Goal: Task Accomplishment & Management: Manage account settings

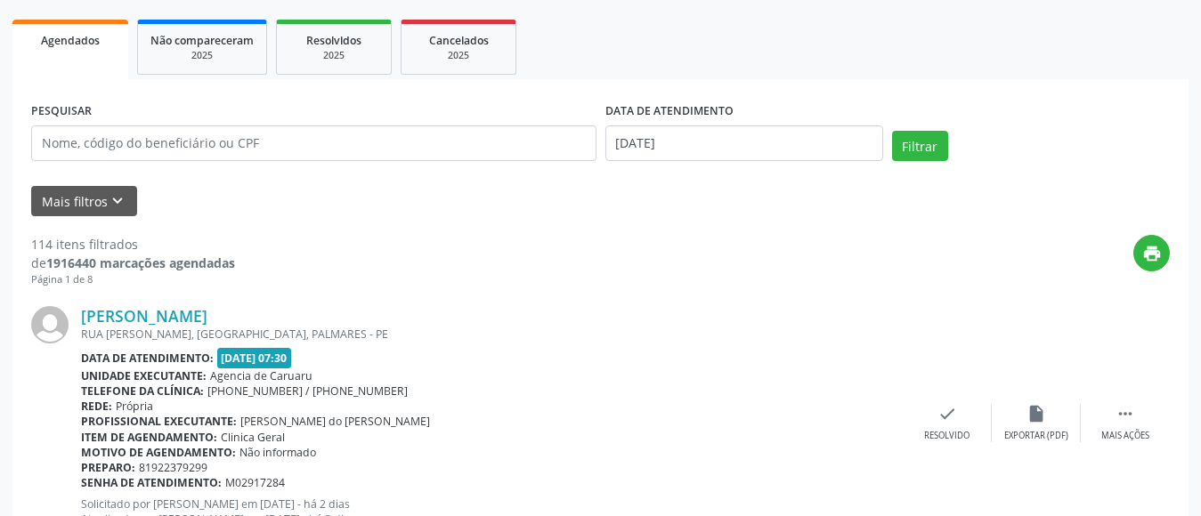
scroll to position [267, 0]
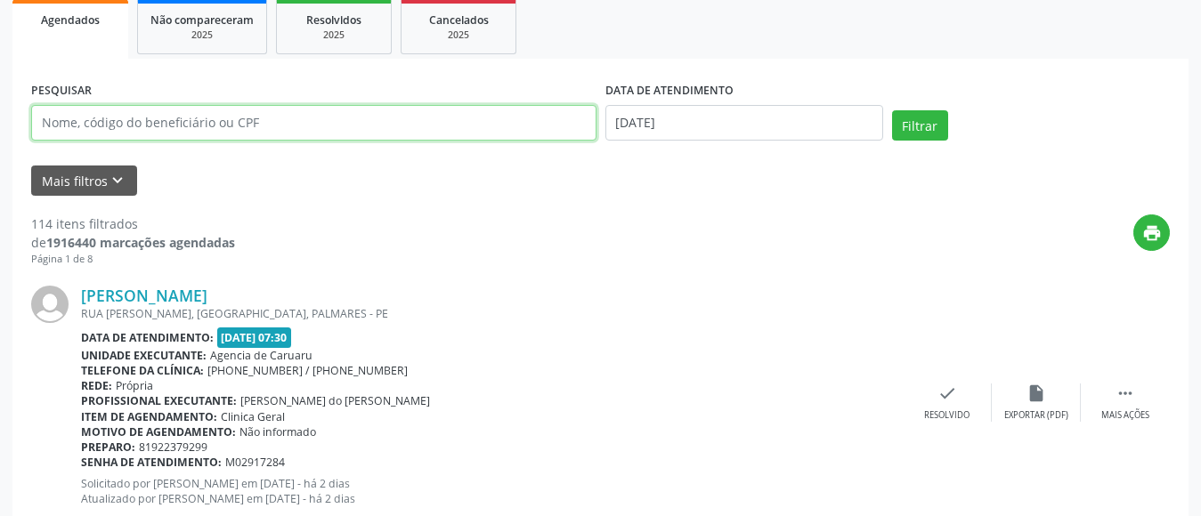
click at [100, 120] on input "text" at bounding box center [313, 123] width 565 height 36
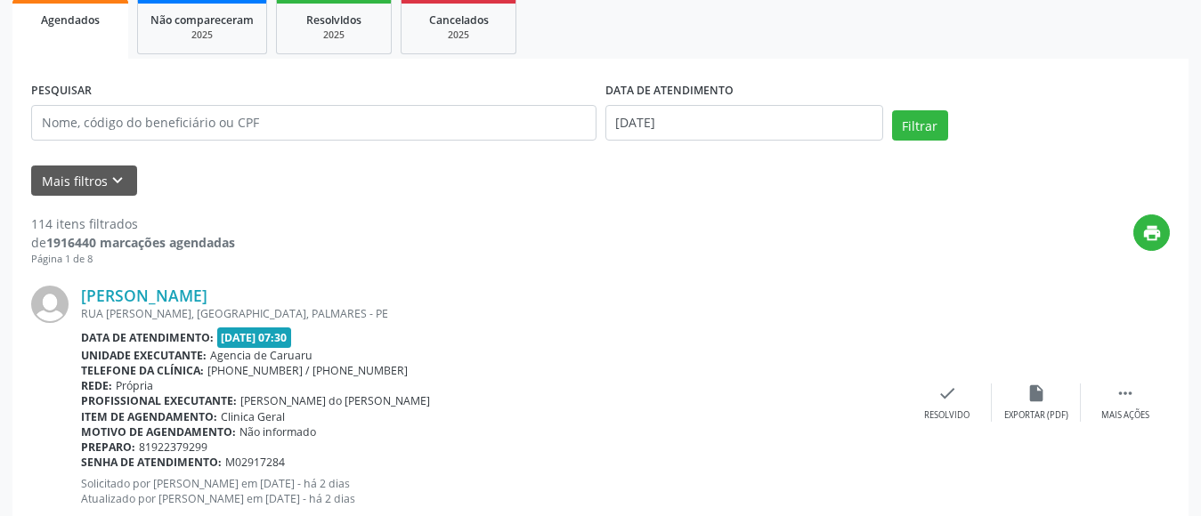
click at [649, 274] on div "Lina Maria Noronha de Menezes Lopes RUA MANOEL ALVES PEIXOTO, SAO JOSE, PALMARE…" at bounding box center [600, 402] width 1138 height 271
click at [118, 185] on icon "keyboard_arrow_down" at bounding box center [118, 181] width 20 height 20
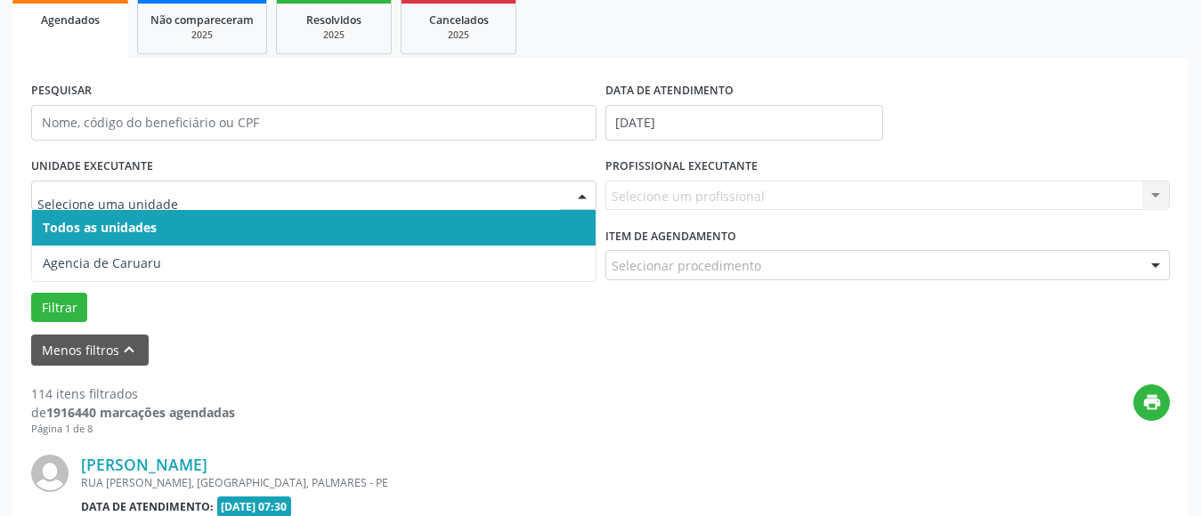
click at [126, 226] on span "Todos as unidades" at bounding box center [100, 227] width 114 height 17
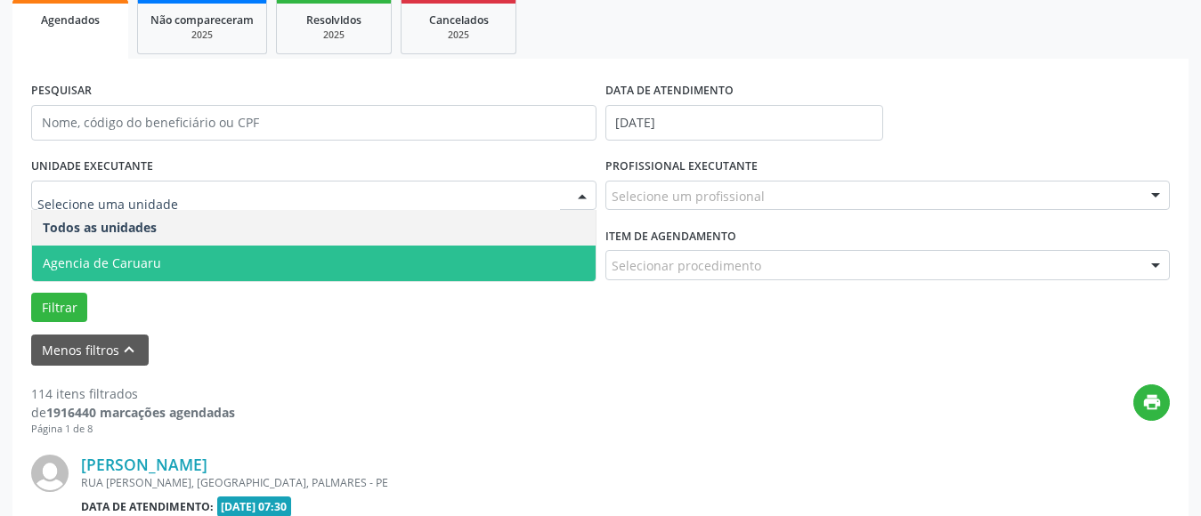
click at [136, 260] on span "Agencia de Caruaru" at bounding box center [102, 263] width 118 height 17
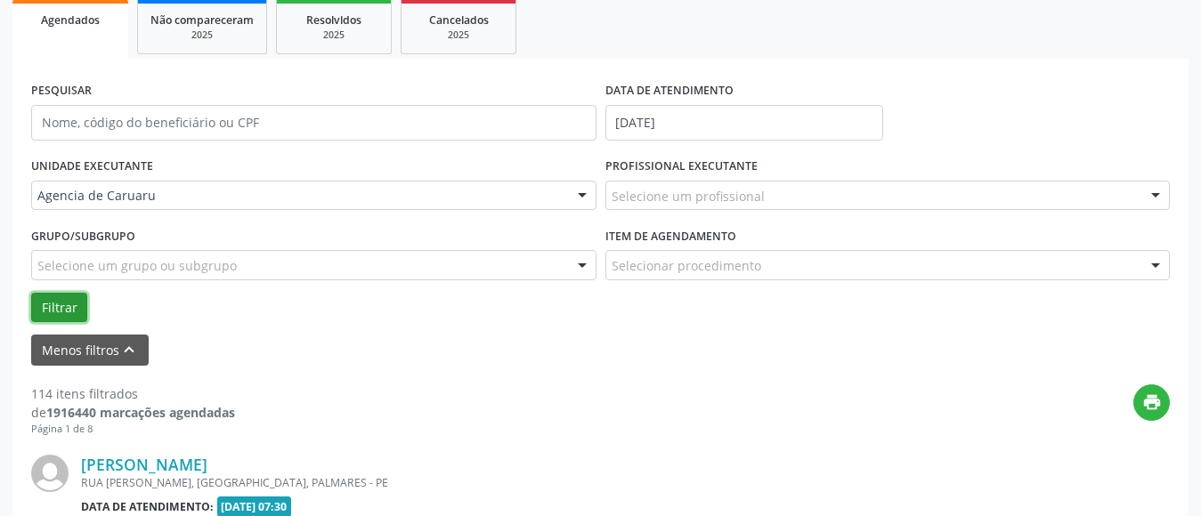
click at [61, 305] on button "Filtrar" at bounding box center [59, 308] width 56 height 30
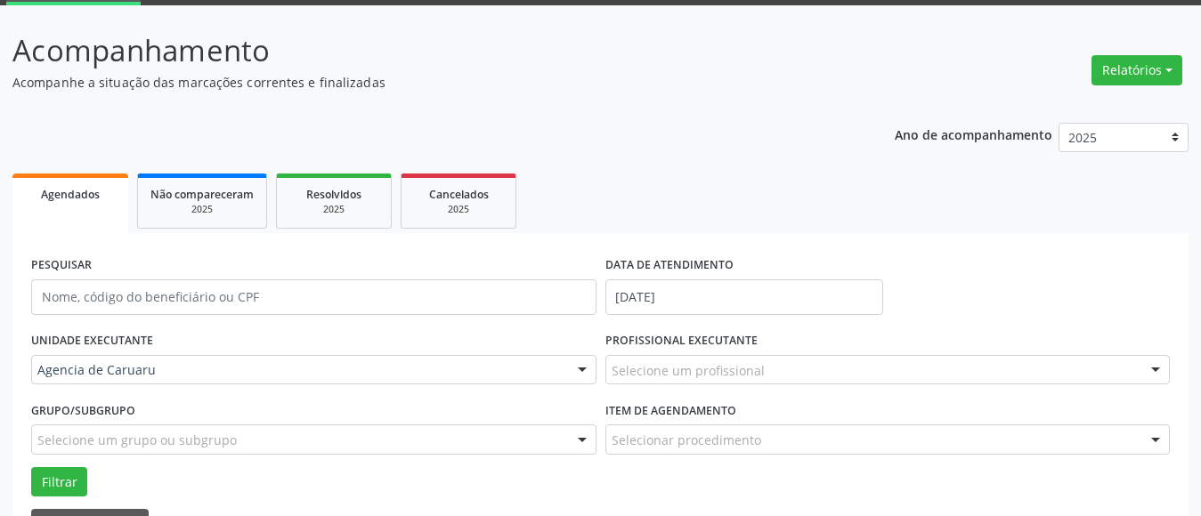
scroll to position [89, 0]
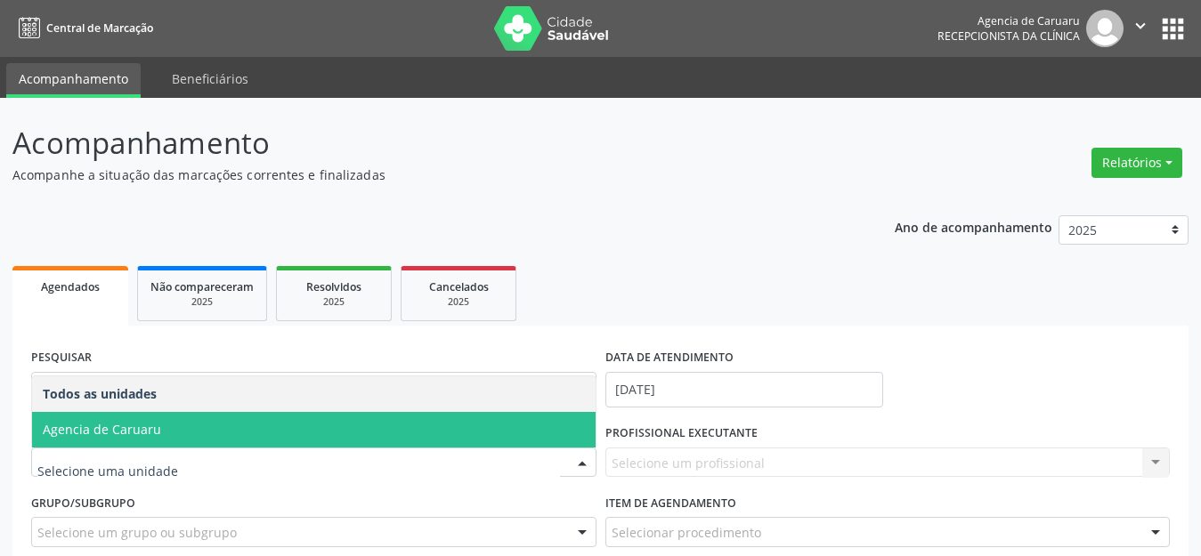
click at [147, 435] on span "Agencia de Caruaru" at bounding box center [102, 429] width 118 height 17
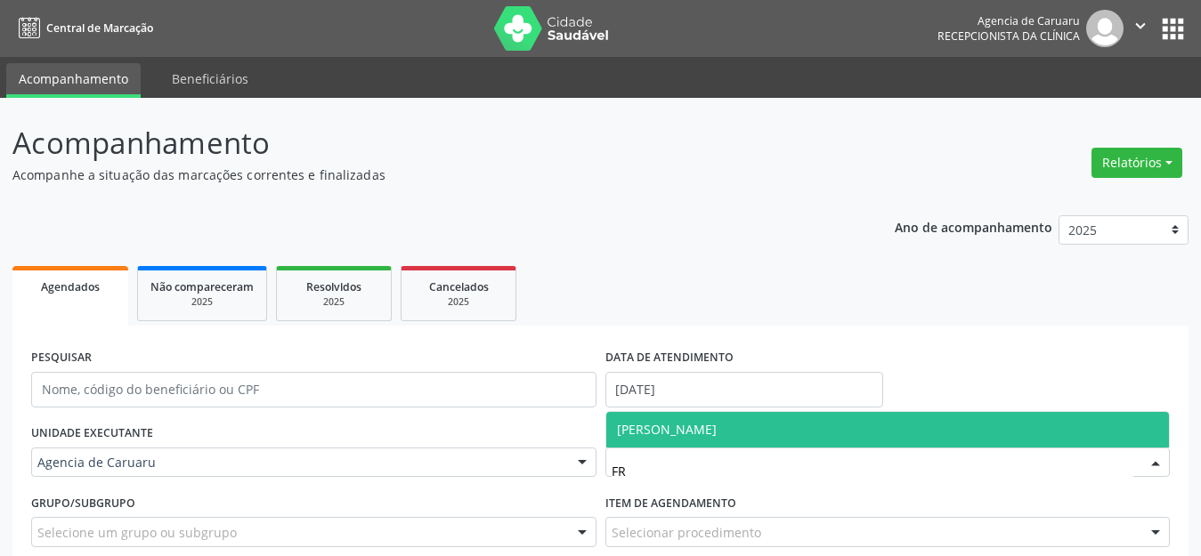
type input "FRA"
click at [717, 427] on span "[PERSON_NAME]" at bounding box center [667, 429] width 100 height 17
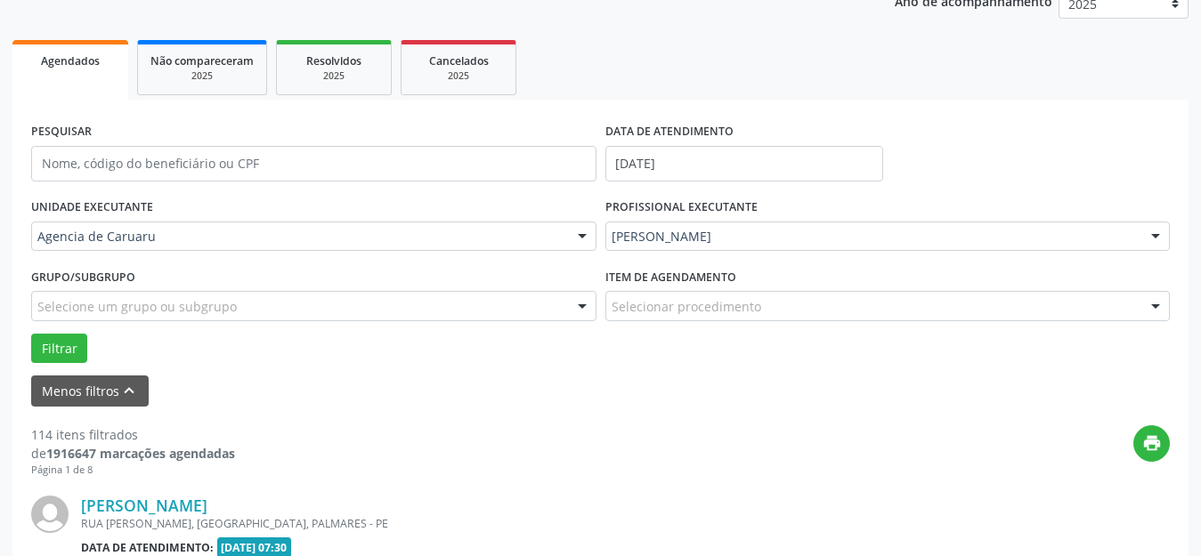
scroll to position [267, 0]
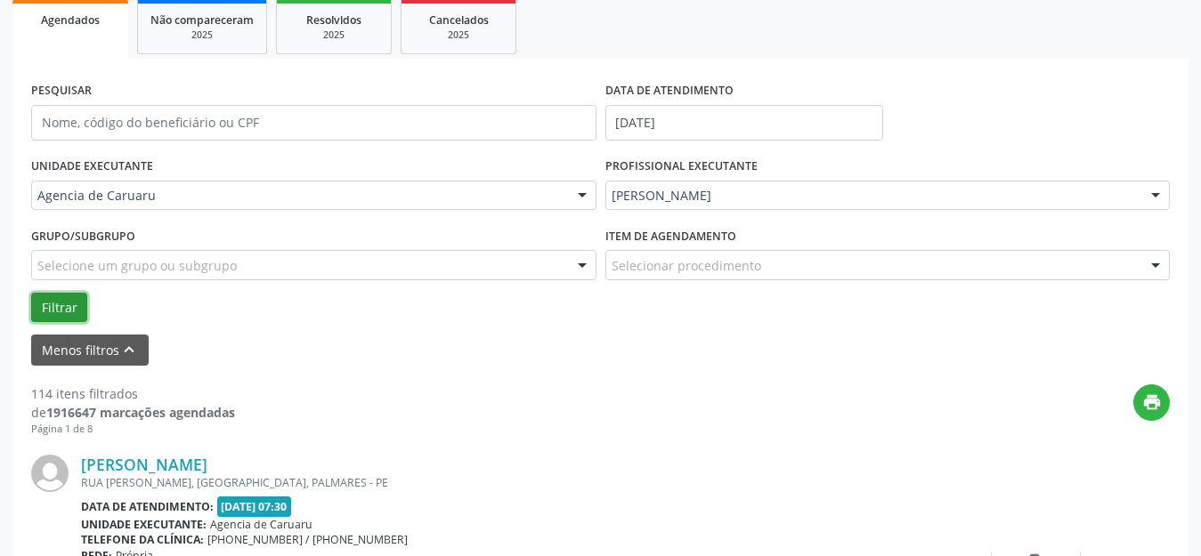
click at [63, 301] on button "Filtrar" at bounding box center [59, 308] width 56 height 30
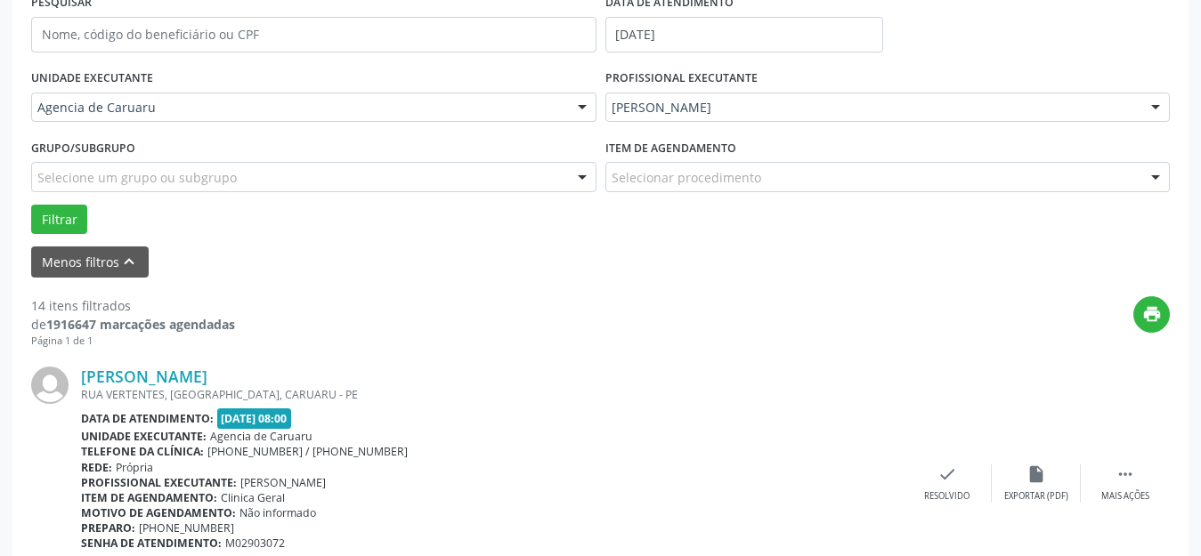
scroll to position [356, 0]
click at [1115, 483] on div " Mais ações" at bounding box center [1125, 483] width 89 height 38
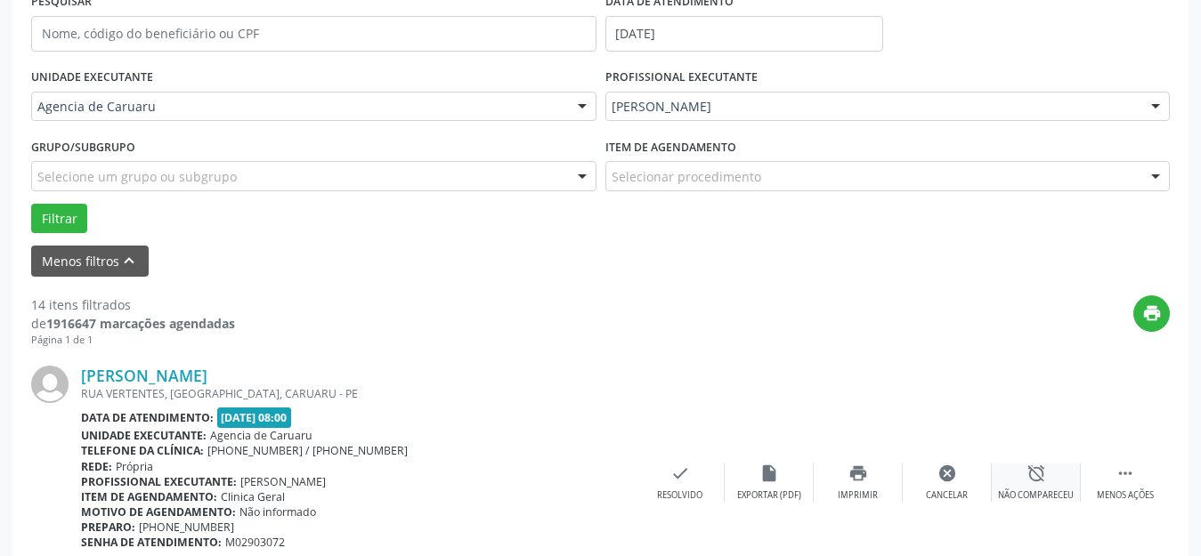
click at [1045, 480] on icon "alarm_off" at bounding box center [1036, 474] width 20 height 20
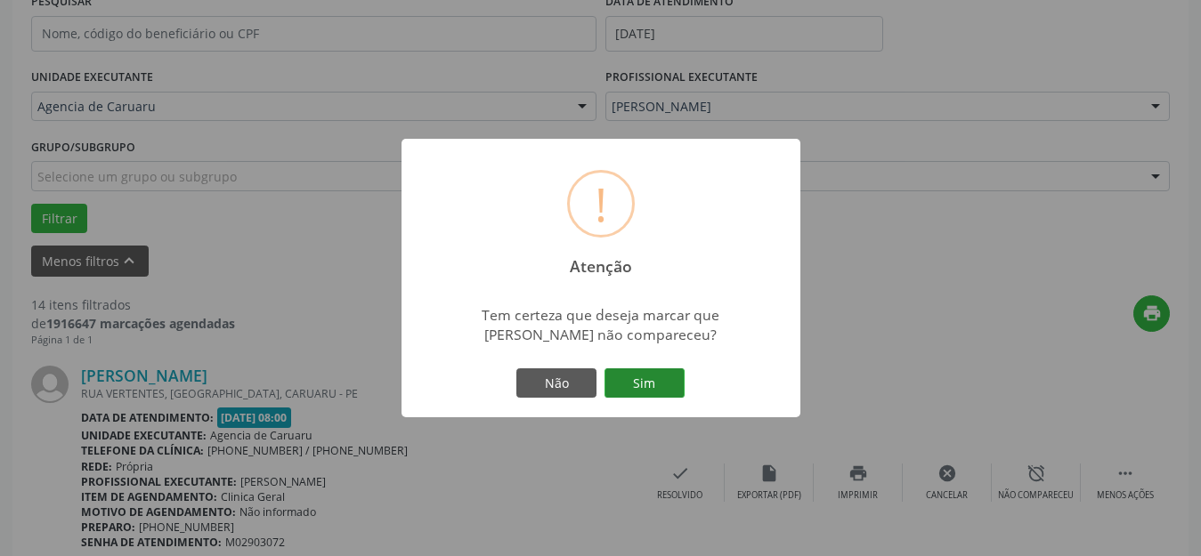
click at [636, 393] on button "Sim" at bounding box center [644, 383] width 80 height 30
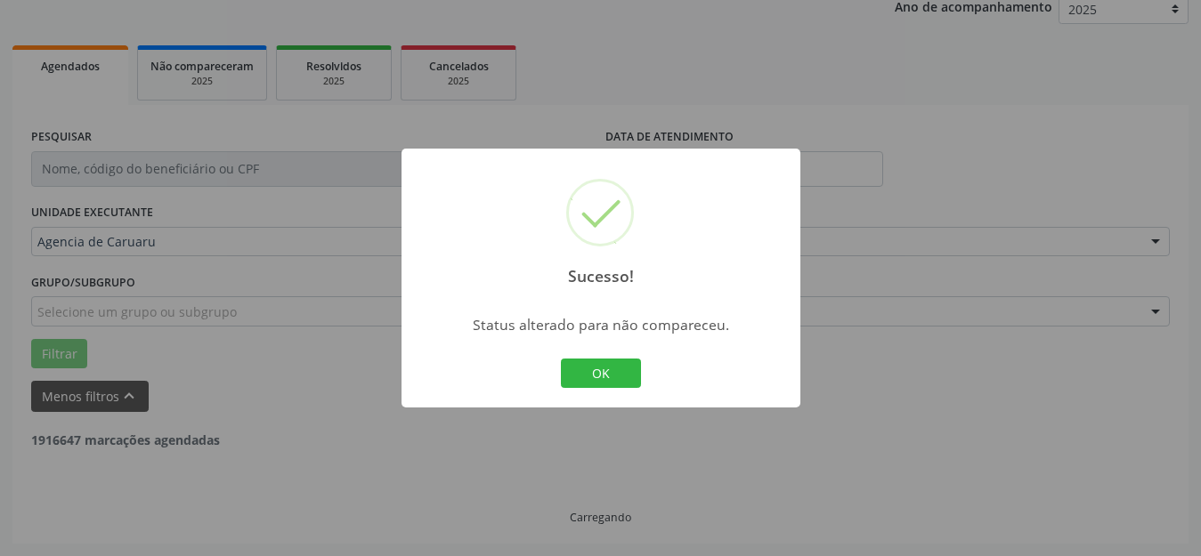
scroll to position [221, 0]
click at [602, 368] on button "OK" at bounding box center [601, 374] width 80 height 30
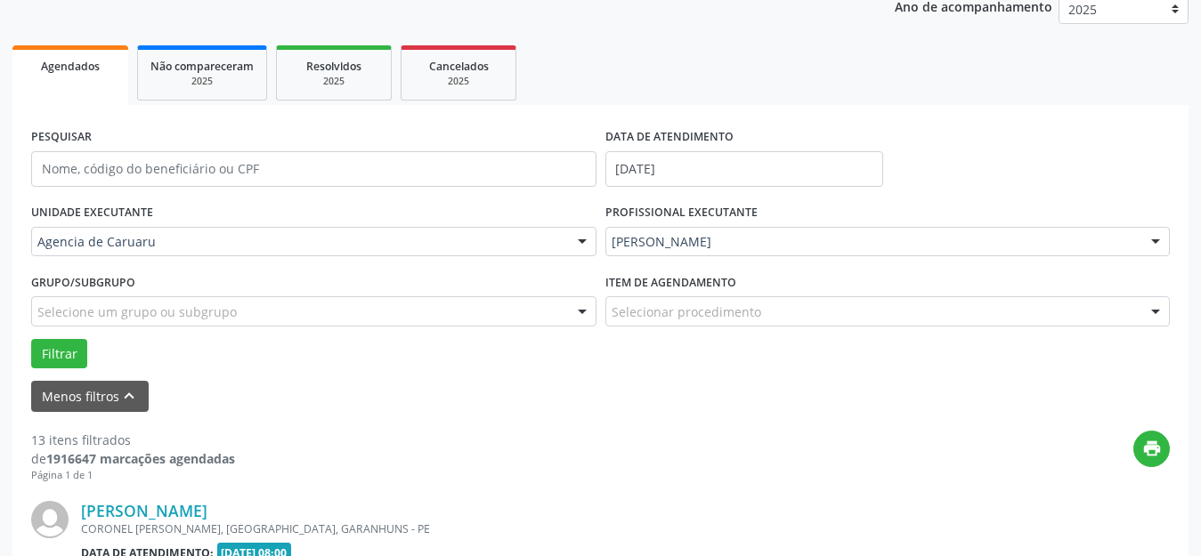
scroll to position [488, 0]
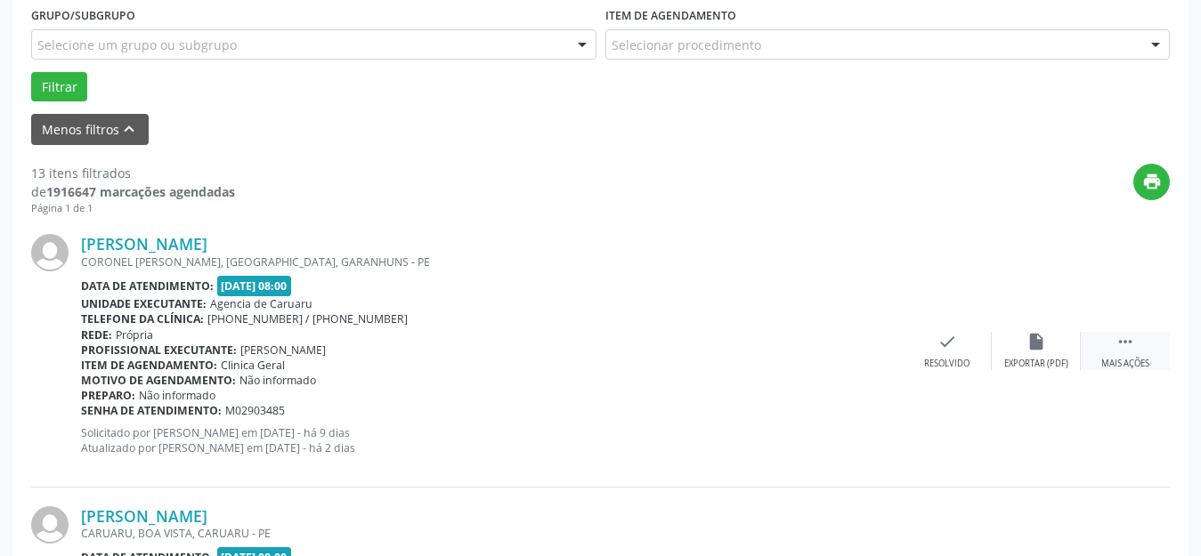
click at [1120, 346] on icon "" at bounding box center [1125, 342] width 20 height 20
click at [1030, 350] on icon "alarm_off" at bounding box center [1036, 342] width 20 height 20
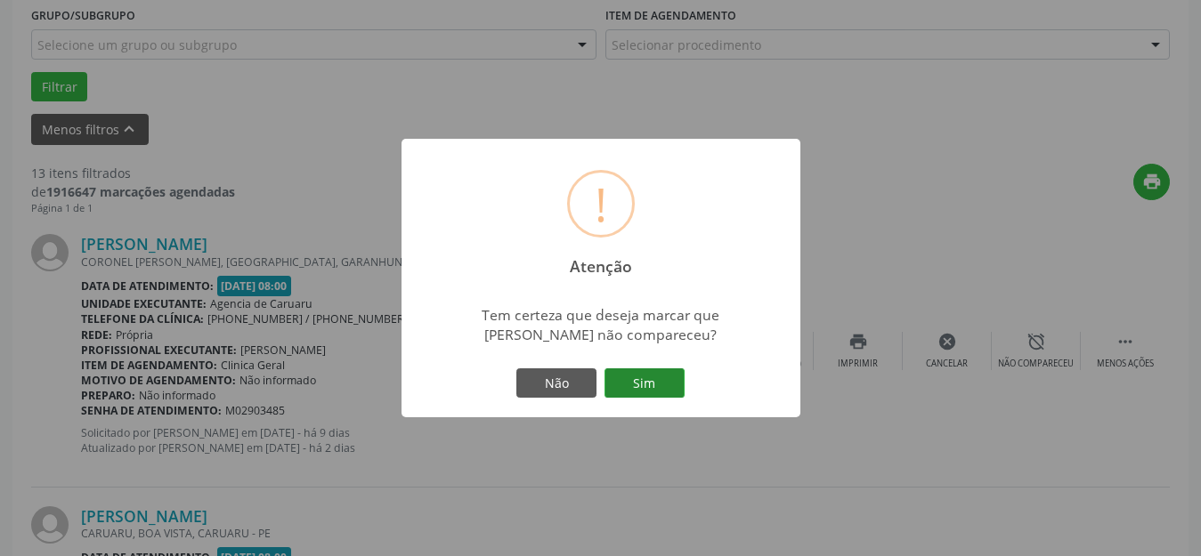
click at [654, 382] on button "Sim" at bounding box center [644, 383] width 80 height 30
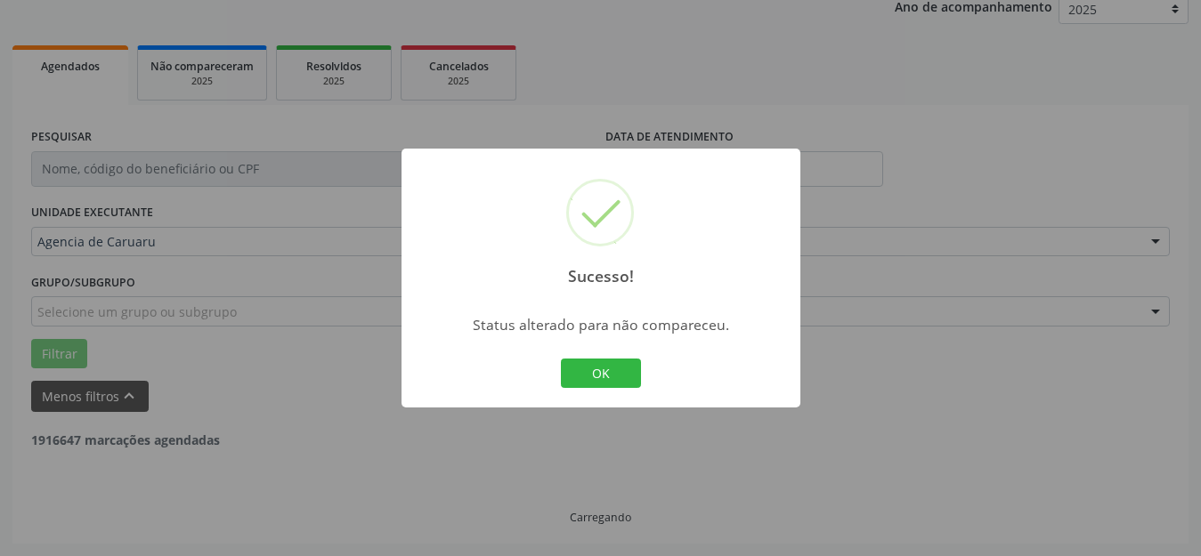
scroll to position [221, 0]
click at [610, 373] on button "OK" at bounding box center [601, 374] width 80 height 30
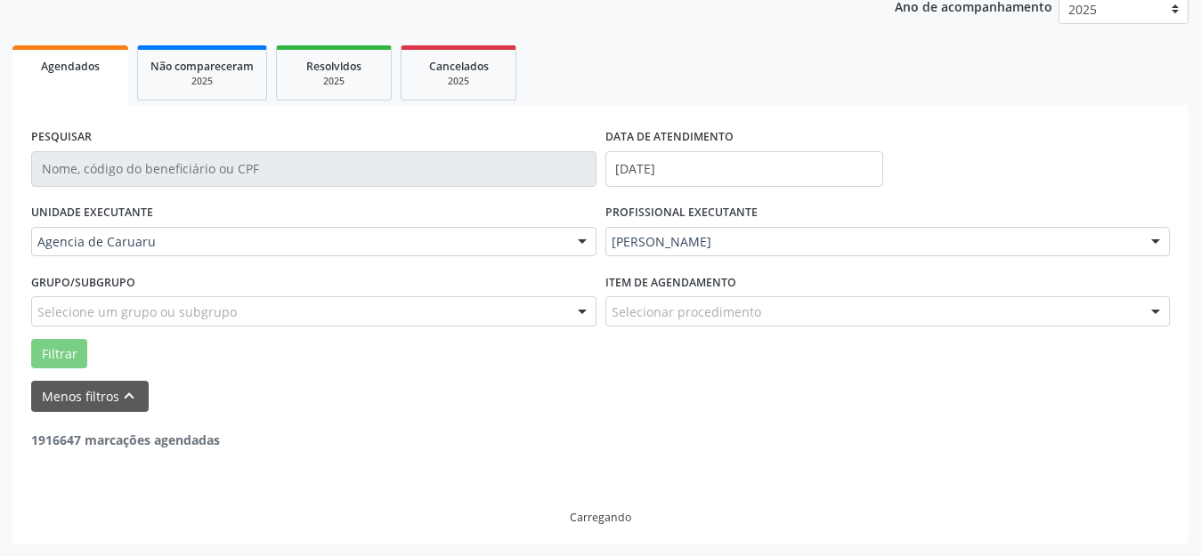
scroll to position [0, 0]
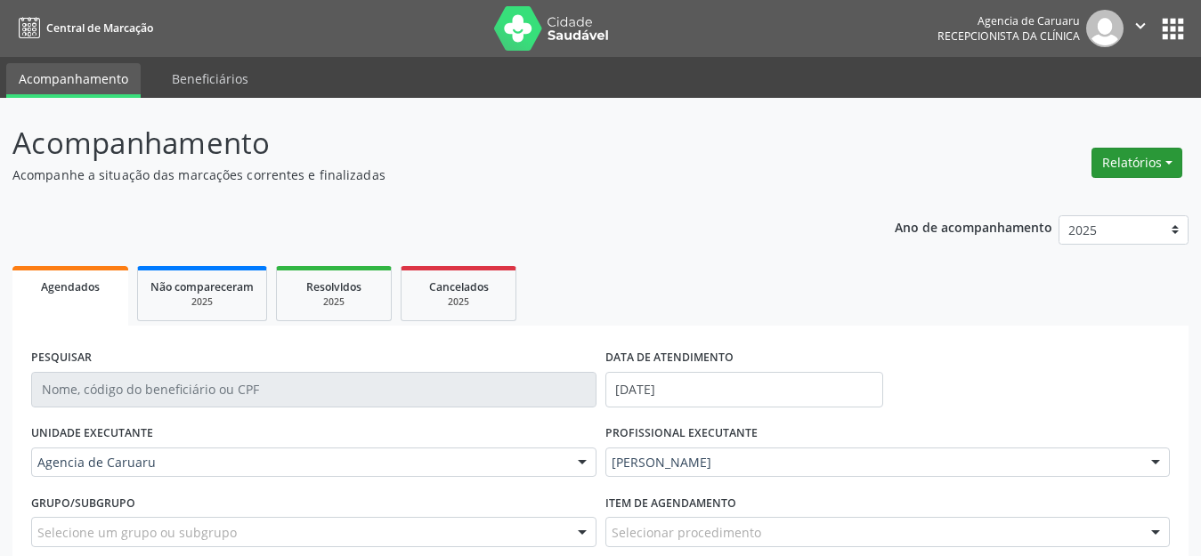
click at [1136, 153] on button "Relatórios" at bounding box center [1136, 163] width 91 height 30
click at [1075, 193] on link "Agendamentos" at bounding box center [1087, 201] width 191 height 25
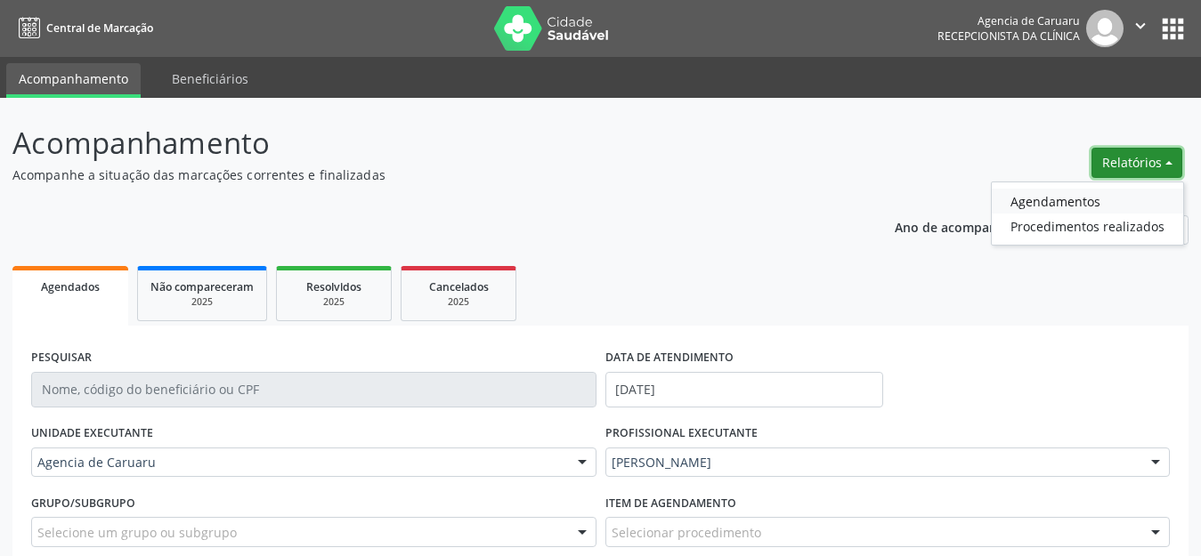
select select "8"
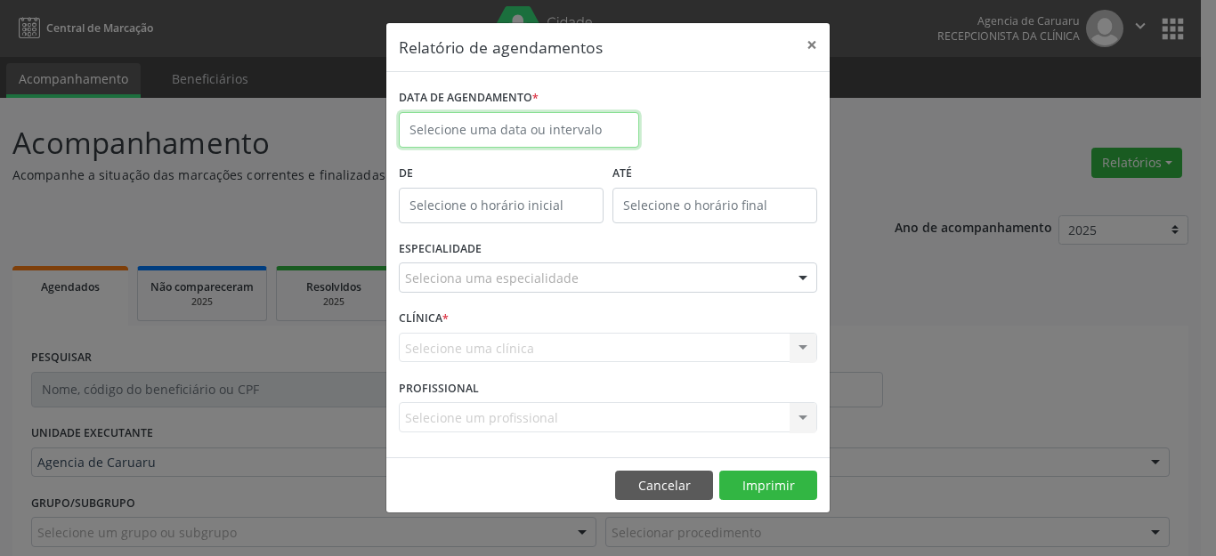
click at [559, 125] on input "text" at bounding box center [519, 130] width 240 height 36
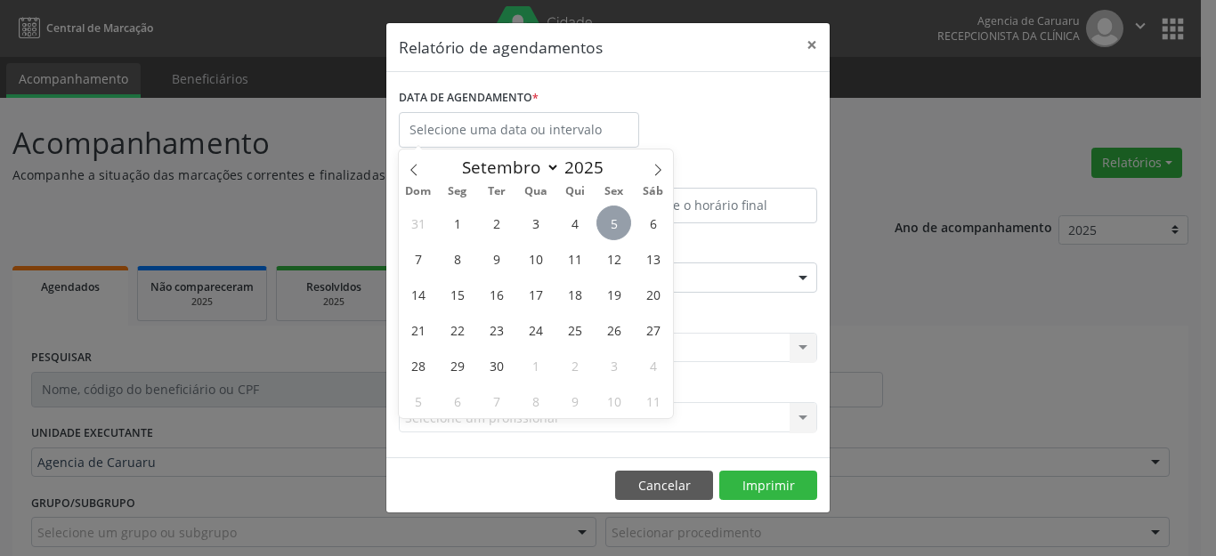
click at [619, 224] on span "5" at bounding box center [613, 223] width 35 height 35
type input "[DATE]"
click at [619, 224] on span "5" at bounding box center [613, 223] width 35 height 35
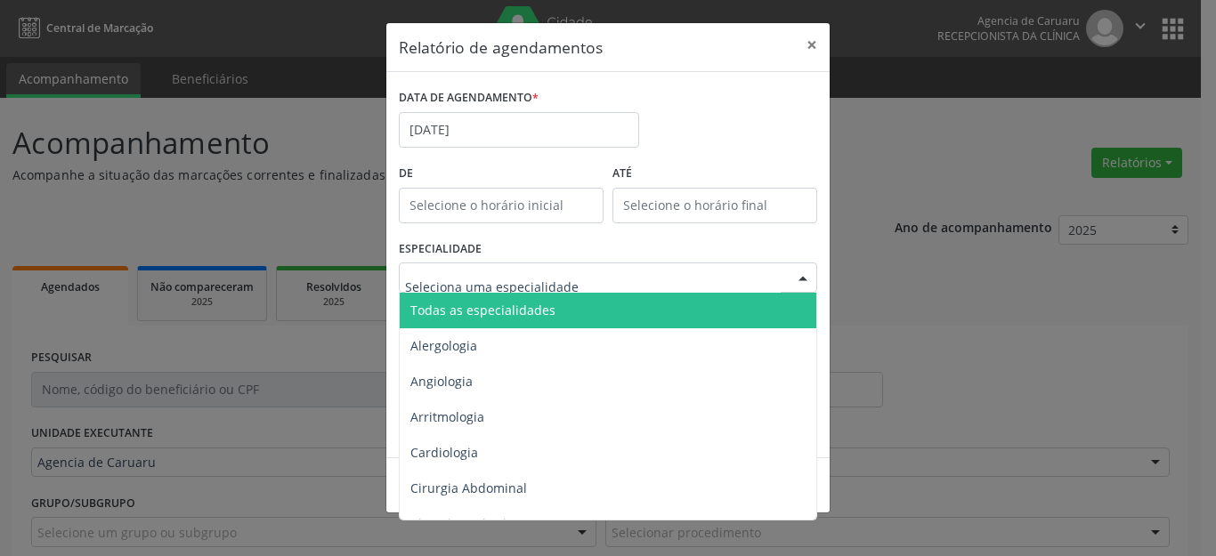
click at [478, 306] on span "Todas as especialidades" at bounding box center [482, 310] width 145 height 17
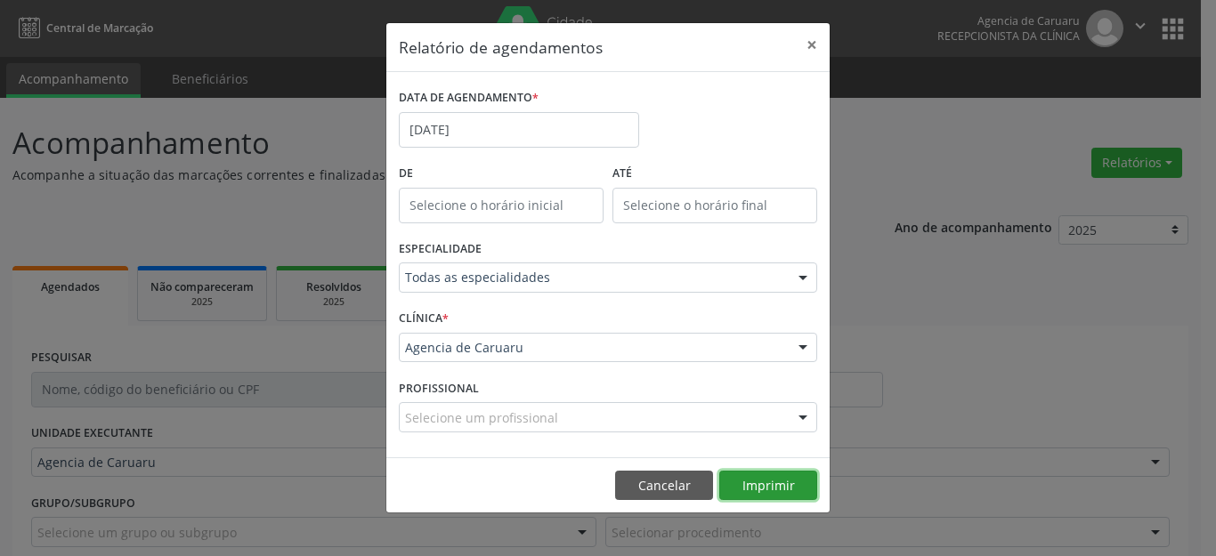
click at [747, 483] on button "Imprimir" at bounding box center [768, 486] width 98 height 30
click at [814, 45] on button "×" at bounding box center [812, 45] width 36 height 44
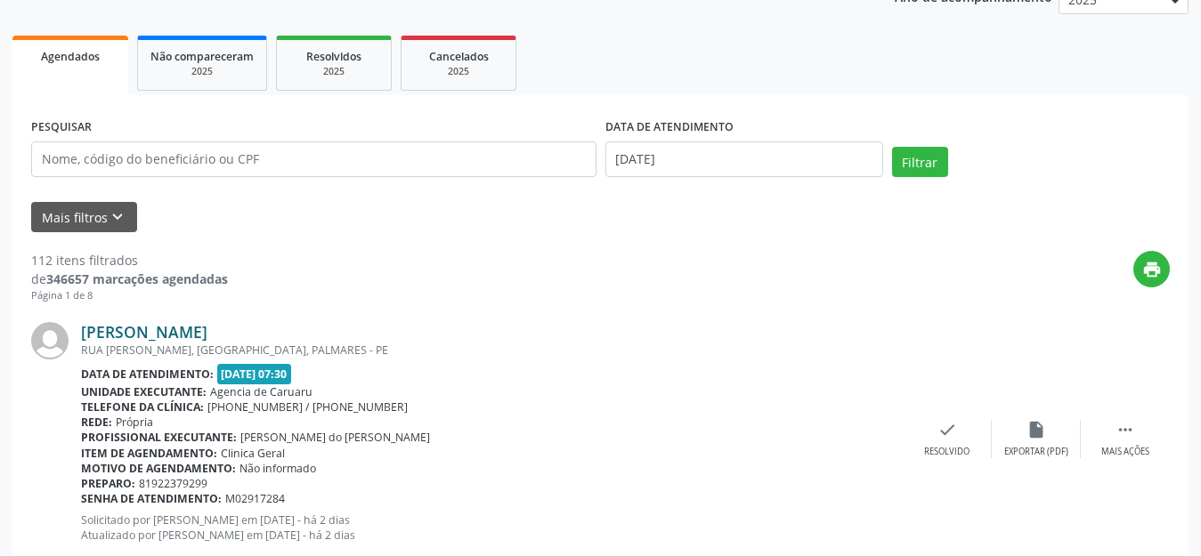
scroll to position [267, 0]
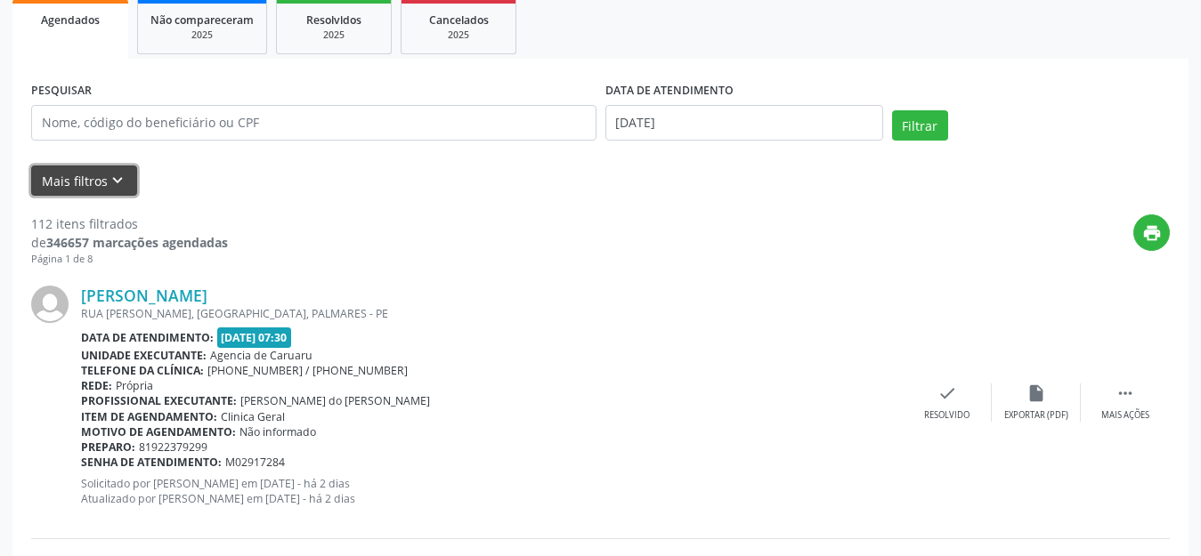
click at [117, 176] on icon "keyboard_arrow_down" at bounding box center [118, 181] width 20 height 20
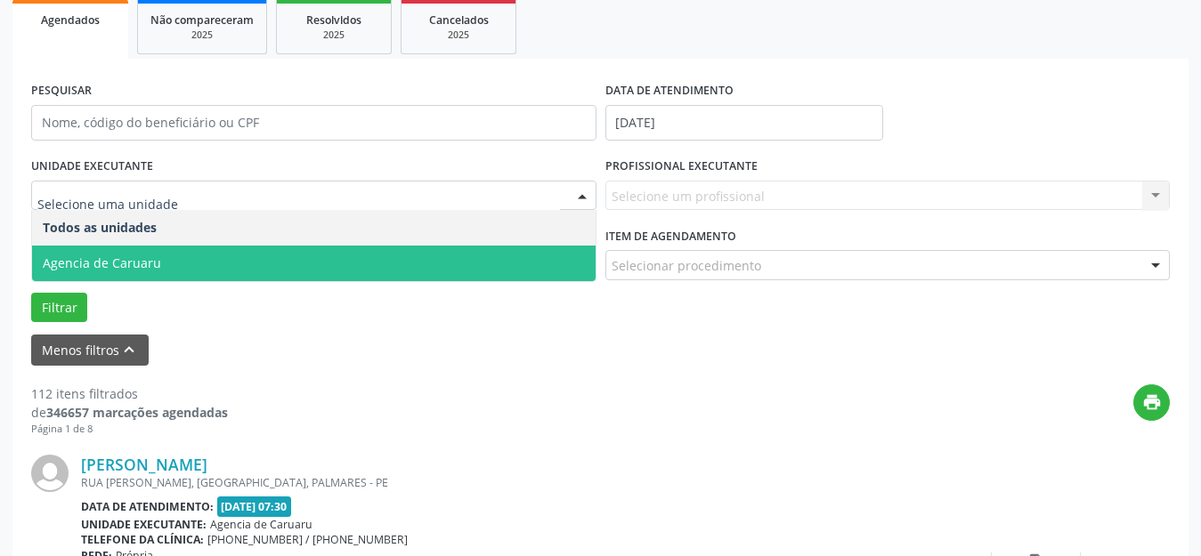
click at [122, 263] on span "Agencia de Caruaru" at bounding box center [102, 263] width 118 height 17
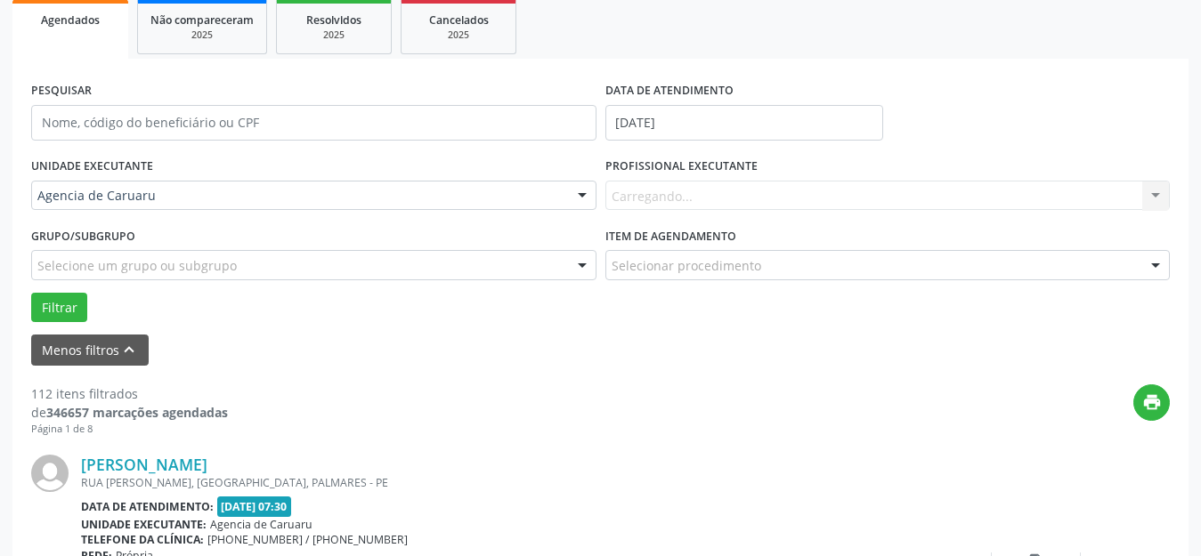
click at [653, 188] on div "Carregando... Nenhum resultado encontrado para: " " Não há nenhuma opção para s…" at bounding box center [887, 196] width 565 height 30
click at [650, 206] on div "Carregando... Nenhum resultado encontrado para: " " Não há nenhuma opção para s…" at bounding box center [887, 196] width 565 height 30
click at [650, 202] on div "Carregando... Nenhum resultado encontrado para: " " Não há nenhuma opção para s…" at bounding box center [887, 196] width 565 height 30
click at [650, 199] on div "Carregando... Nenhum resultado encontrado para: " " Não há nenhuma opção para s…" at bounding box center [887, 196] width 565 height 30
click at [652, 194] on div "Carregando... Nenhum resultado encontrado para: " " Não há nenhuma opção para s…" at bounding box center [887, 196] width 565 height 30
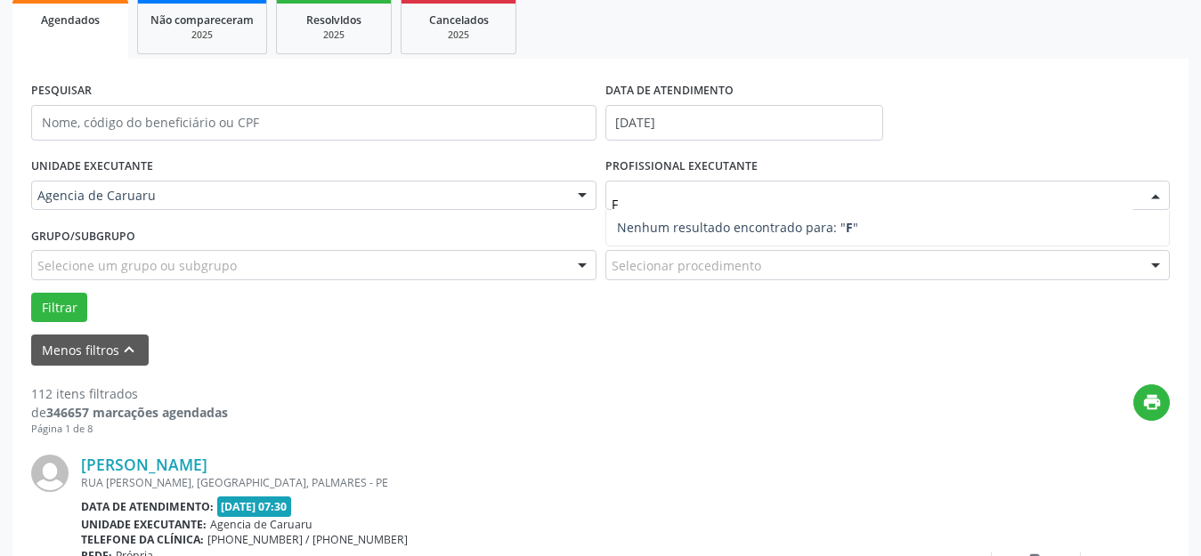
type input "FR"
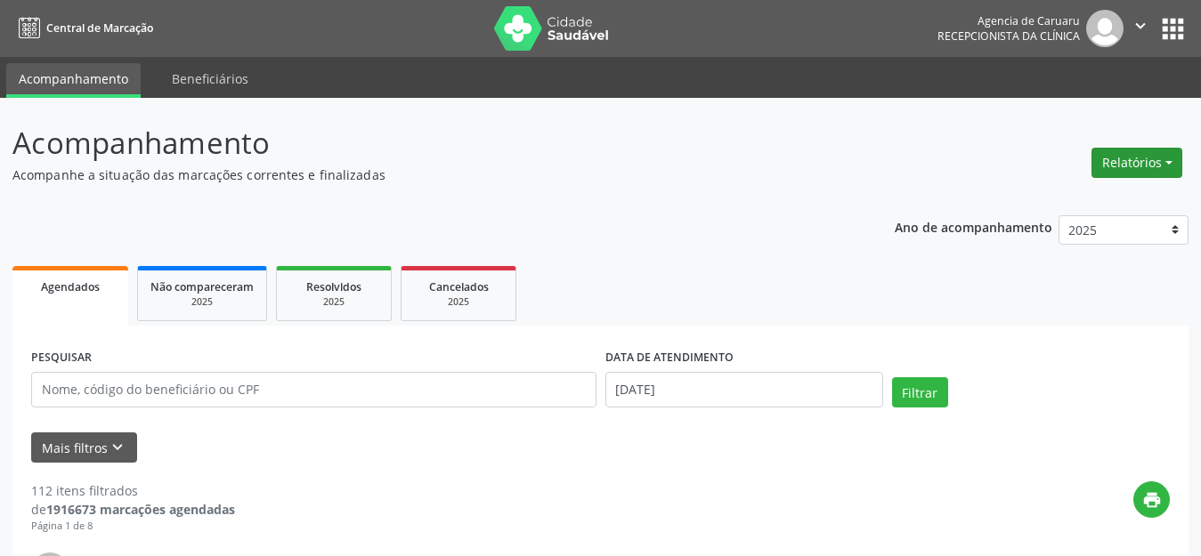
click at [1132, 162] on button "Relatórios" at bounding box center [1136, 163] width 91 height 30
click at [1048, 199] on link "Agendamentos" at bounding box center [1087, 201] width 191 height 25
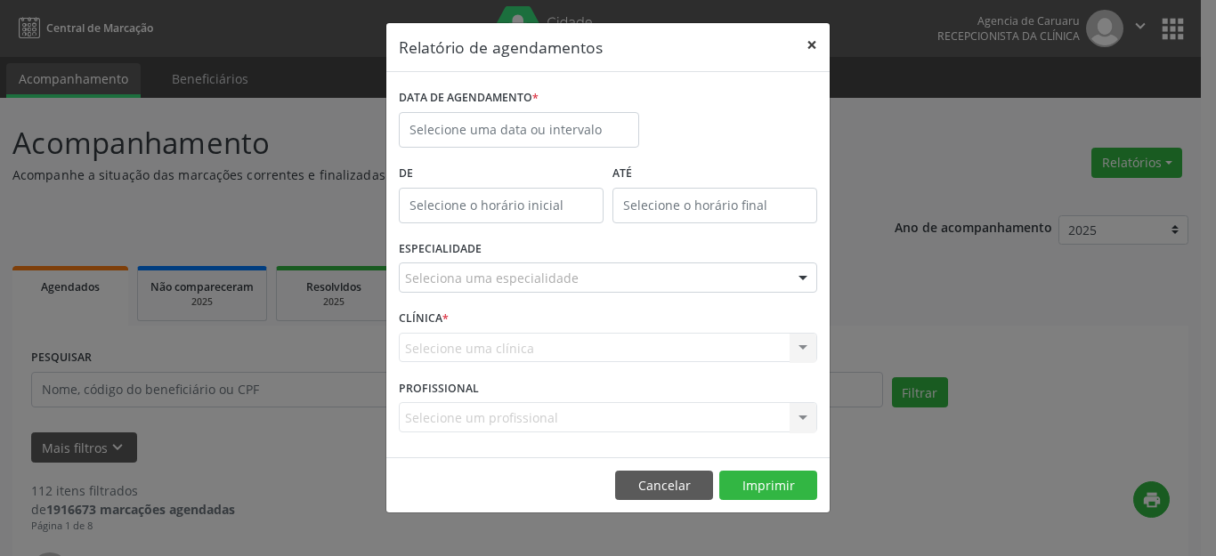
click at [811, 42] on button "×" at bounding box center [812, 45] width 36 height 44
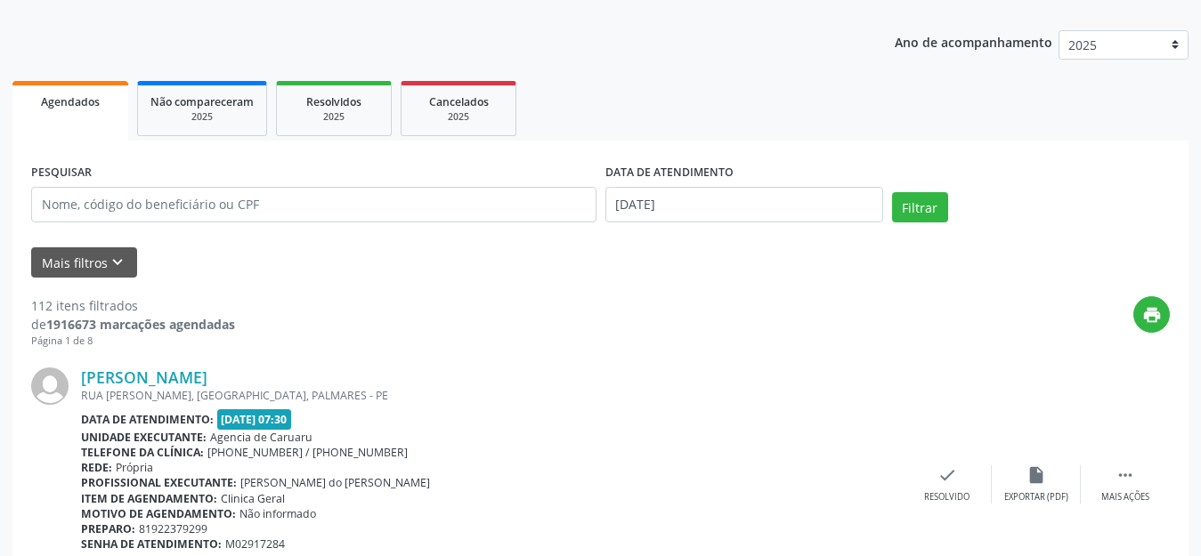
scroll to position [178, 0]
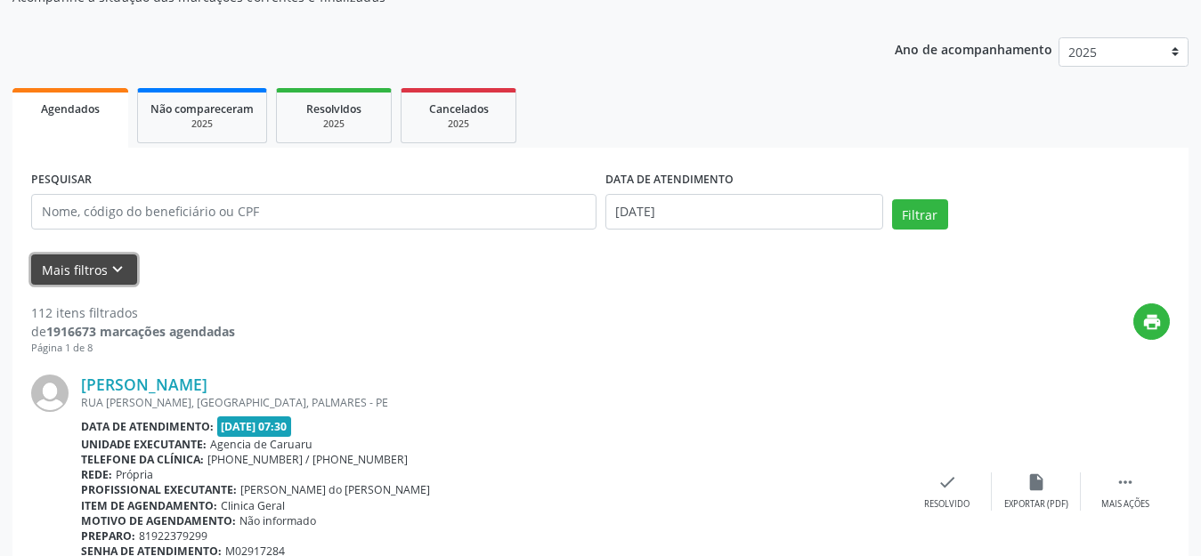
click at [114, 269] on icon "keyboard_arrow_down" at bounding box center [118, 270] width 20 height 20
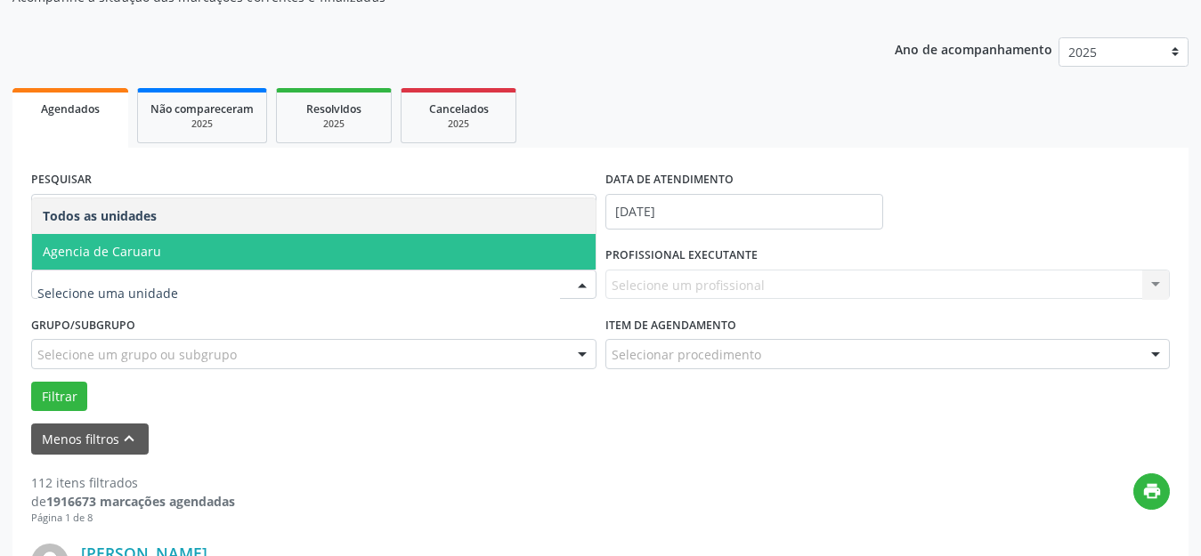
click at [144, 251] on span "Agencia de Caruaru" at bounding box center [102, 251] width 118 height 17
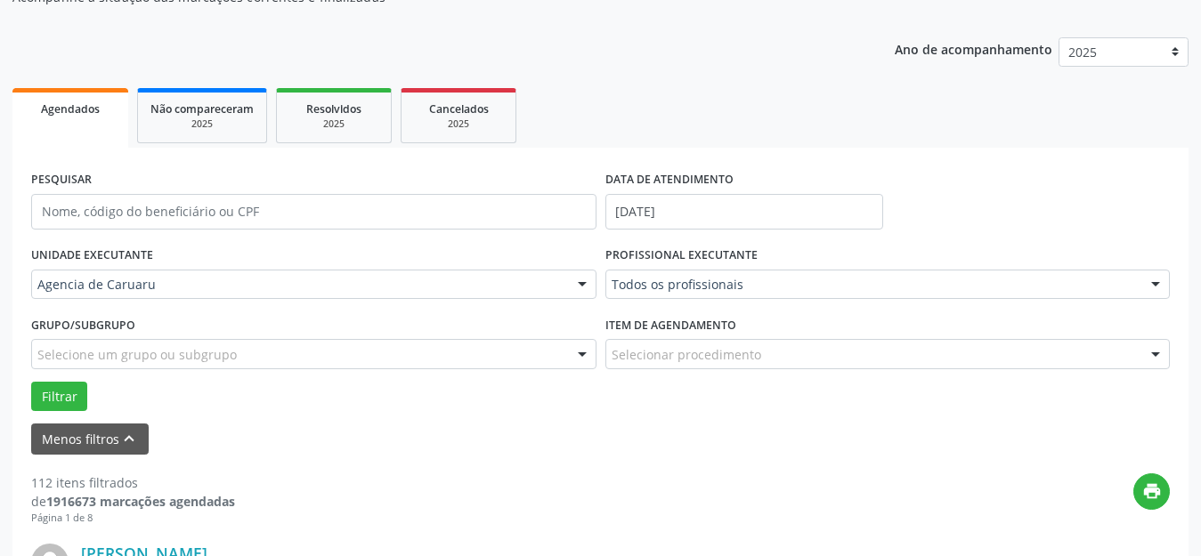
click at [652, 294] on div "Todos os profissionais" at bounding box center [887, 285] width 565 height 30
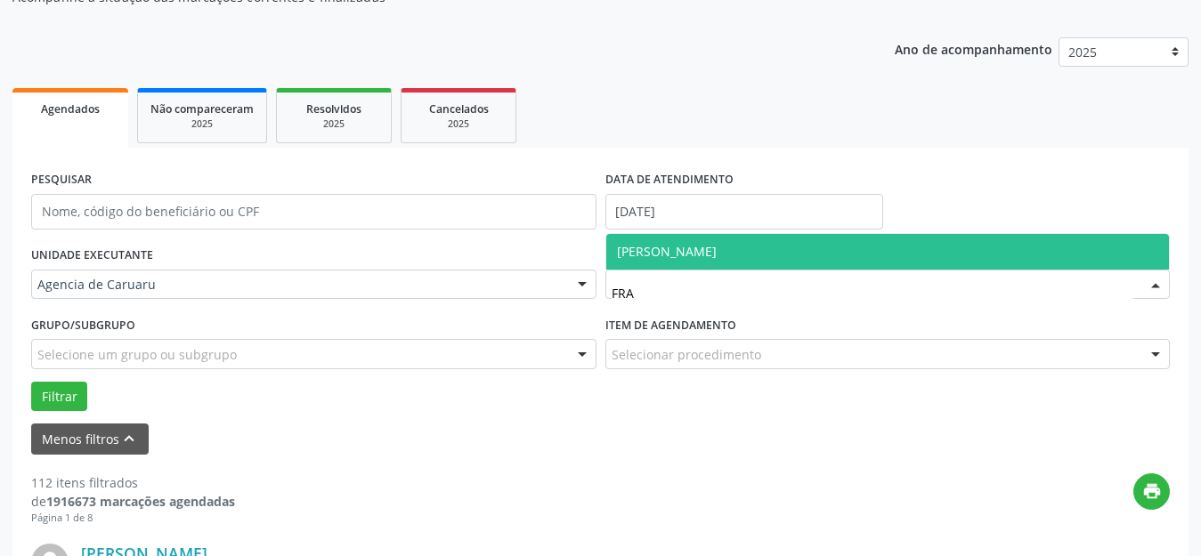
click at [686, 252] on span "[PERSON_NAME]" at bounding box center [667, 251] width 100 height 17
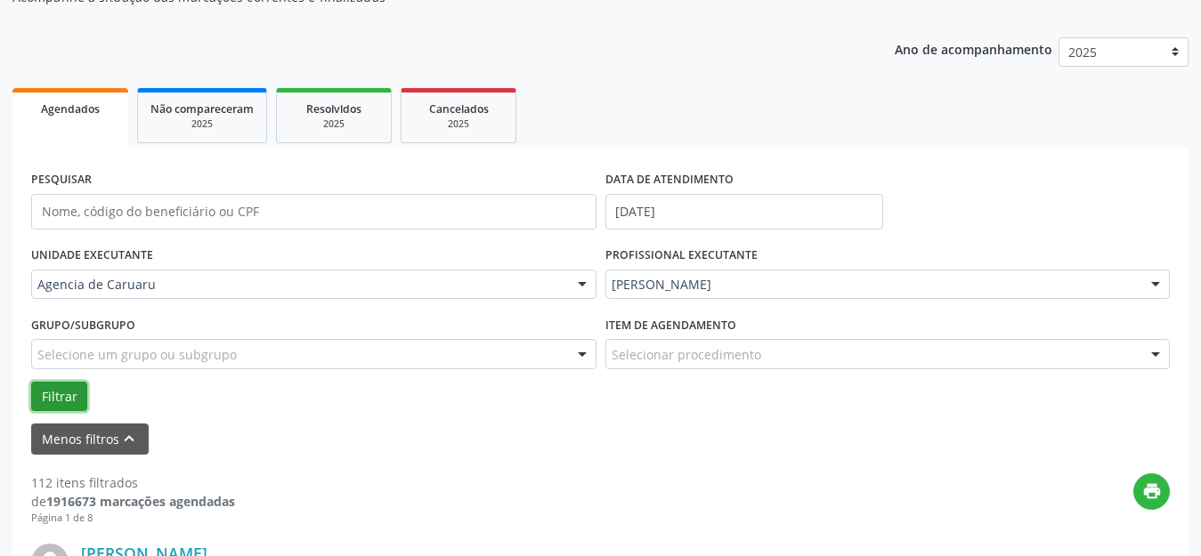
click at [64, 393] on button "Filtrar" at bounding box center [59, 397] width 56 height 30
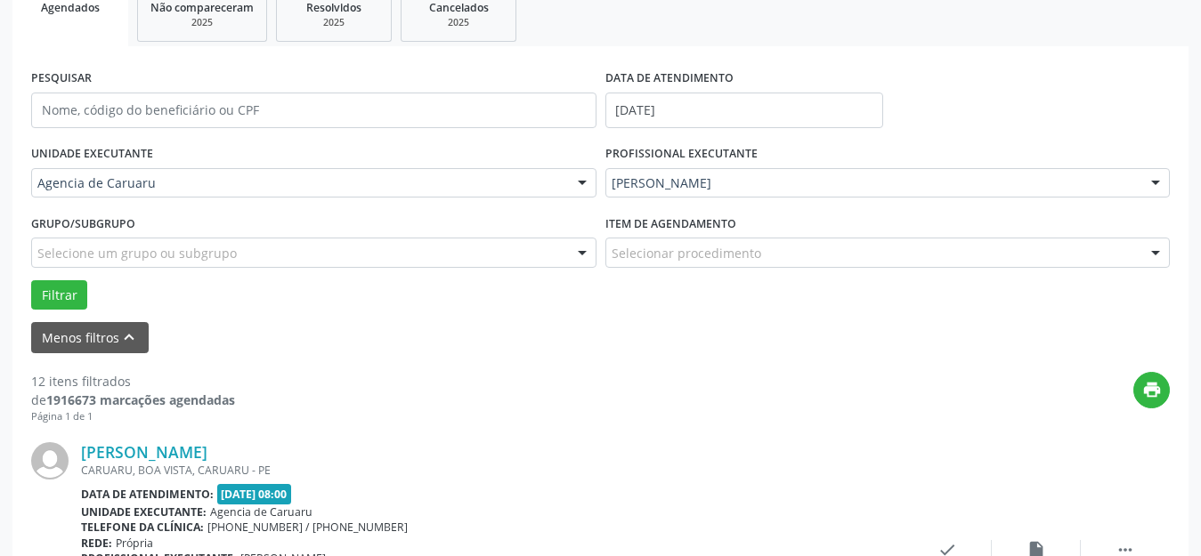
scroll to position [399, 0]
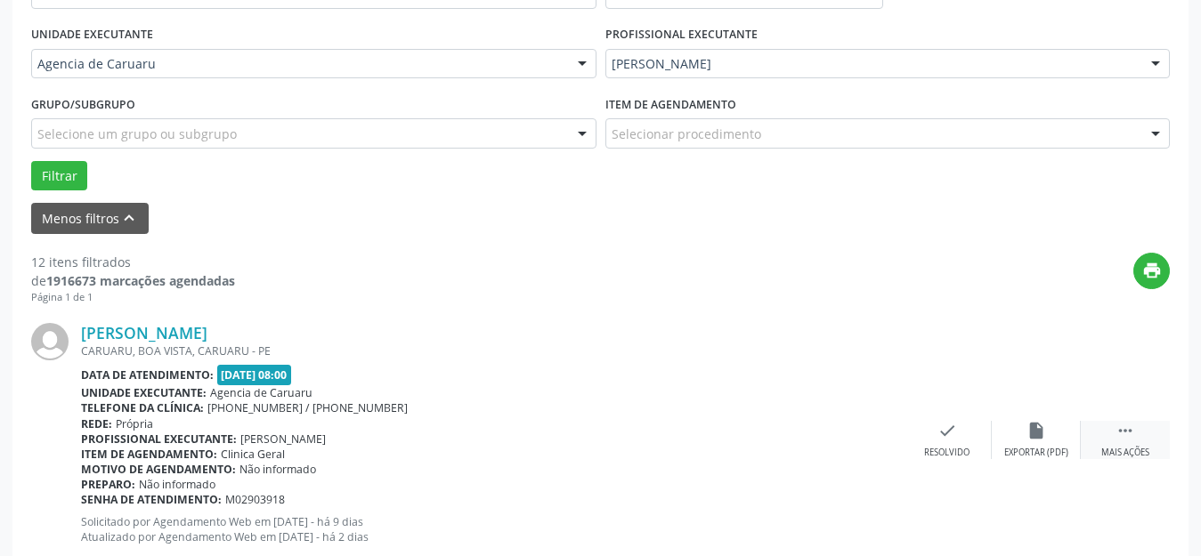
click at [1126, 431] on icon "" at bounding box center [1125, 431] width 20 height 20
click at [1023, 430] on div "alarm_off Não compareceu" at bounding box center [1036, 440] width 89 height 38
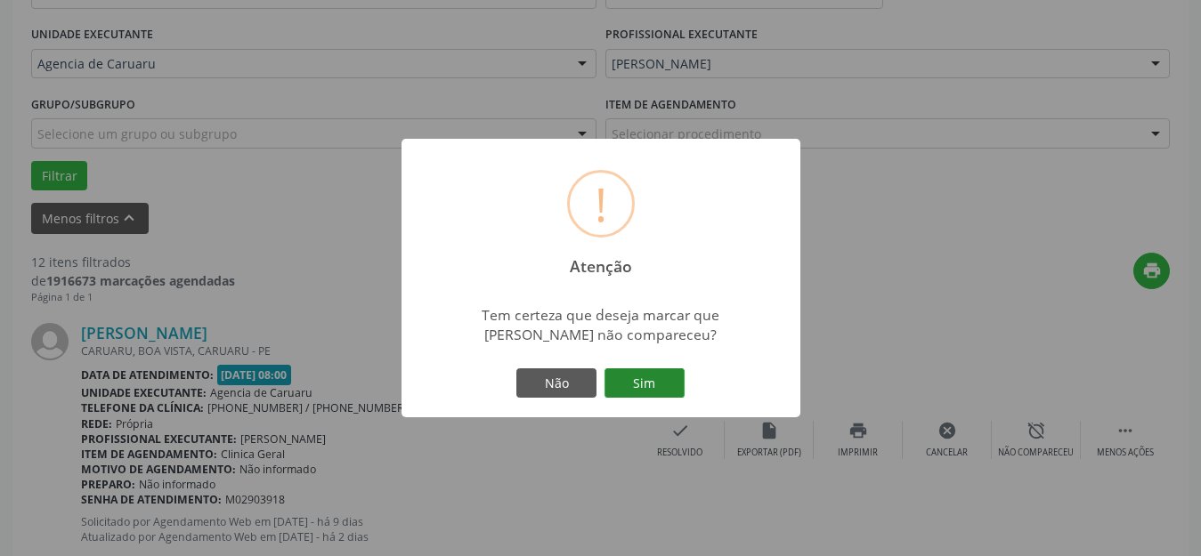
click at [645, 386] on button "Sim" at bounding box center [644, 383] width 80 height 30
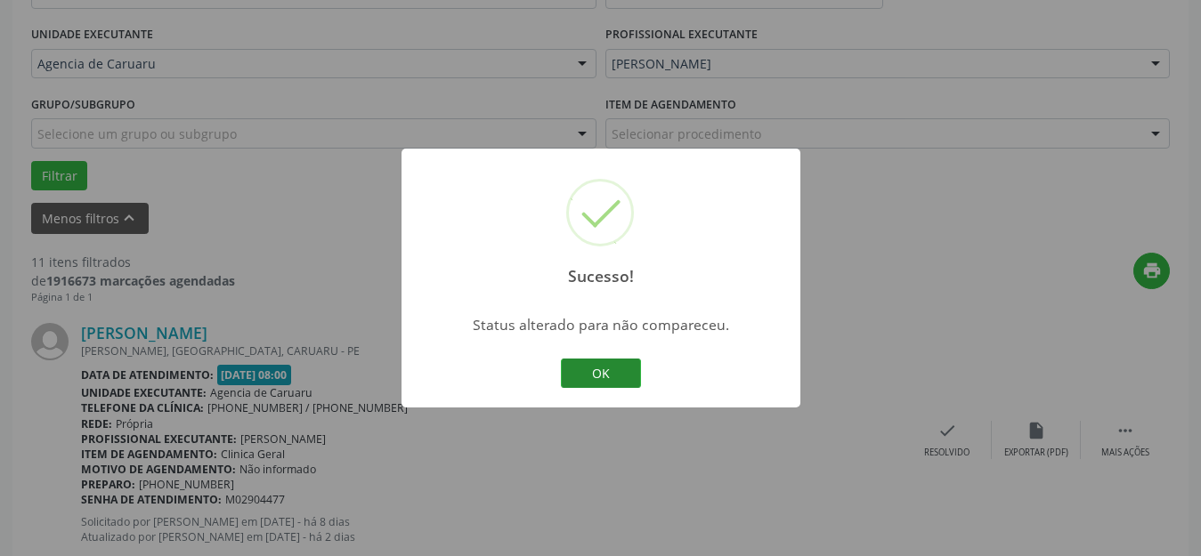
click at [605, 372] on button "OK" at bounding box center [601, 374] width 80 height 30
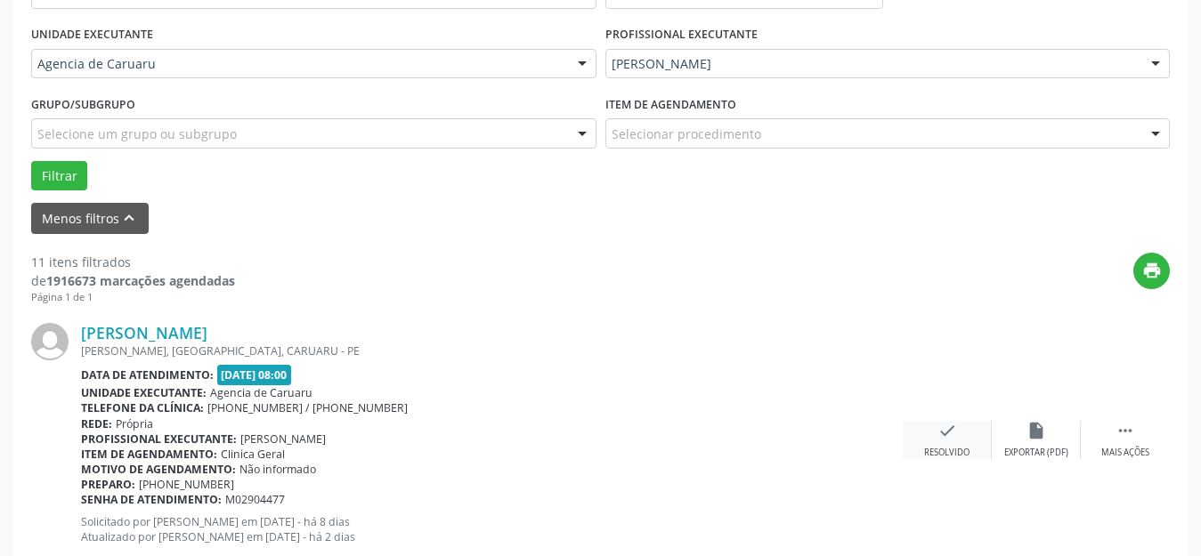
click at [957, 431] on div "check Resolvido" at bounding box center [947, 440] width 89 height 38
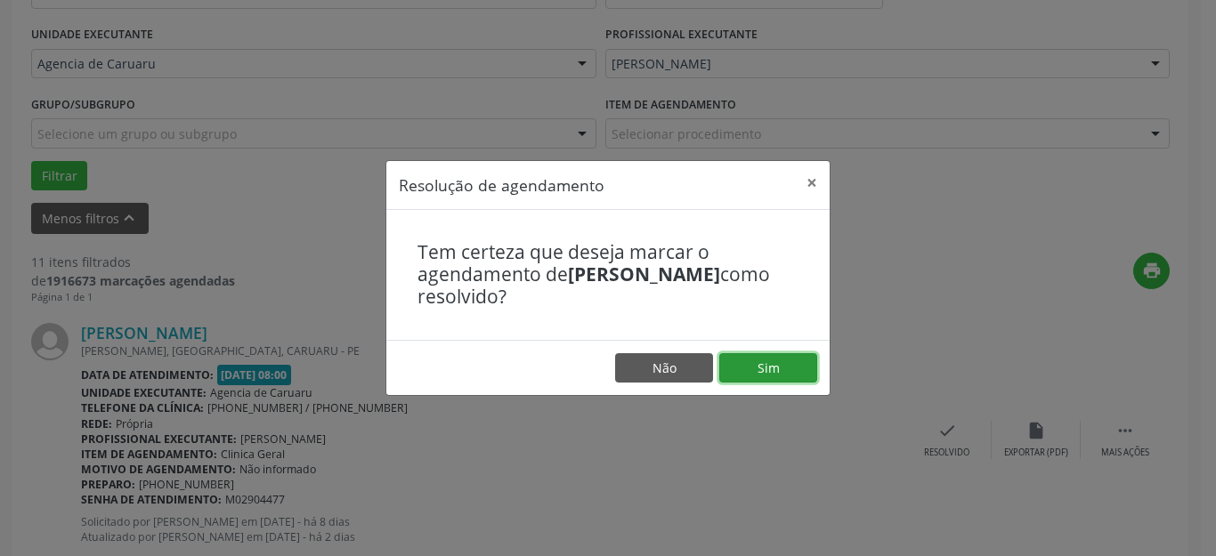
click at [780, 360] on button "Sim" at bounding box center [768, 368] width 98 height 30
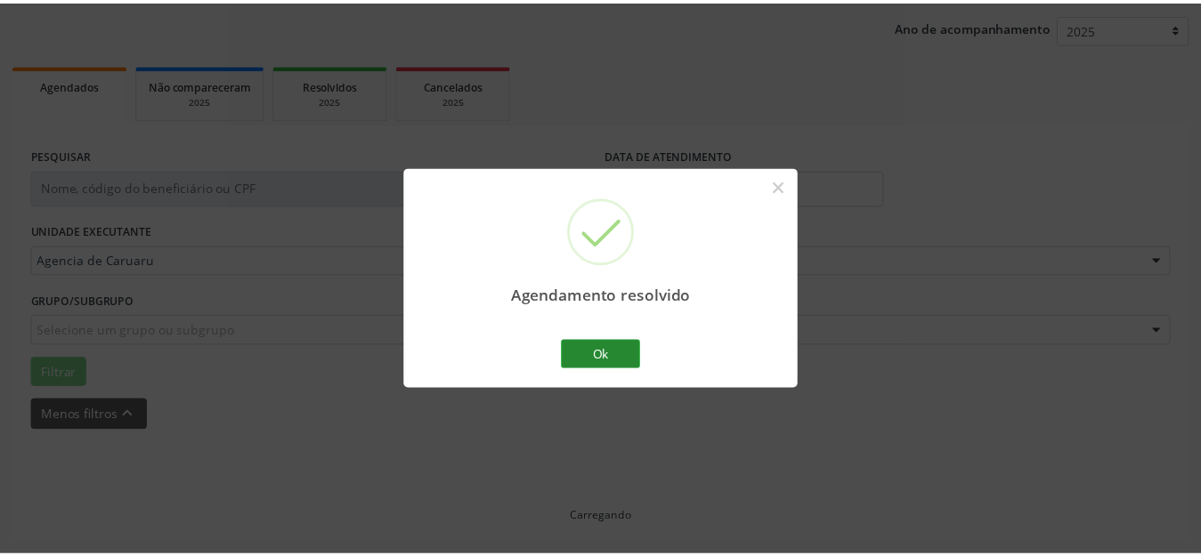
scroll to position [202, 0]
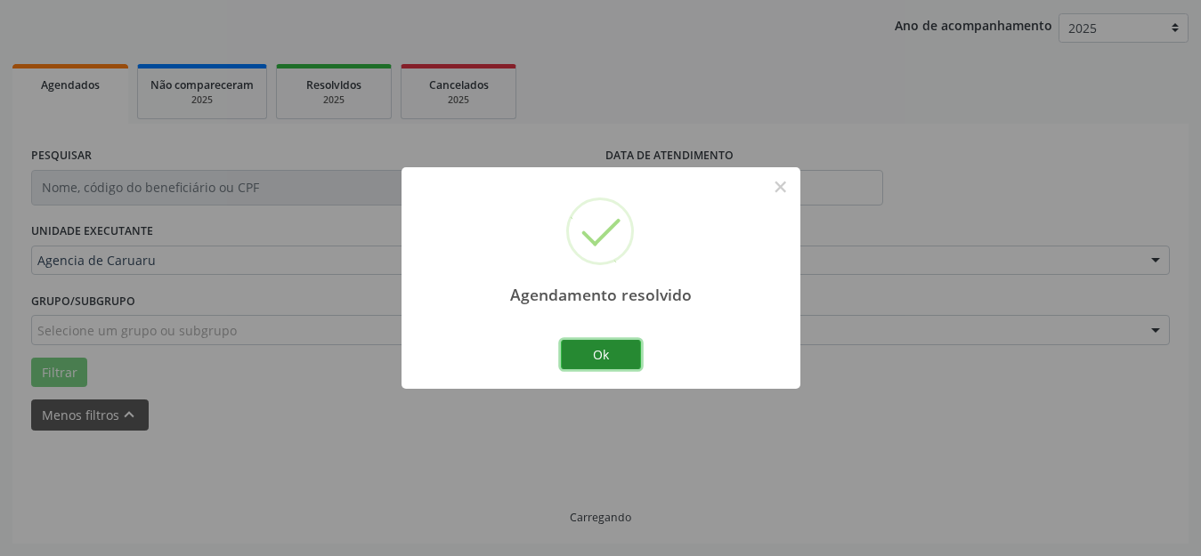
click at [601, 356] on button "Ok" at bounding box center [601, 355] width 80 height 30
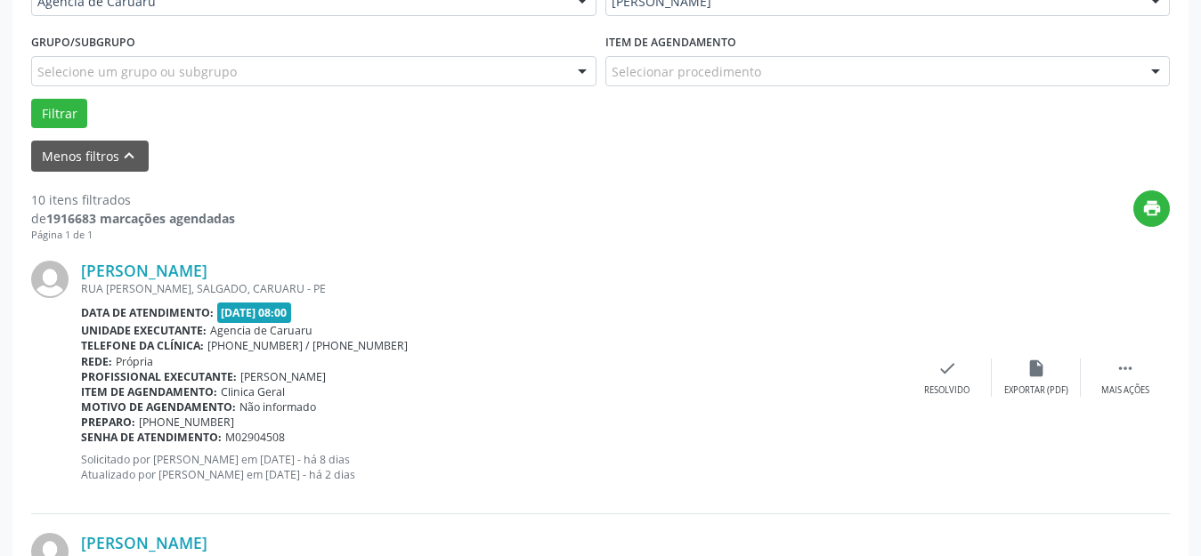
scroll to position [469, 0]
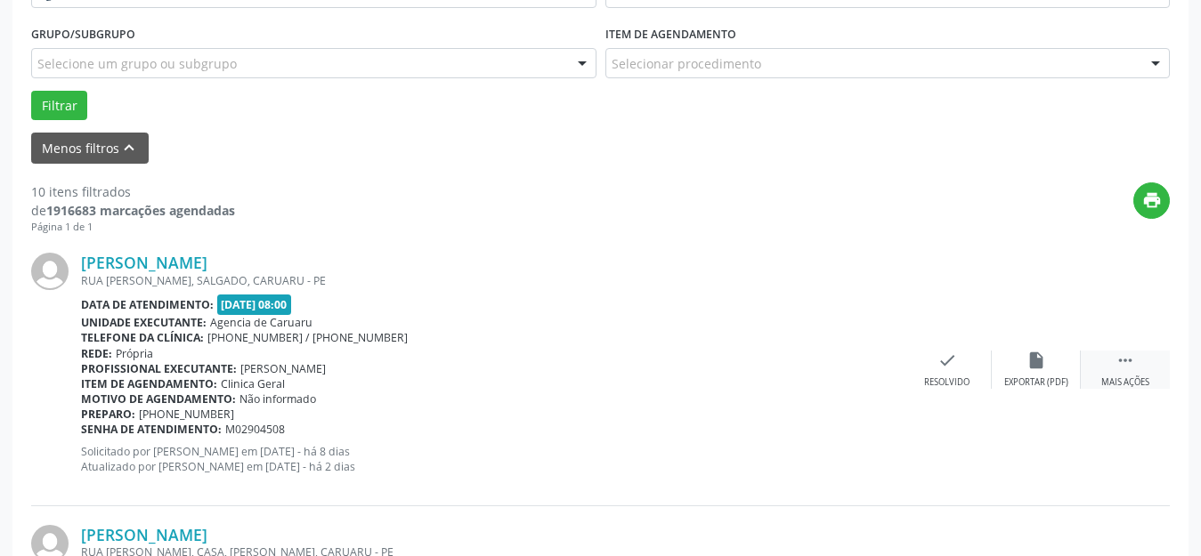
click at [1123, 359] on icon "" at bounding box center [1125, 361] width 20 height 20
click at [1022, 361] on div "alarm_off Não compareceu" at bounding box center [1036, 370] width 89 height 38
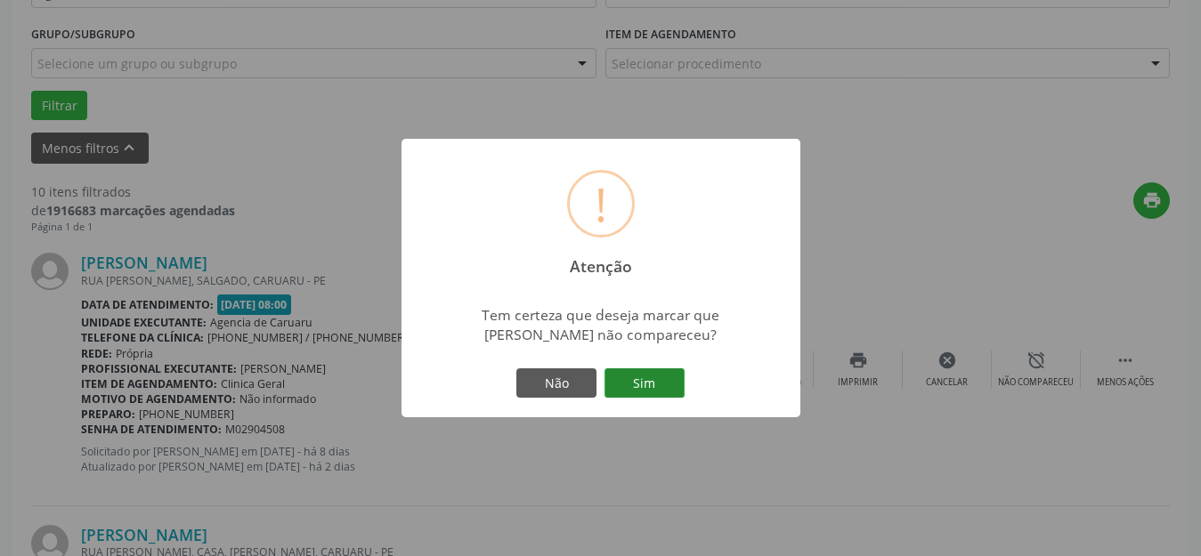
click at [633, 388] on button "Sim" at bounding box center [644, 383] width 80 height 30
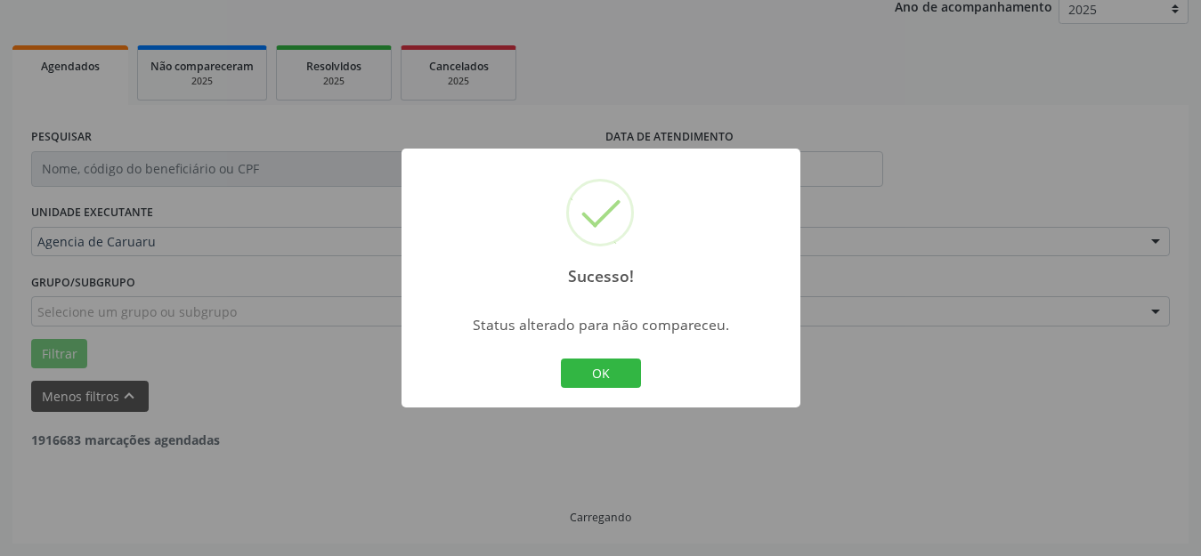
scroll to position [221, 0]
click at [611, 382] on button "OK" at bounding box center [601, 374] width 80 height 30
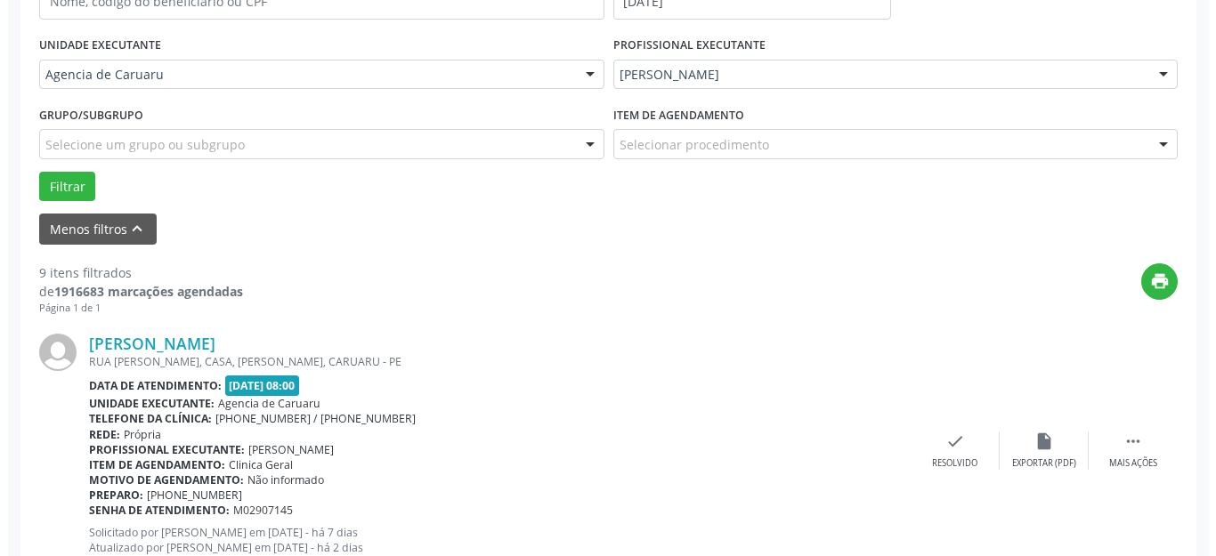
scroll to position [399, 0]
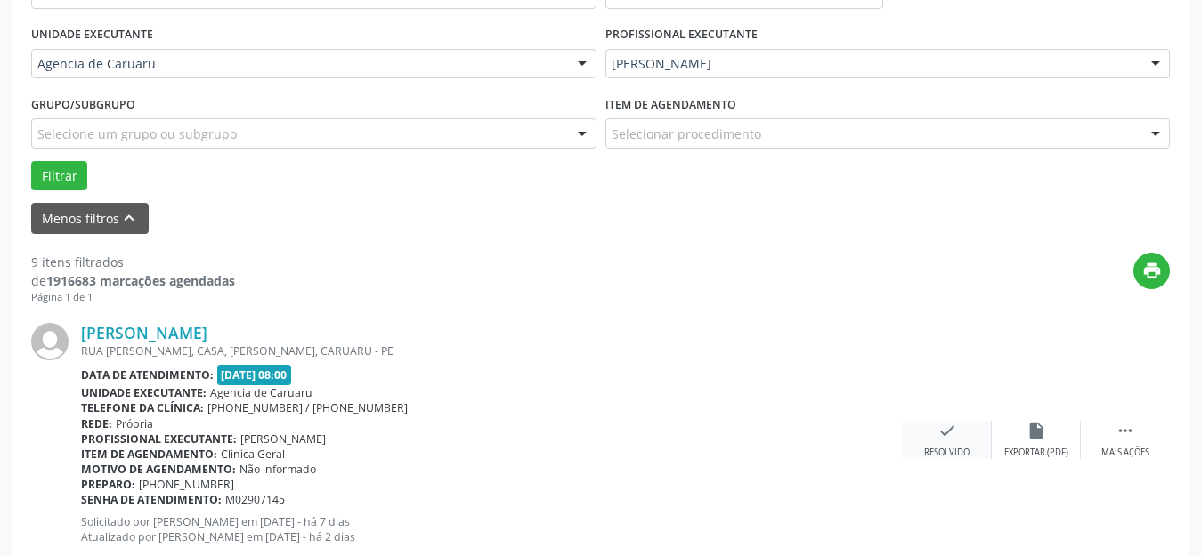
click at [952, 447] on div "Resolvido" at bounding box center [946, 453] width 45 height 12
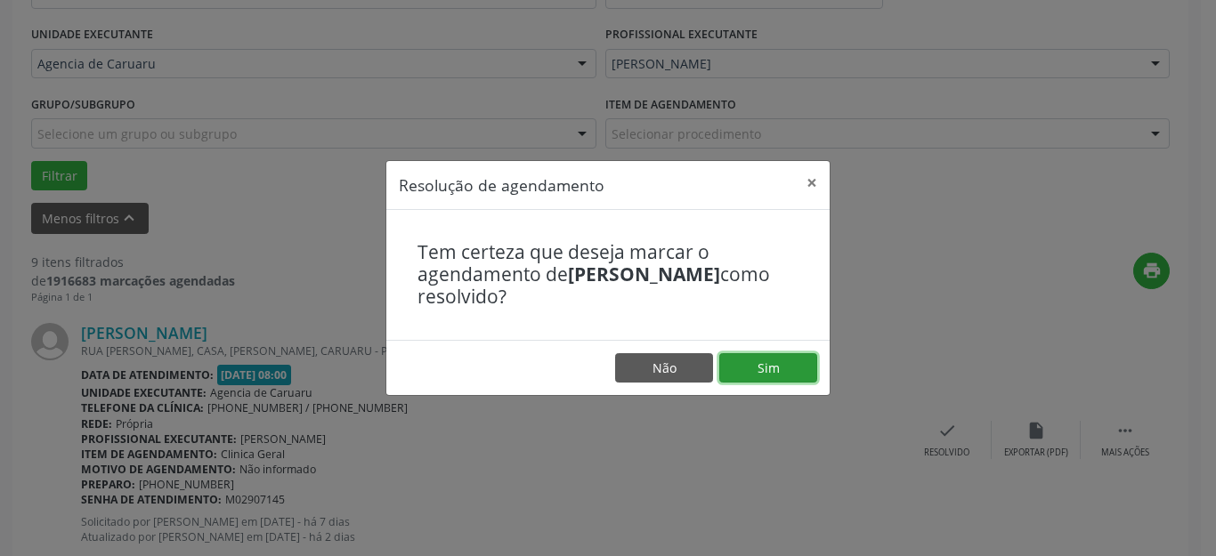
click at [767, 368] on button "Sim" at bounding box center [768, 368] width 98 height 30
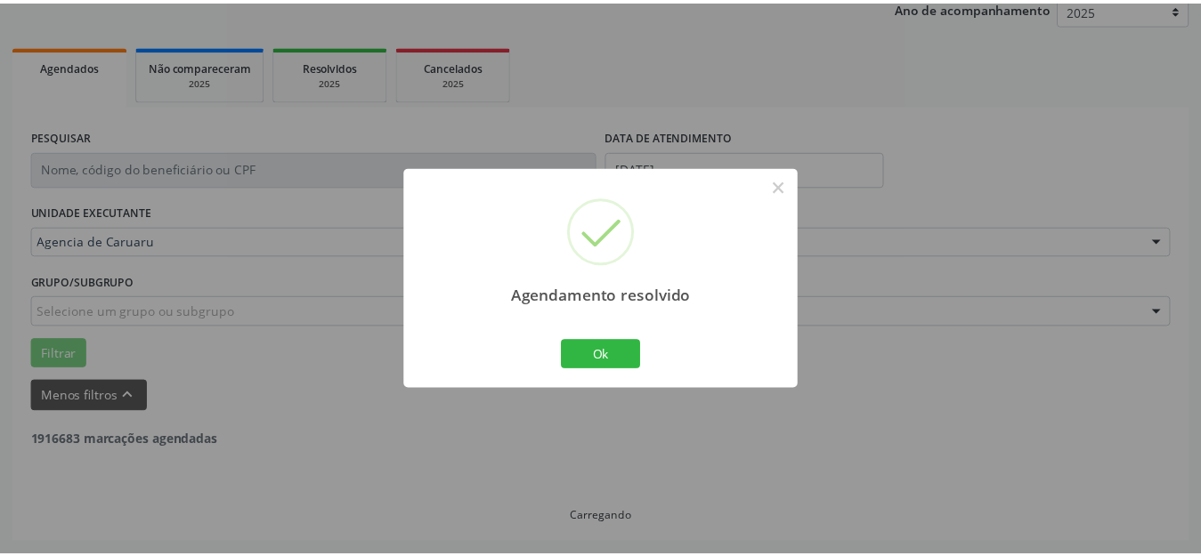
scroll to position [202, 0]
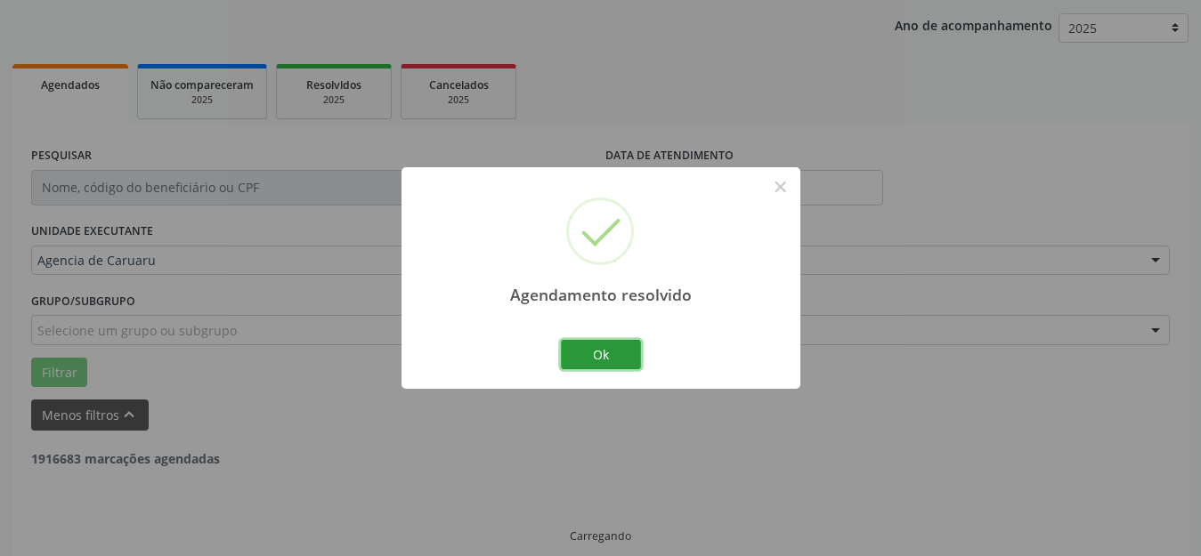
click at [599, 345] on button "Ok" at bounding box center [601, 355] width 80 height 30
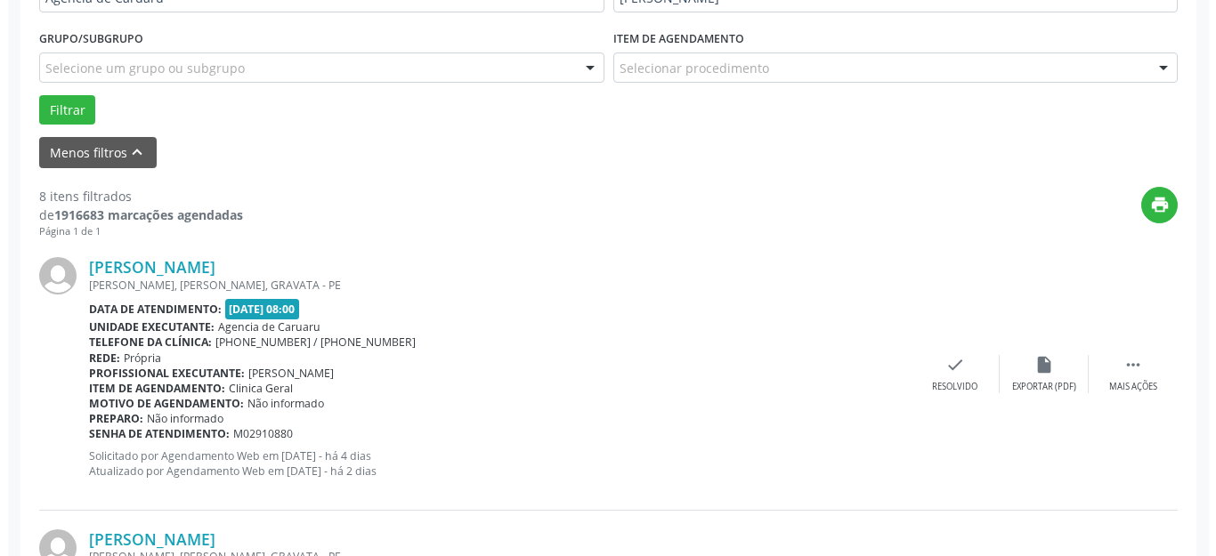
scroll to position [469, 0]
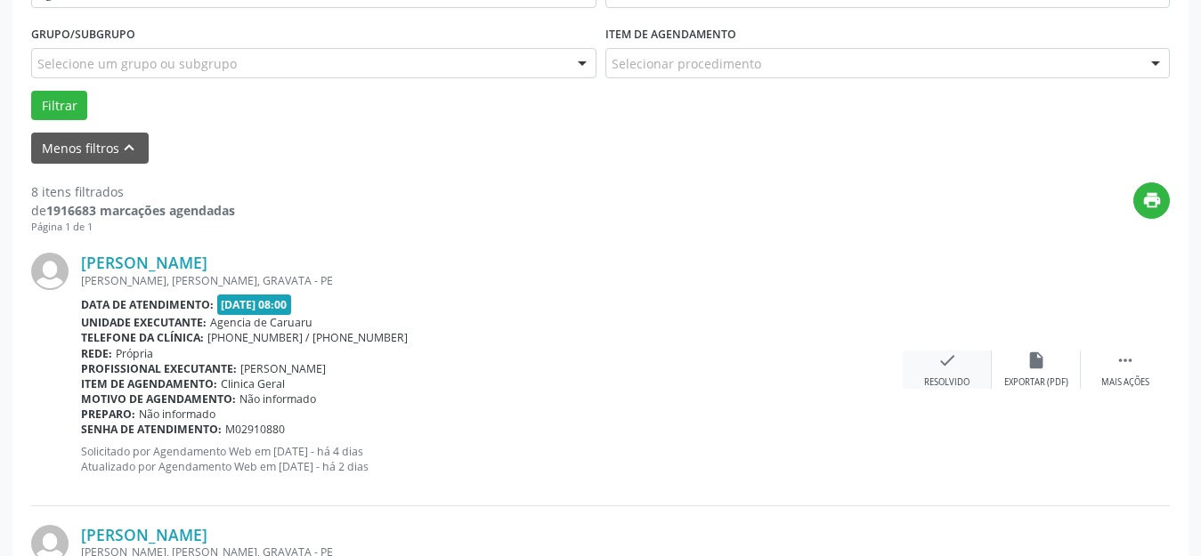
click at [959, 365] on div "check Resolvido" at bounding box center [947, 370] width 89 height 38
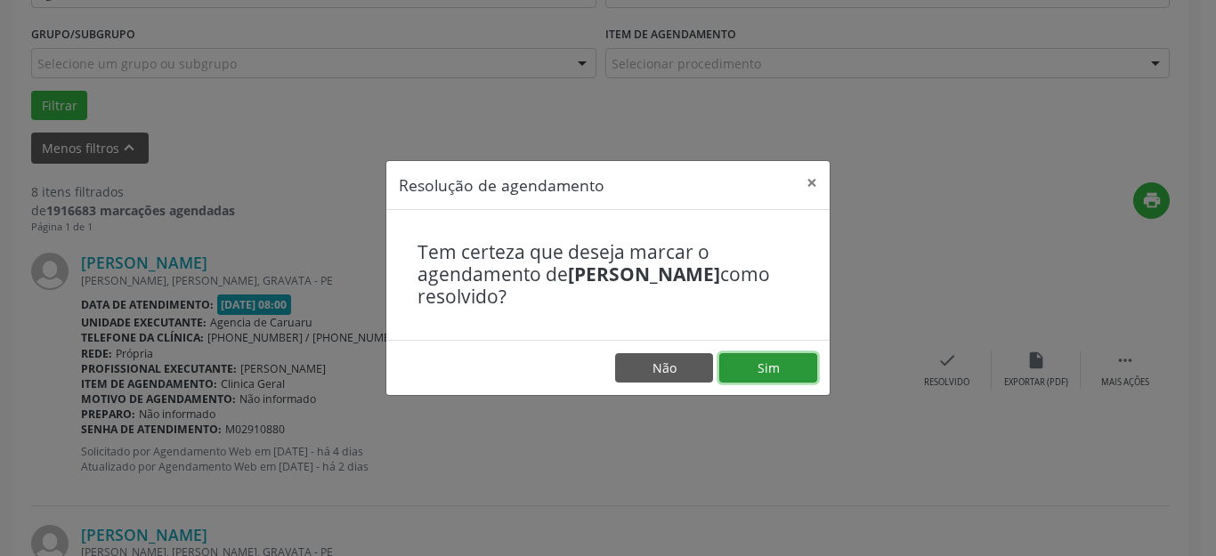
click at [784, 364] on button "Sim" at bounding box center [768, 368] width 98 height 30
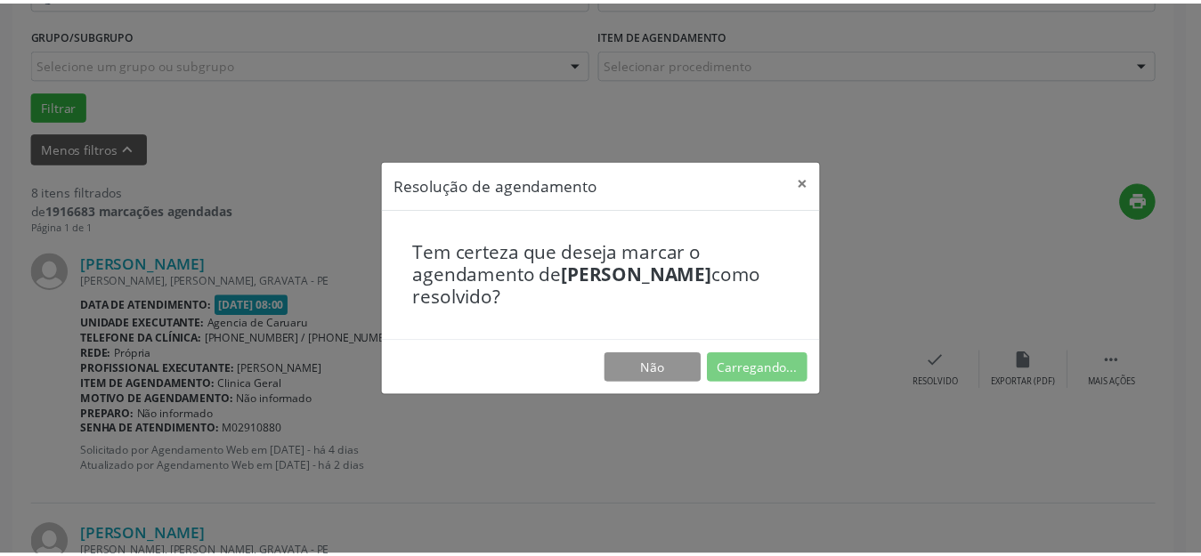
scroll to position [202, 0]
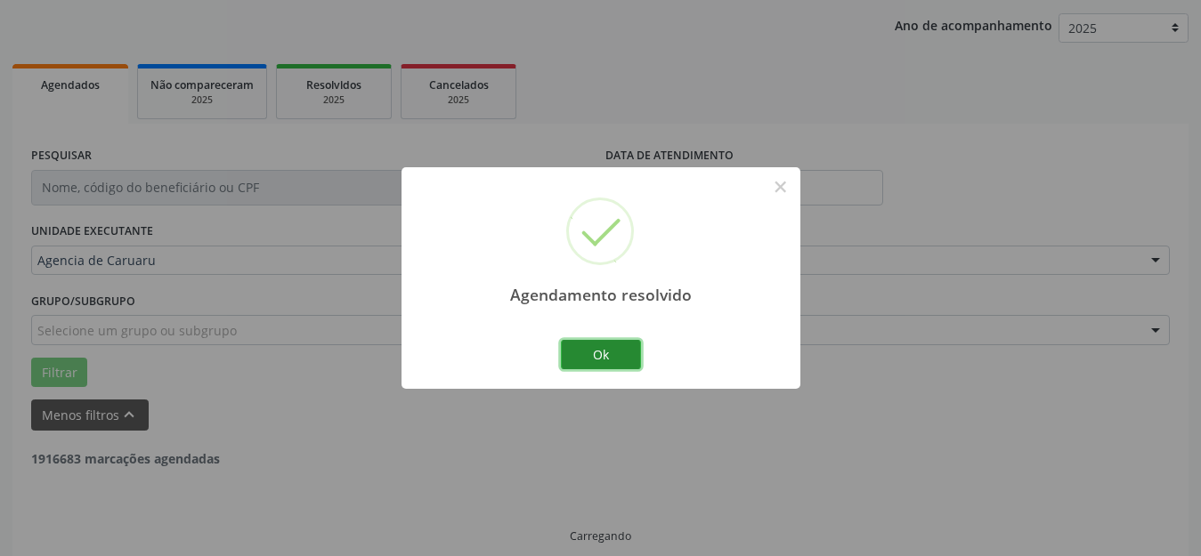
click at [597, 359] on button "Ok" at bounding box center [601, 355] width 80 height 30
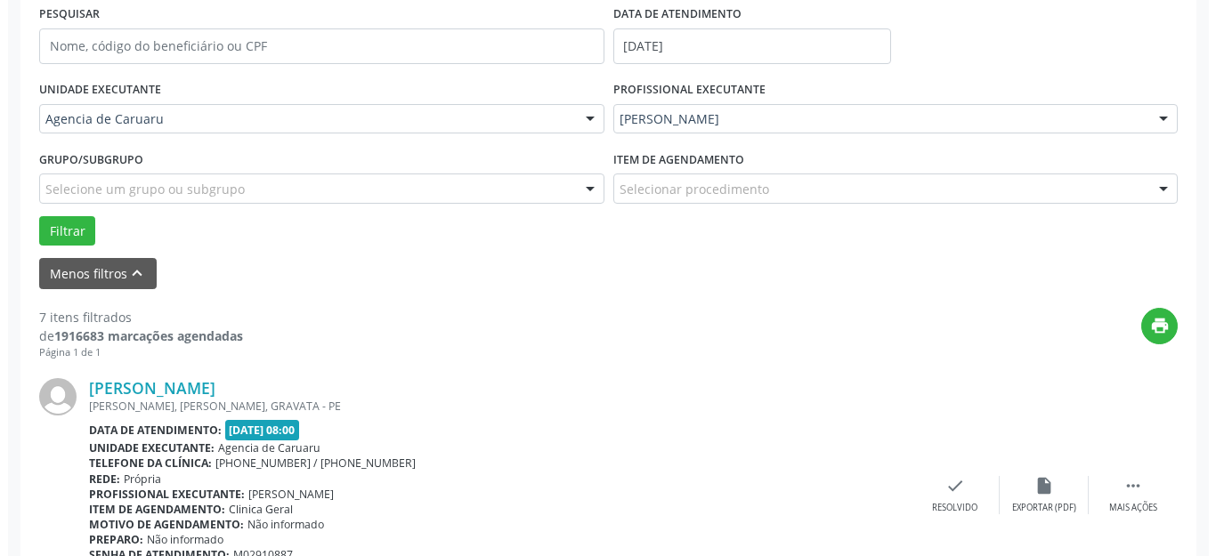
scroll to position [380, 0]
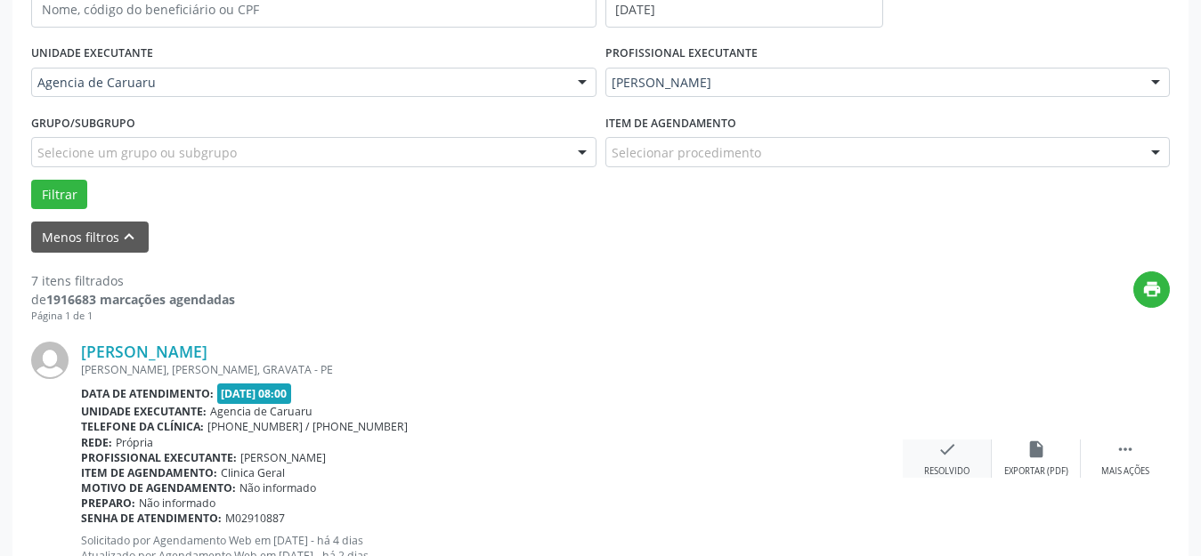
click at [947, 458] on icon "check" at bounding box center [947, 450] width 20 height 20
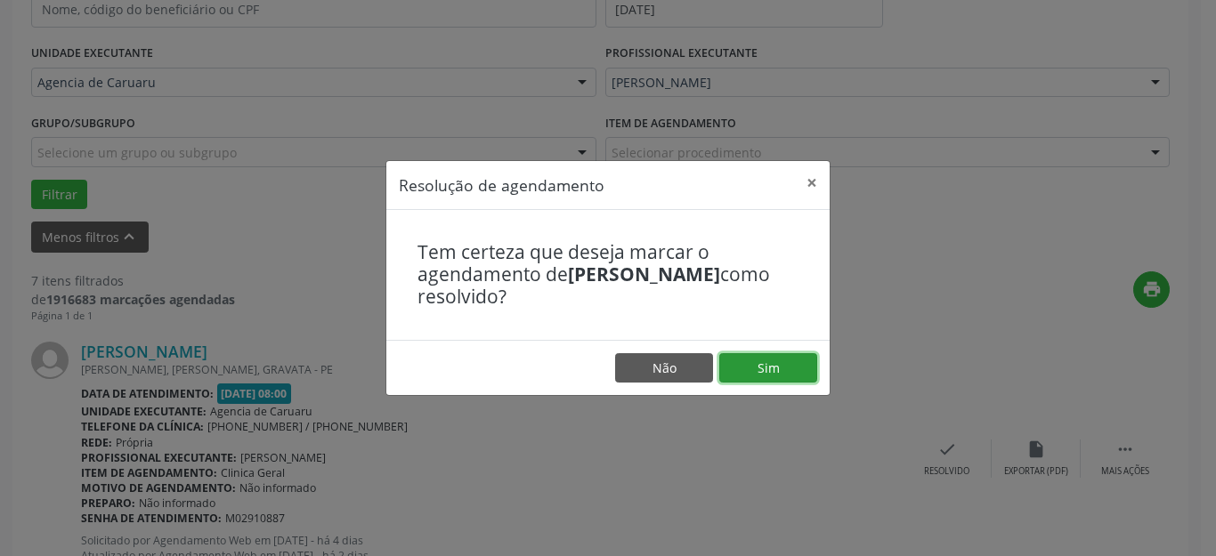
click at [776, 373] on button "Sim" at bounding box center [768, 368] width 98 height 30
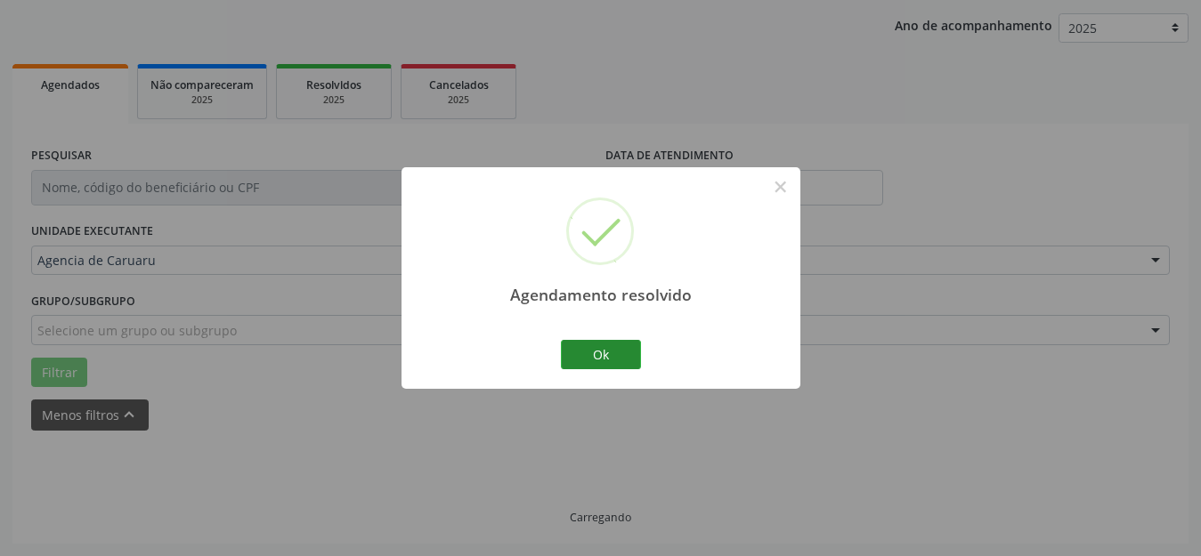
scroll to position [221, 0]
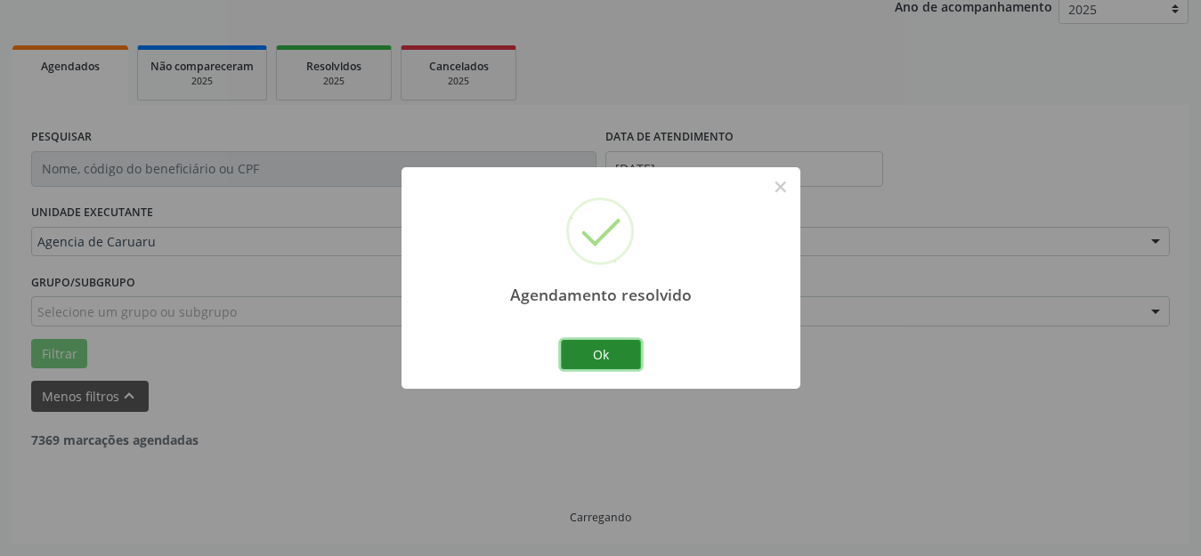
click at [600, 360] on button "Ok" at bounding box center [601, 355] width 80 height 30
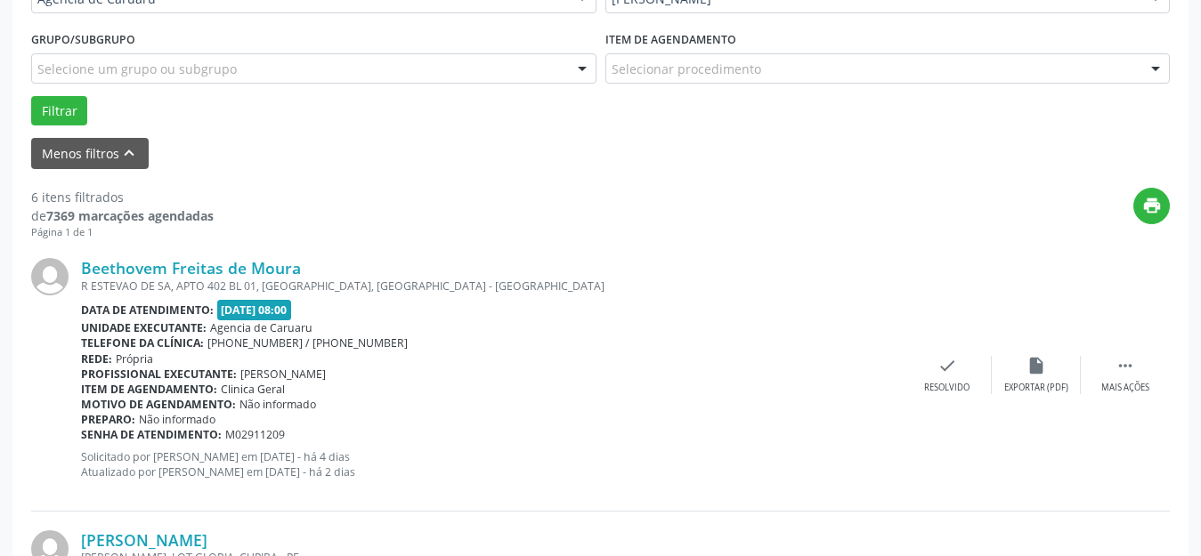
scroll to position [488, 0]
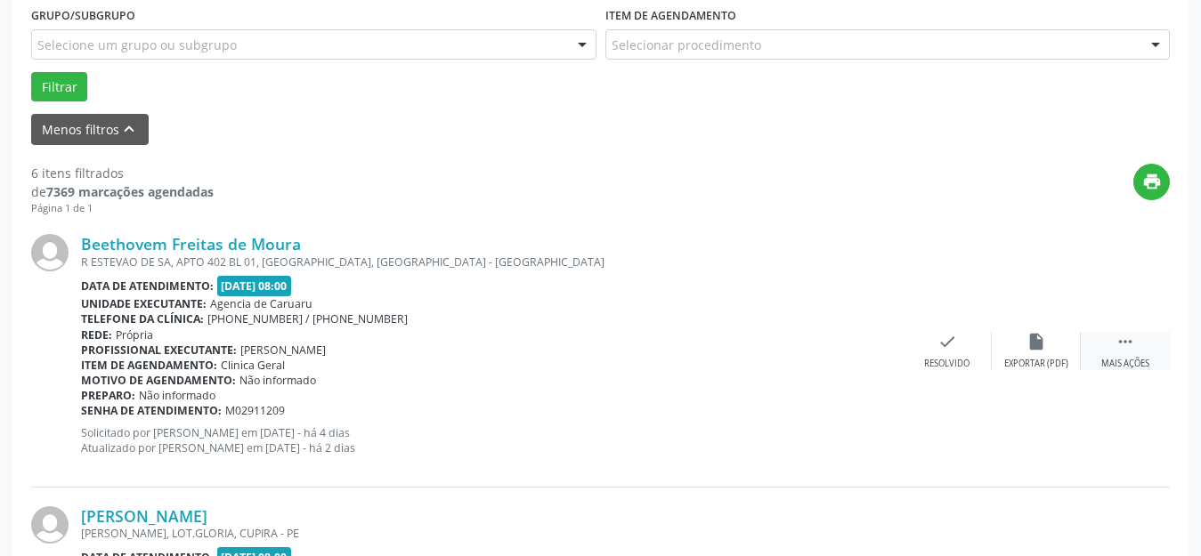
click at [1122, 356] on div " Mais ações" at bounding box center [1125, 351] width 89 height 38
click at [1034, 353] on div "alarm_off Não compareceu" at bounding box center [1036, 351] width 89 height 38
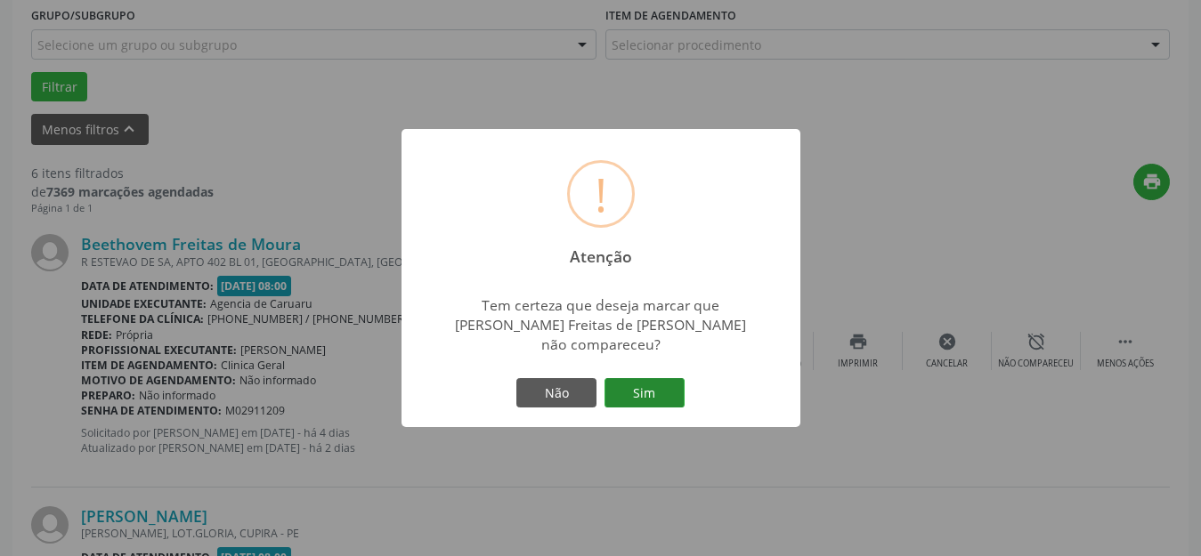
click at [644, 391] on button "Sim" at bounding box center [644, 393] width 80 height 30
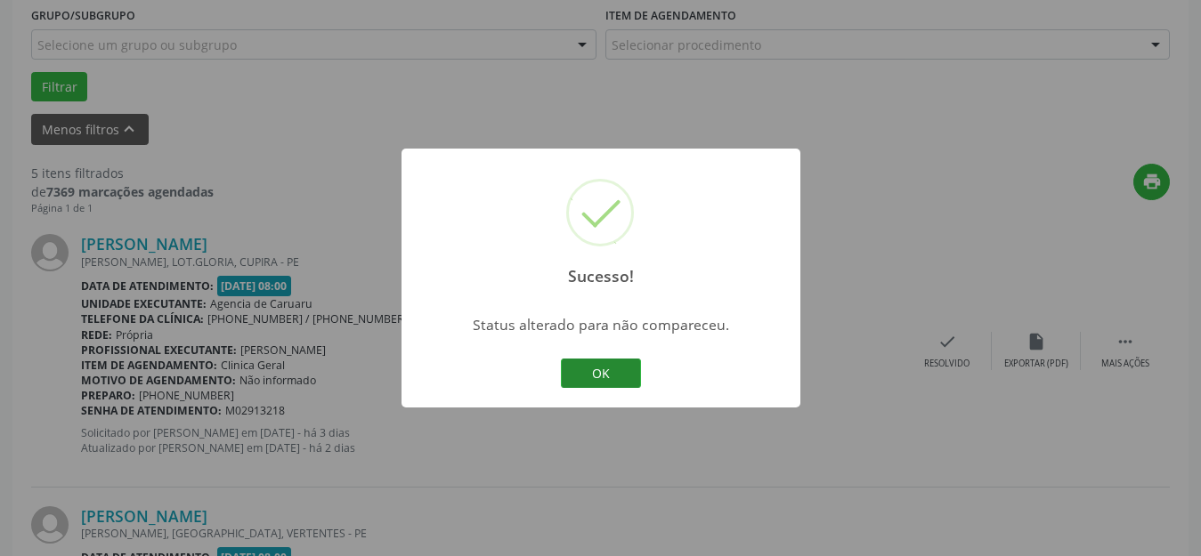
click at [594, 369] on button "OK" at bounding box center [601, 374] width 80 height 30
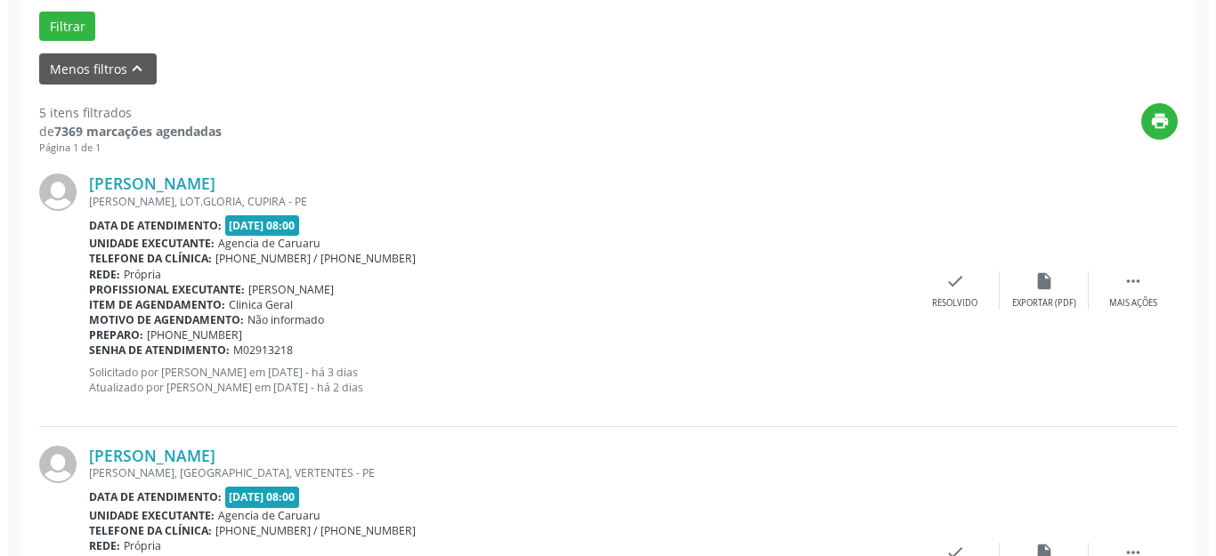
scroll to position [577, 0]
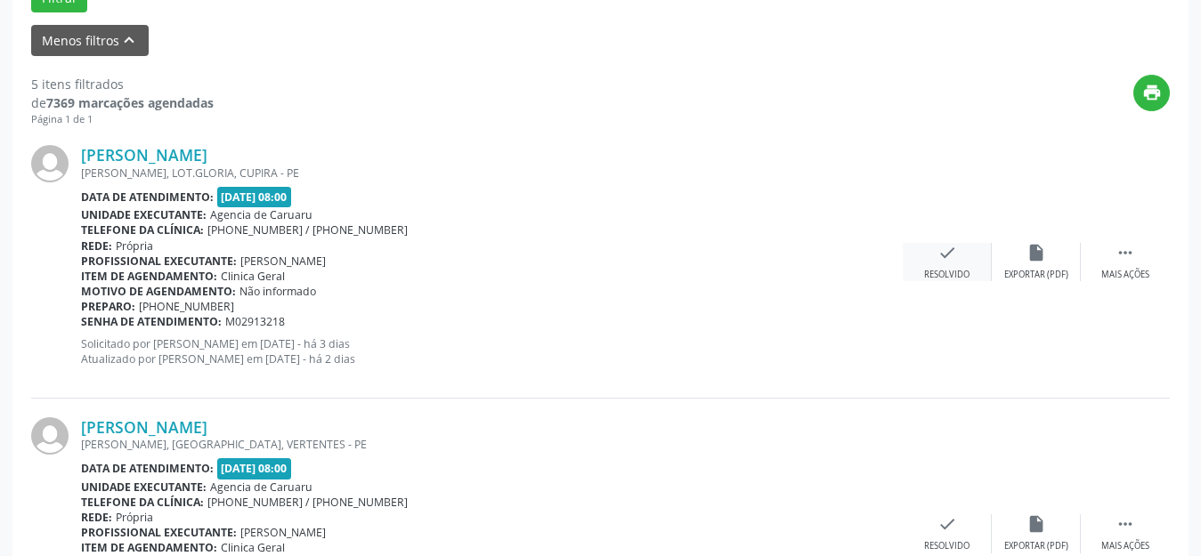
click at [921, 254] on div "check Resolvido" at bounding box center [947, 262] width 89 height 38
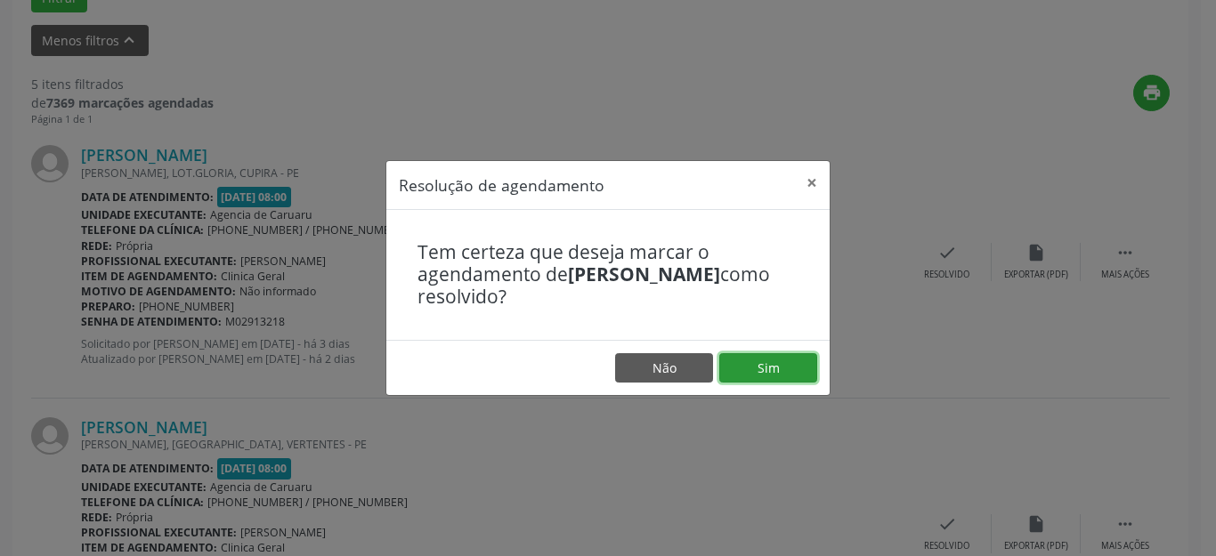
click at [774, 363] on button "Sim" at bounding box center [768, 368] width 98 height 30
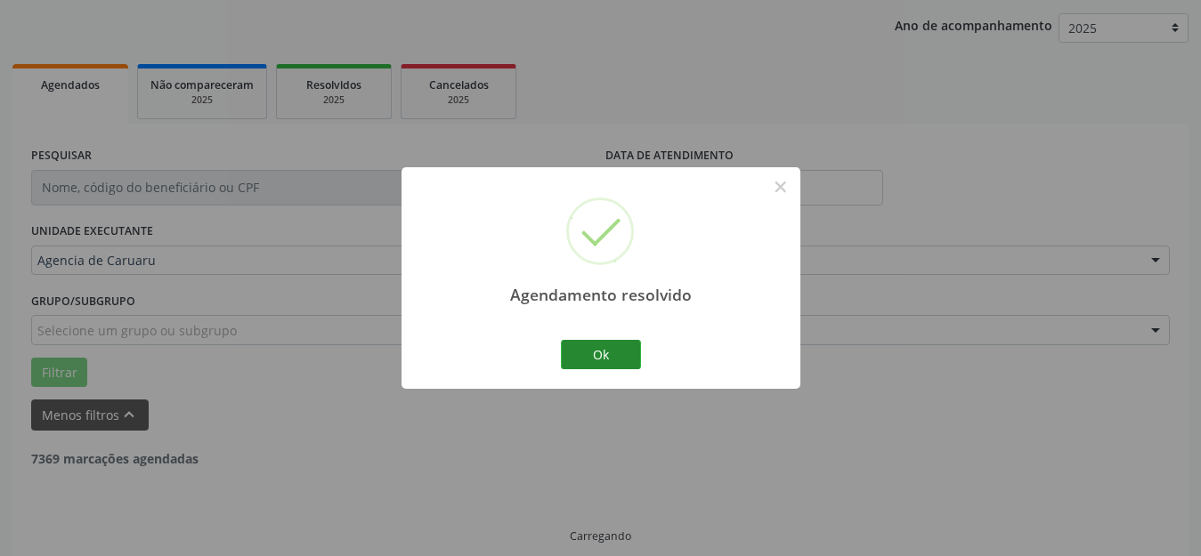
scroll to position [221, 0]
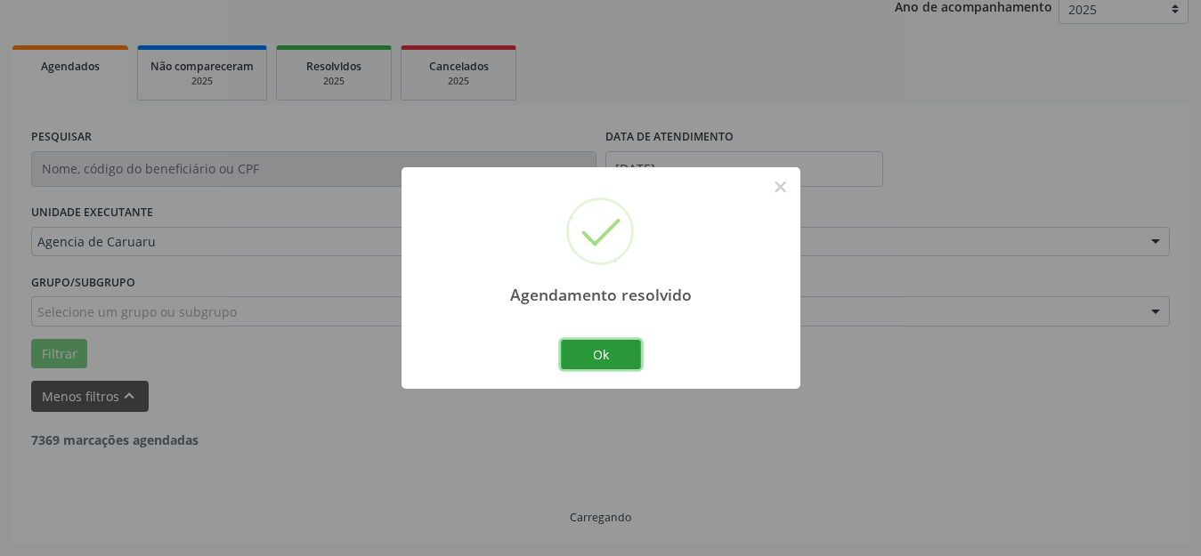
drag, startPoint x: 603, startPoint y: 348, endPoint x: 522, endPoint y: 347, distance: 81.0
click at [603, 349] on button "Ok" at bounding box center [601, 355] width 80 height 30
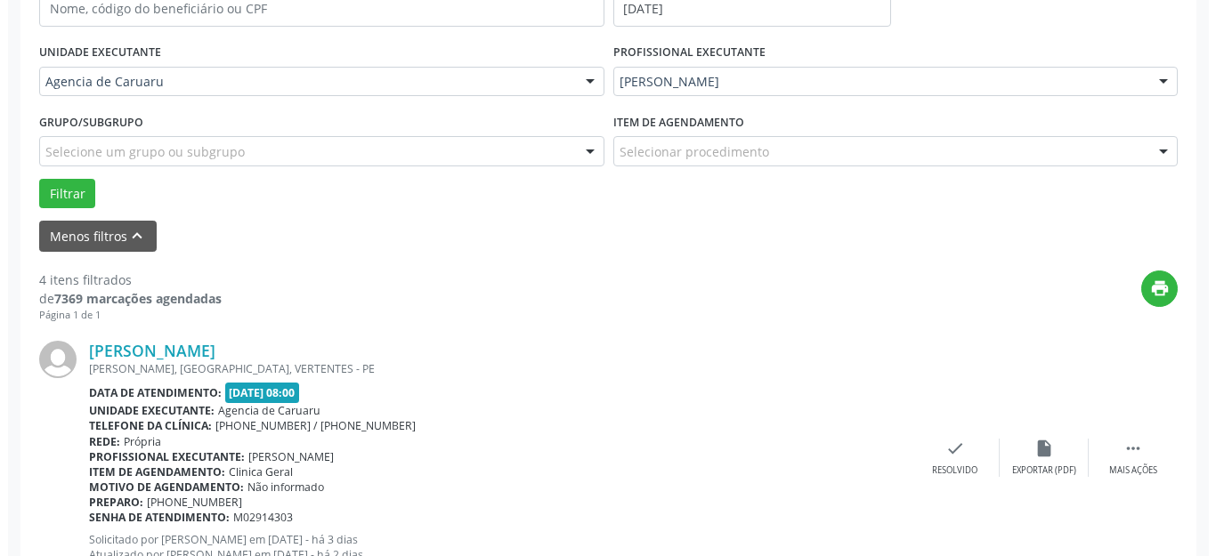
scroll to position [399, 0]
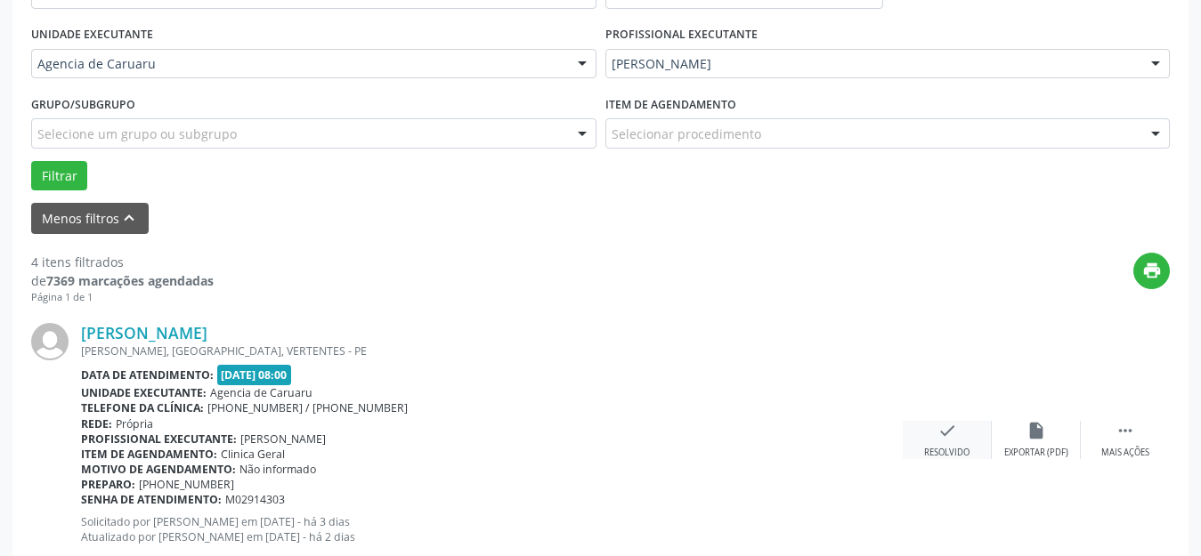
click at [948, 441] on div "check Resolvido" at bounding box center [947, 440] width 89 height 38
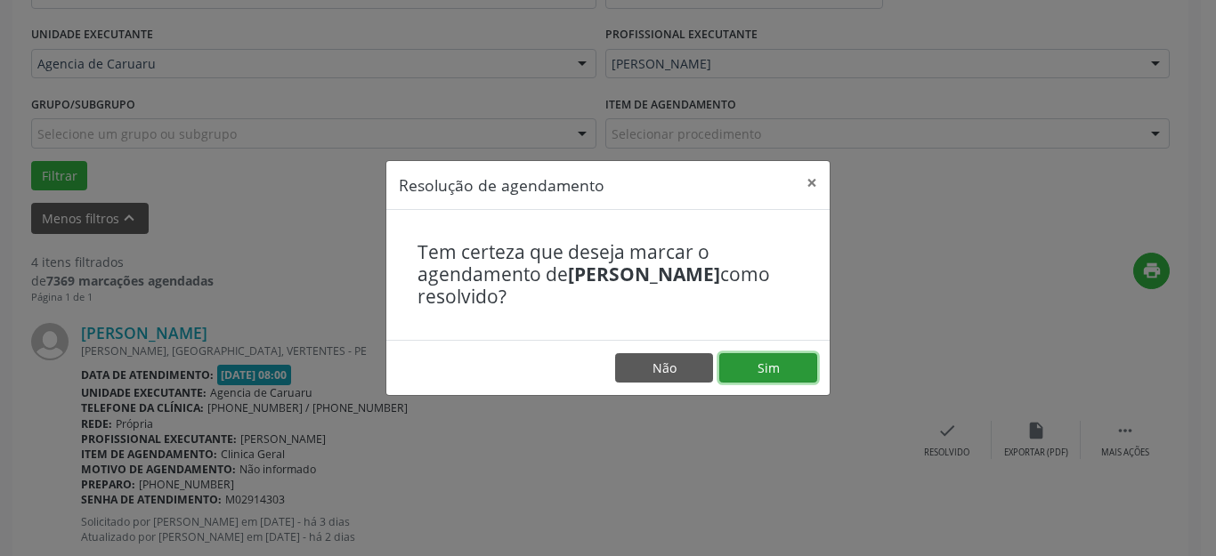
click at [812, 369] on button "Sim" at bounding box center [768, 368] width 98 height 30
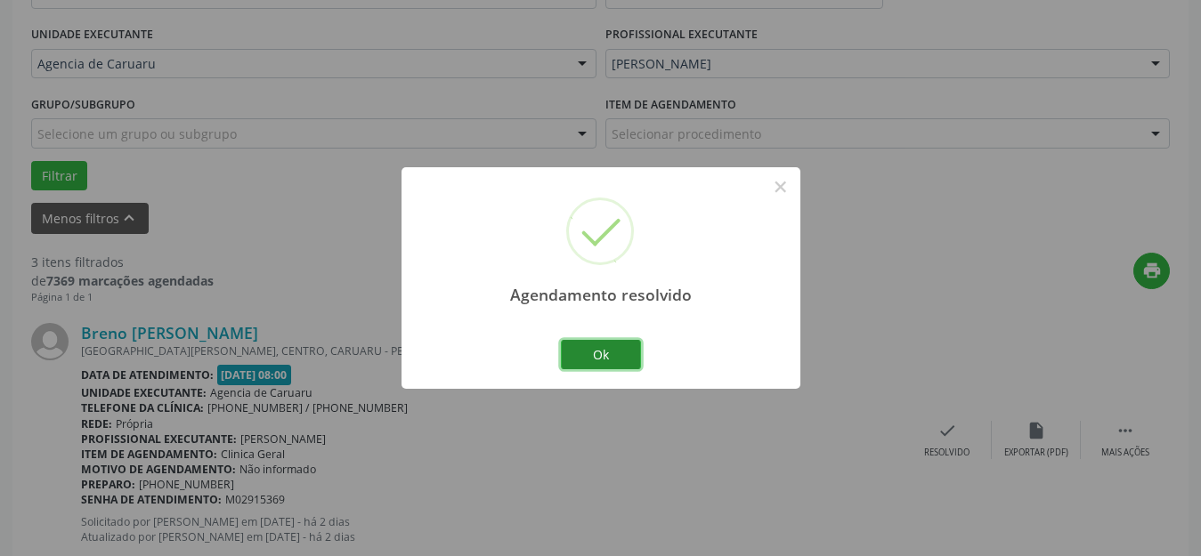
click at [596, 355] on button "Ok" at bounding box center [601, 355] width 80 height 30
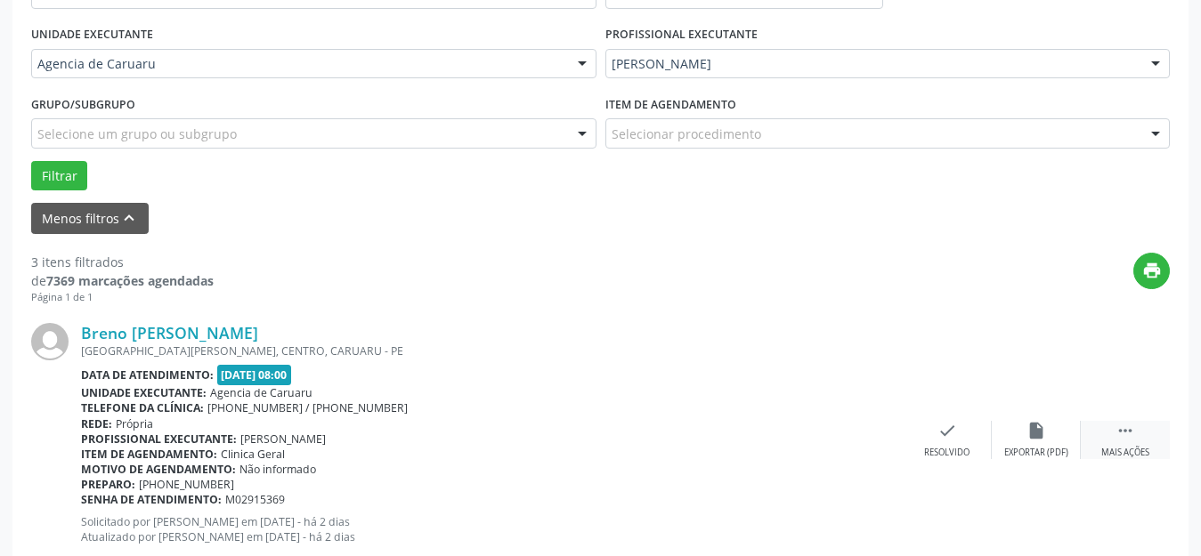
click at [1131, 428] on icon "" at bounding box center [1125, 431] width 20 height 20
click at [1033, 432] on icon "alarm_off" at bounding box center [1036, 431] width 20 height 20
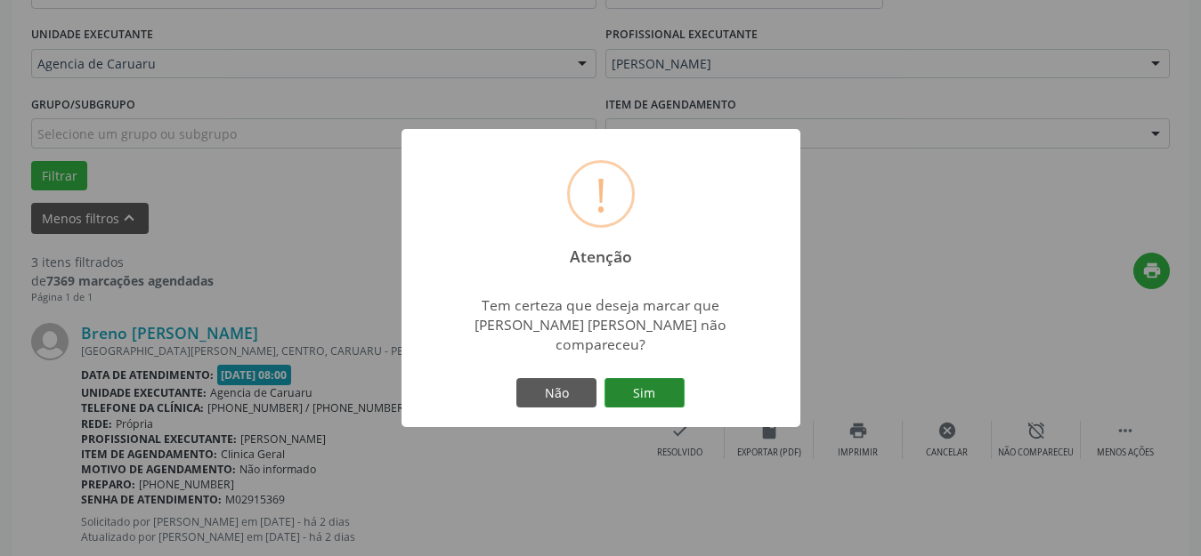
click at [657, 379] on button "Sim" at bounding box center [644, 393] width 80 height 30
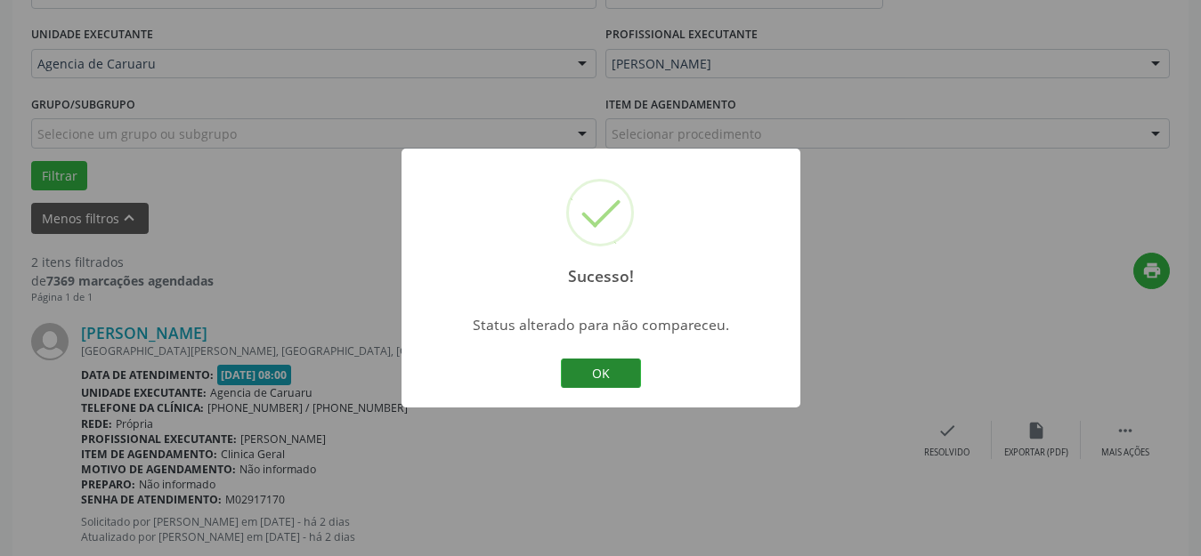
click at [595, 377] on button "OK" at bounding box center [601, 374] width 80 height 30
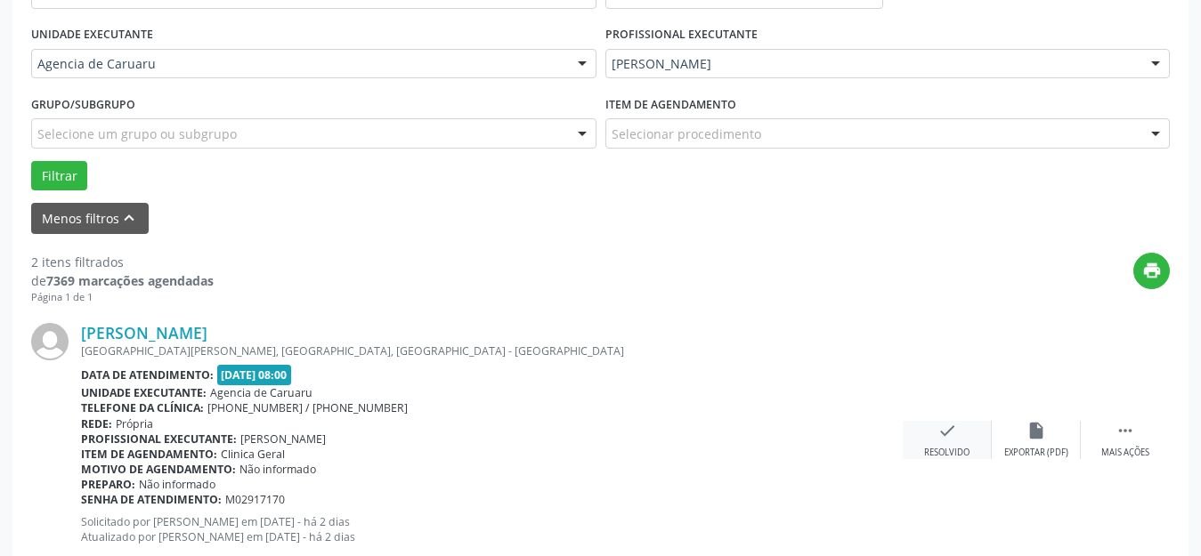
click at [942, 442] on div "check Resolvido" at bounding box center [947, 440] width 89 height 38
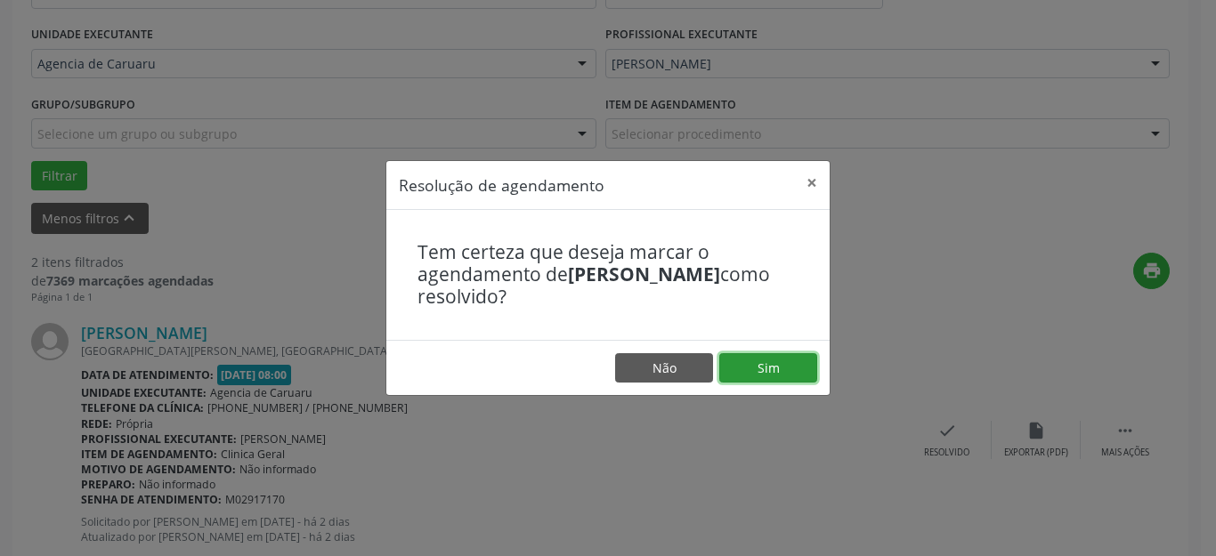
click at [771, 366] on button "Sim" at bounding box center [768, 368] width 98 height 30
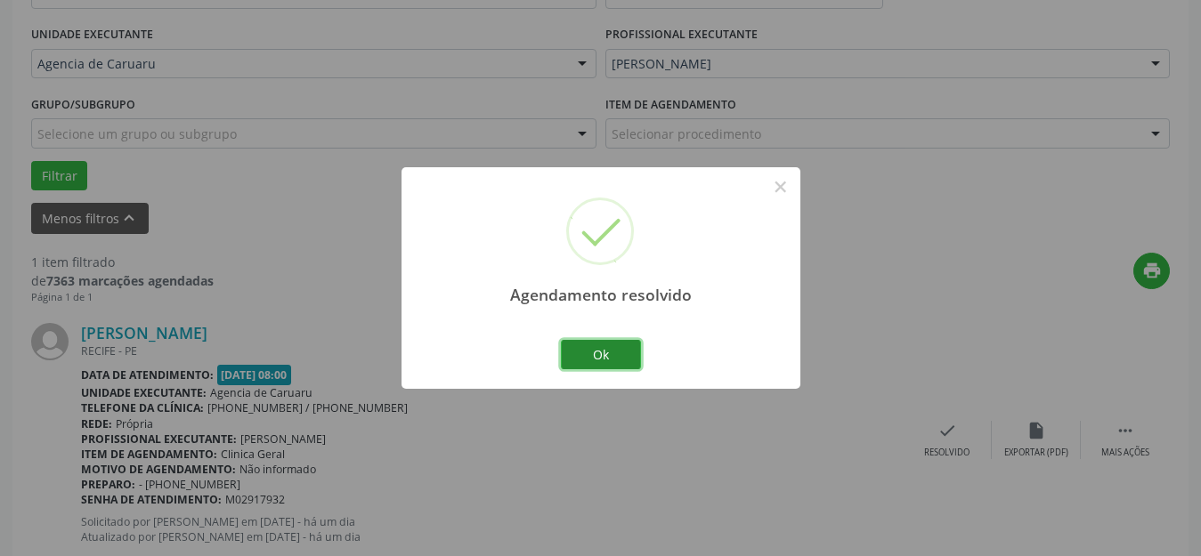
click at [611, 354] on button "Ok" at bounding box center [601, 355] width 80 height 30
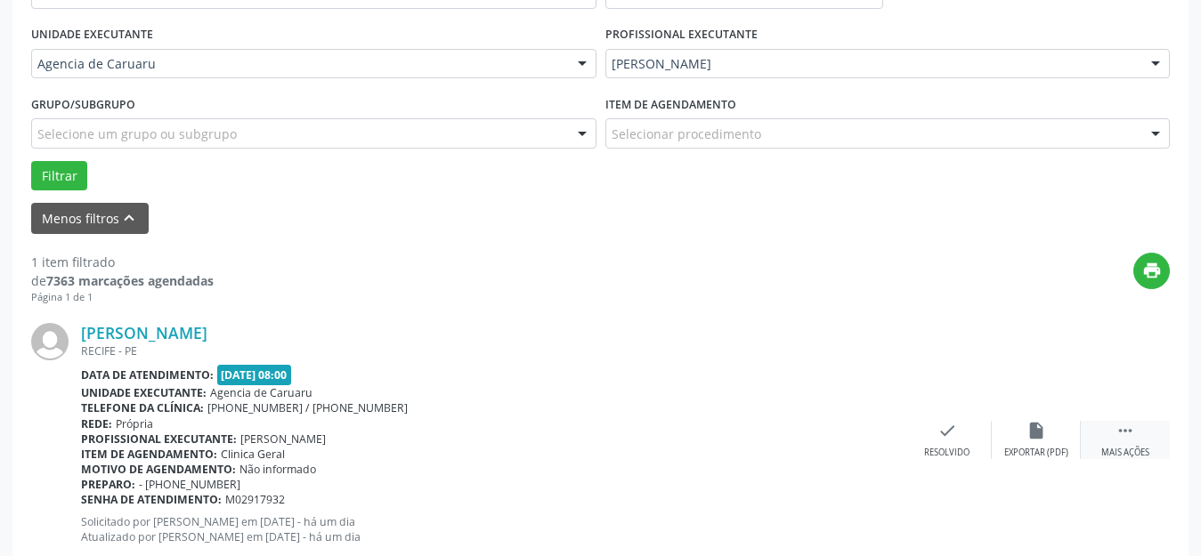
click at [1129, 442] on div " Mais ações" at bounding box center [1125, 440] width 89 height 38
click at [1031, 421] on icon "alarm_off" at bounding box center [1036, 431] width 20 height 20
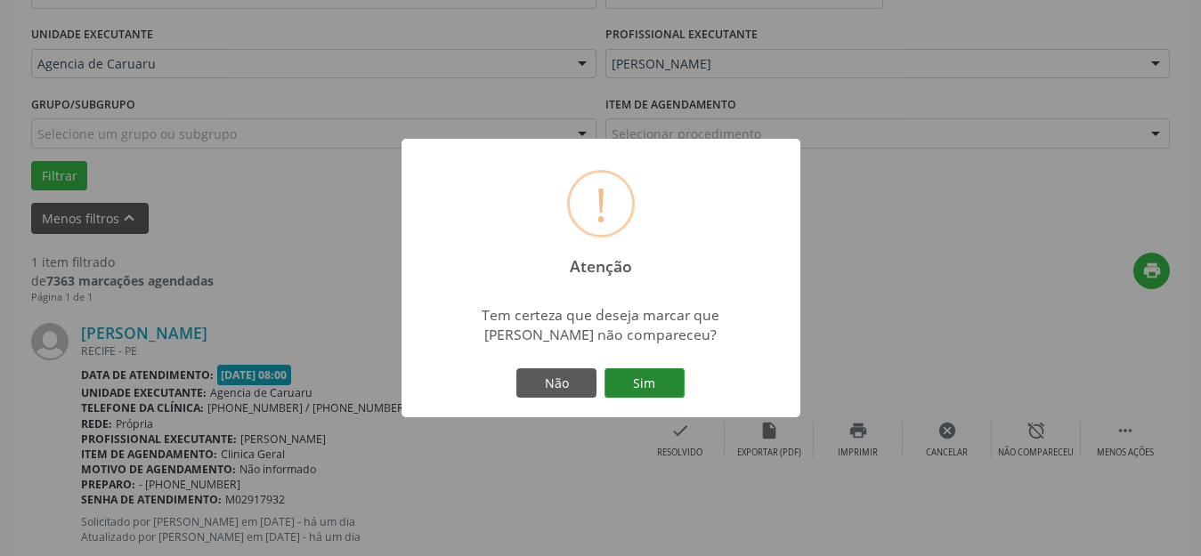
click at [665, 377] on button "Sim" at bounding box center [644, 383] width 80 height 30
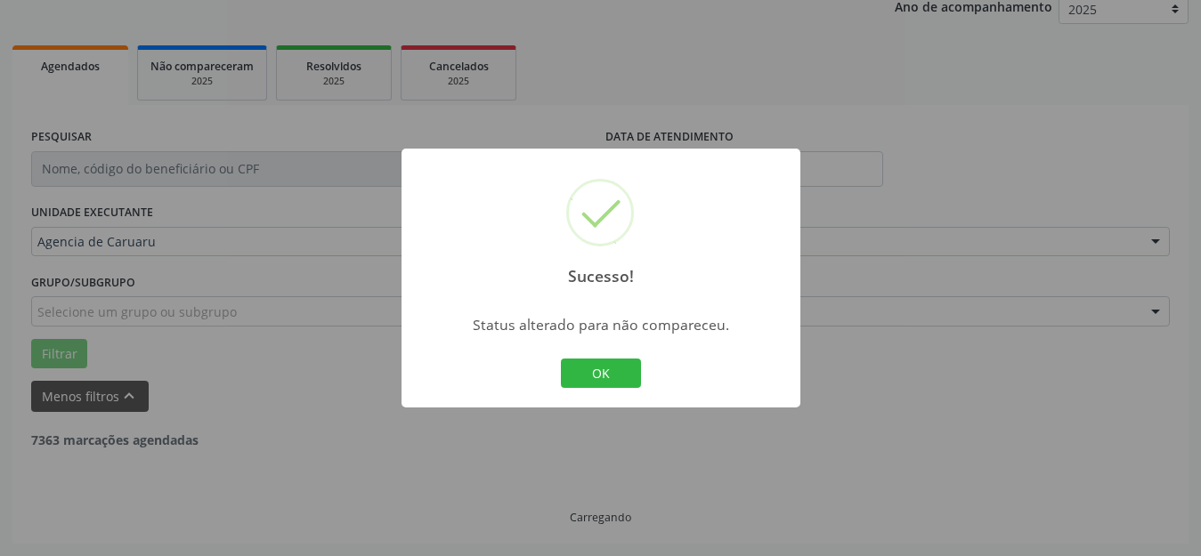
scroll to position [221, 0]
click at [603, 376] on button "OK" at bounding box center [601, 374] width 80 height 30
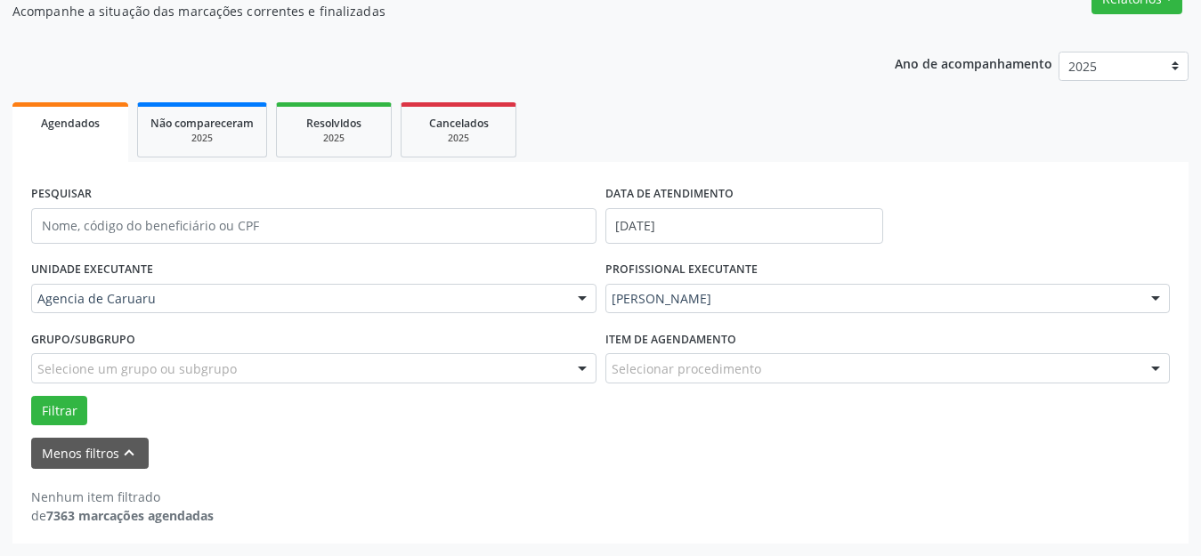
scroll to position [164, 0]
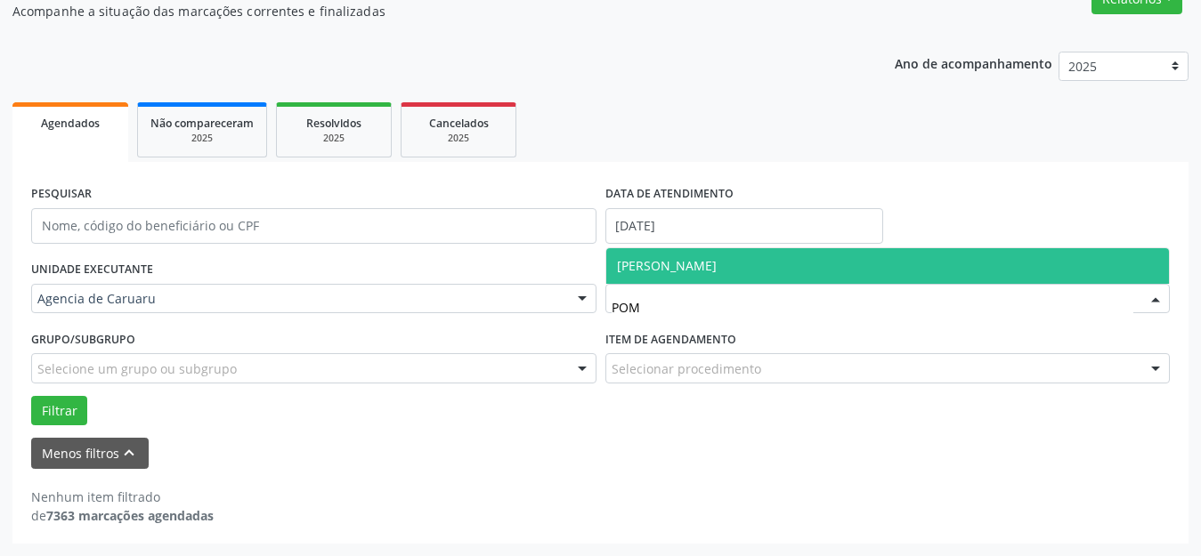
click at [754, 263] on span "[PERSON_NAME]" at bounding box center [887, 266] width 563 height 36
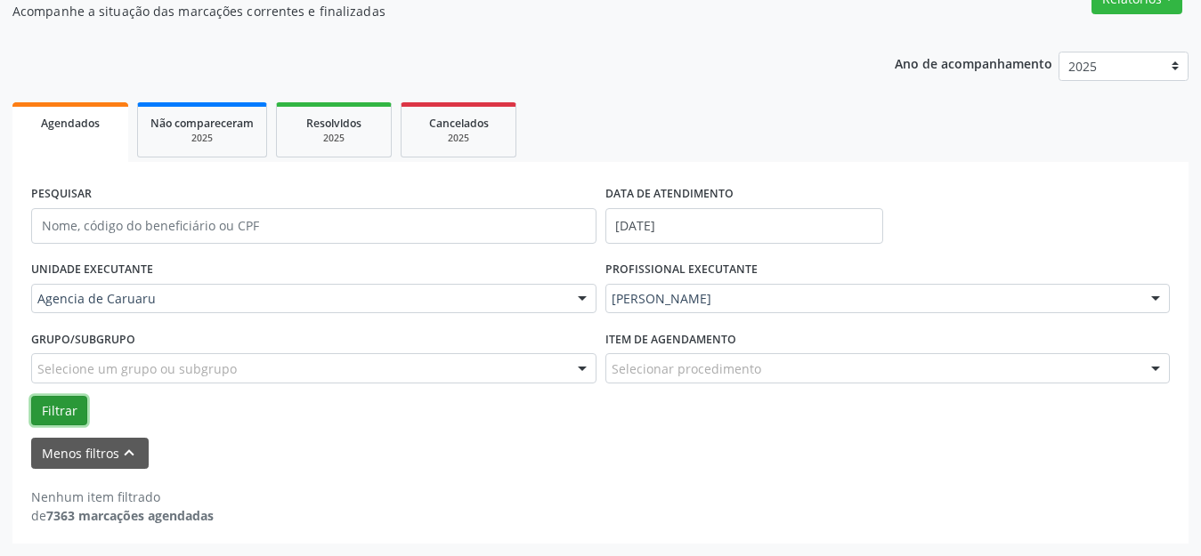
click at [66, 411] on button "Filtrar" at bounding box center [59, 411] width 56 height 30
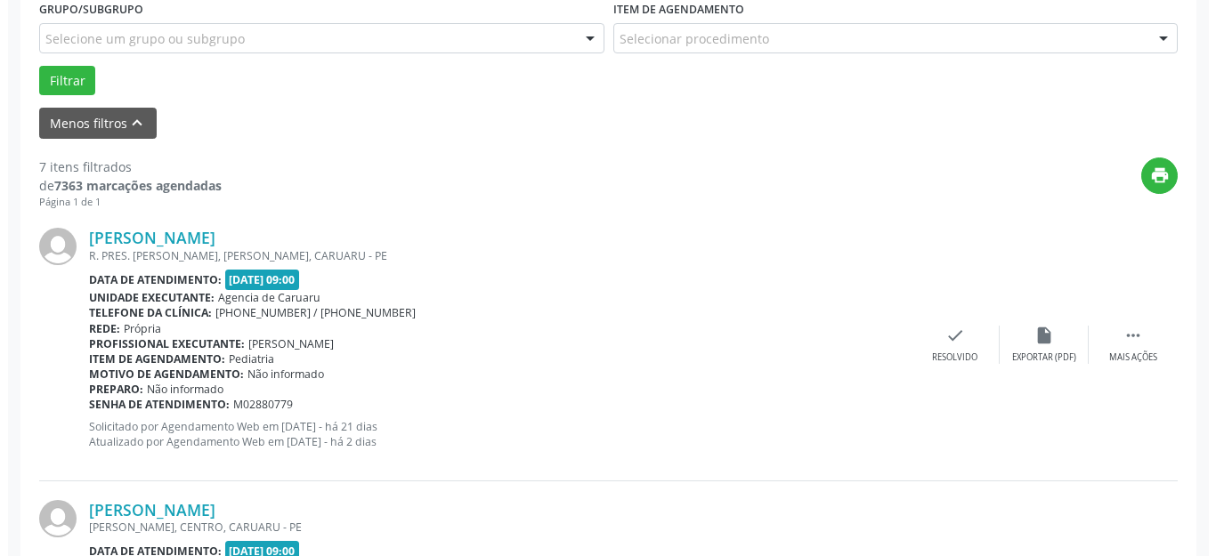
scroll to position [520, 0]
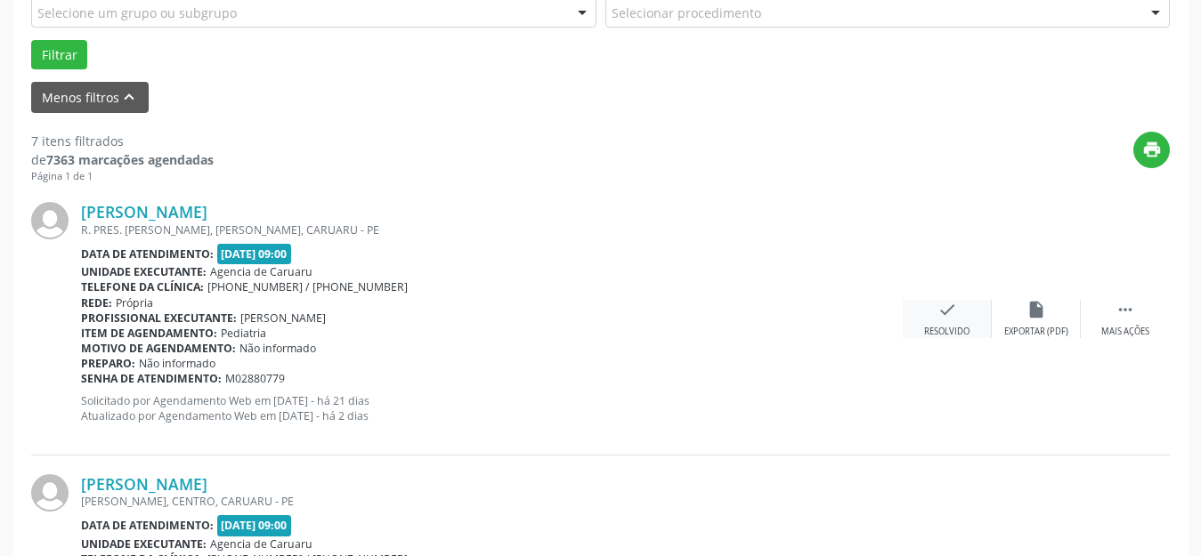
click at [947, 328] on div "Resolvido" at bounding box center [946, 332] width 45 height 12
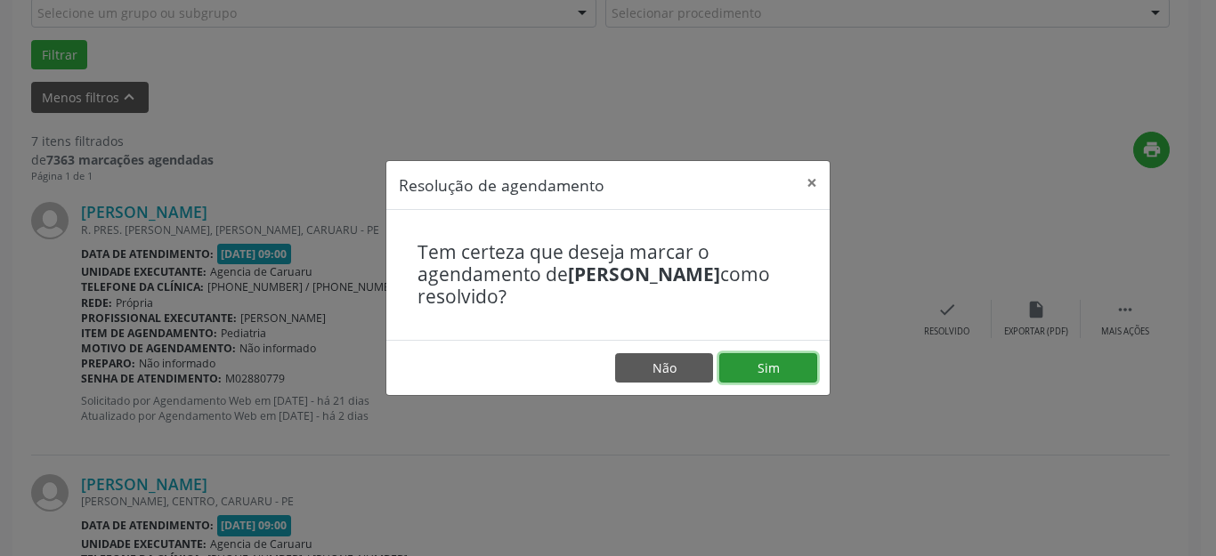
click at [777, 361] on button "Sim" at bounding box center [768, 368] width 98 height 30
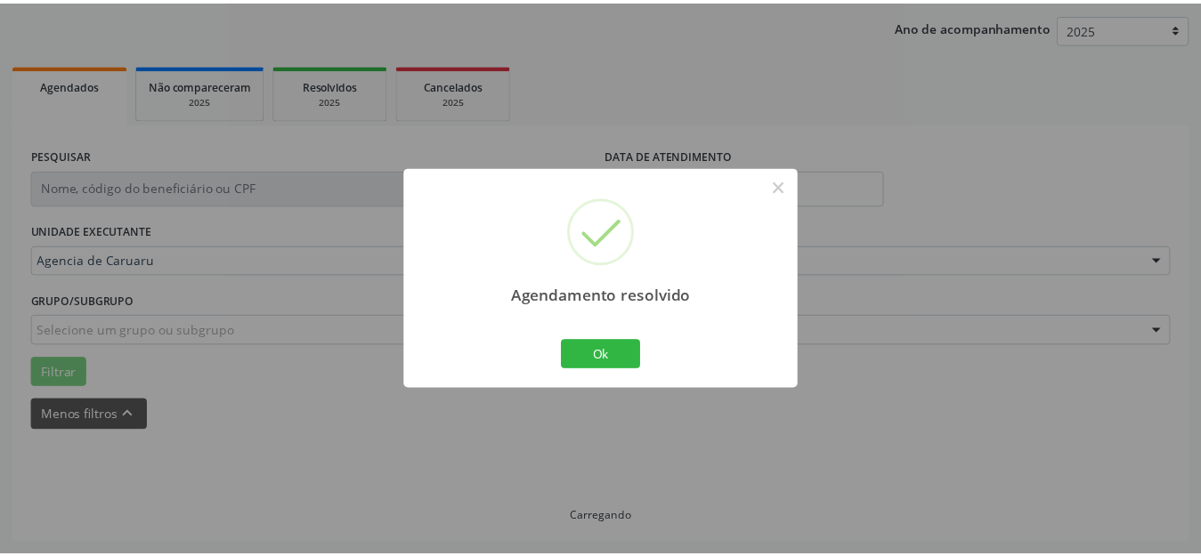
scroll to position [202, 0]
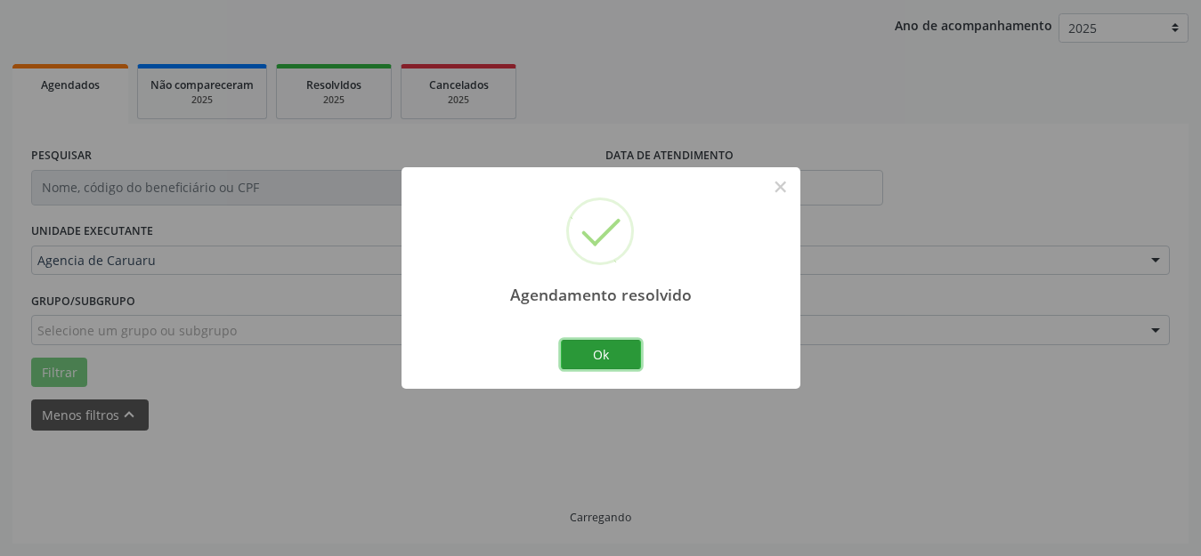
click at [601, 356] on button "Ok" at bounding box center [601, 355] width 80 height 30
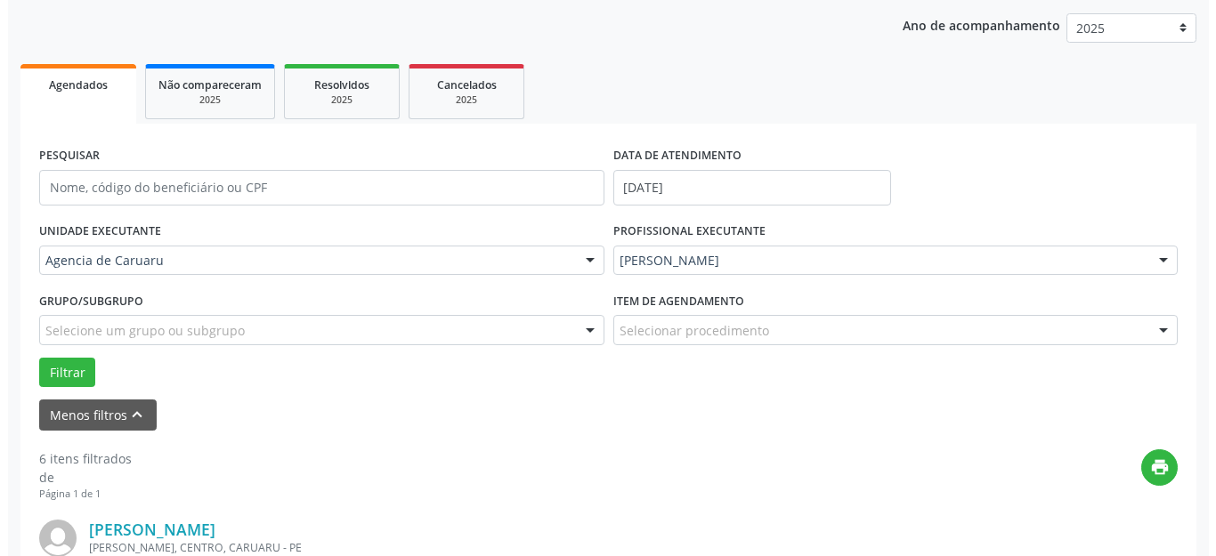
scroll to position [520, 0]
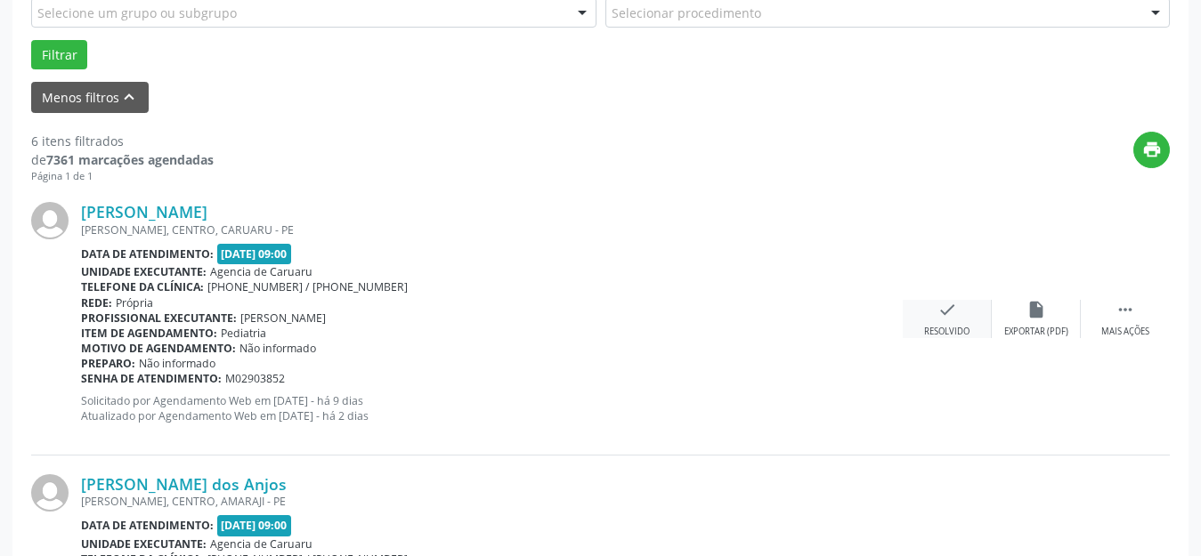
click at [937, 318] on icon "check" at bounding box center [947, 310] width 20 height 20
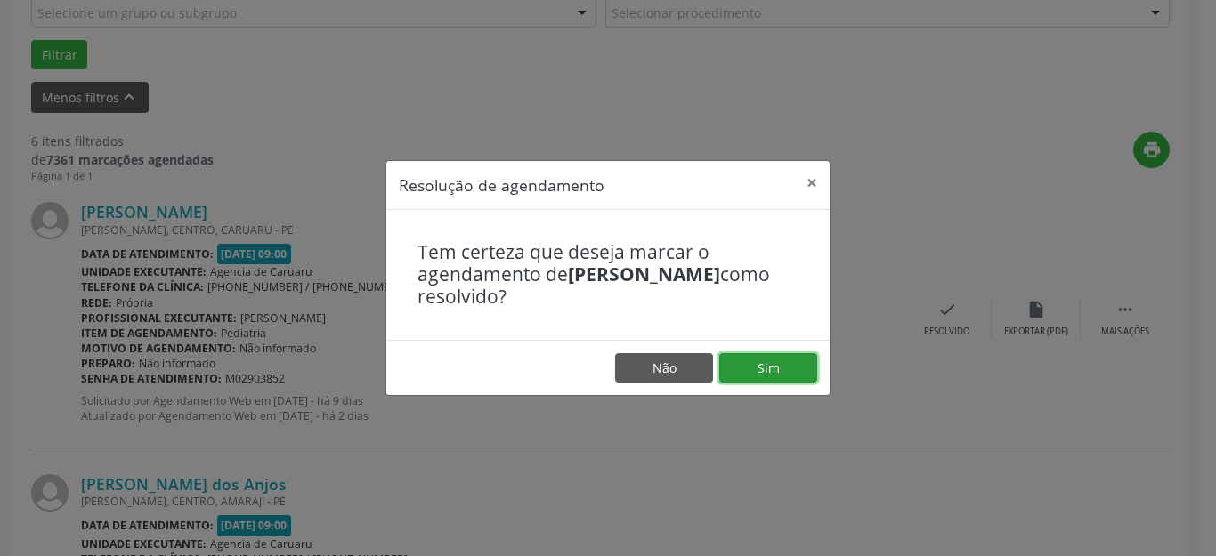
click at [780, 356] on button "Sim" at bounding box center [768, 368] width 98 height 30
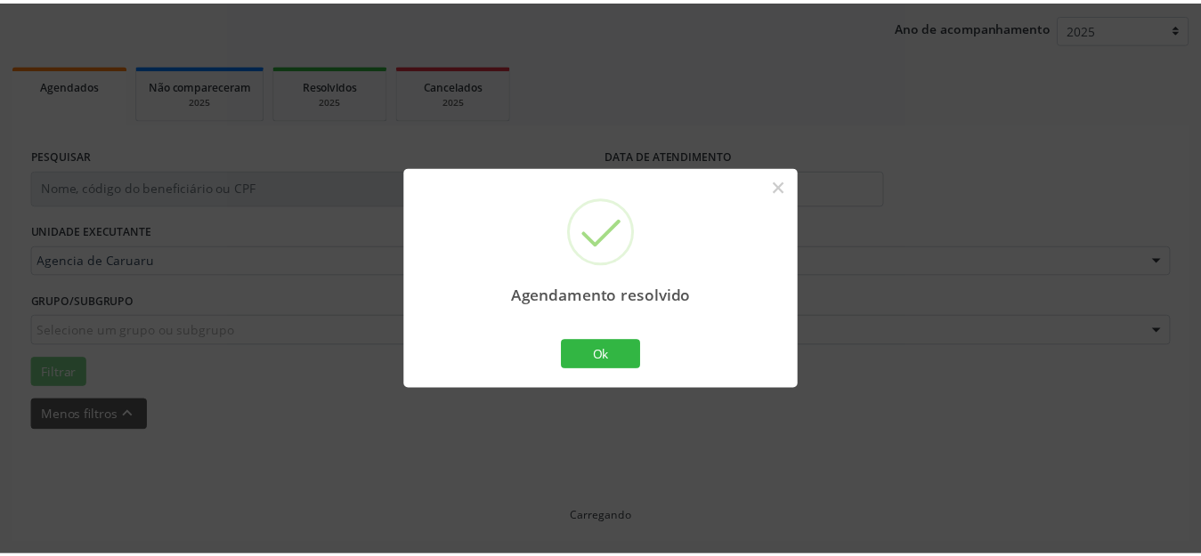
scroll to position [202, 0]
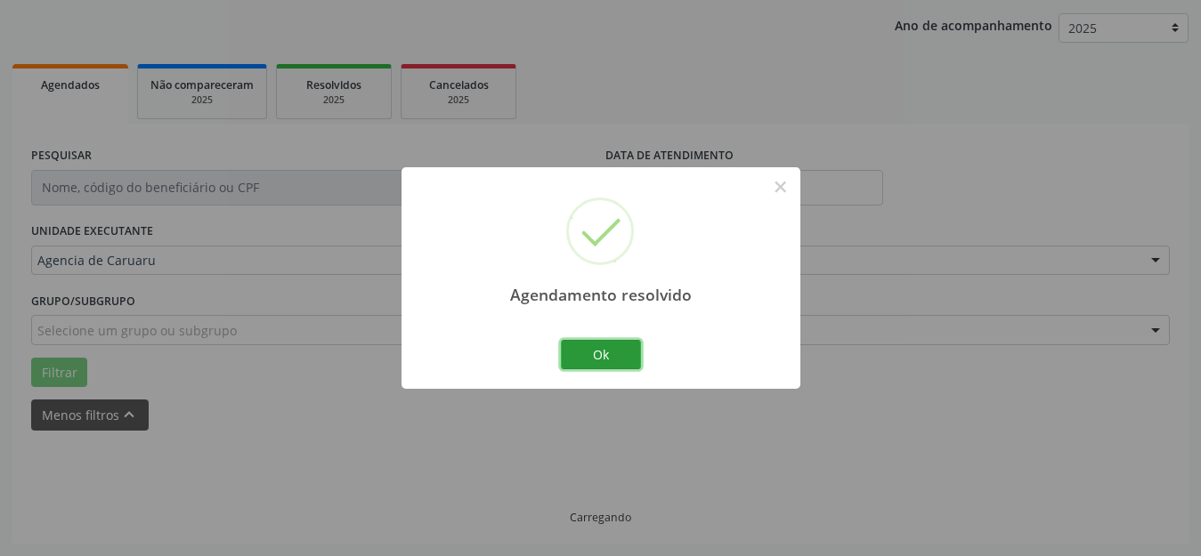
click at [598, 354] on button "Ok" at bounding box center [601, 355] width 80 height 30
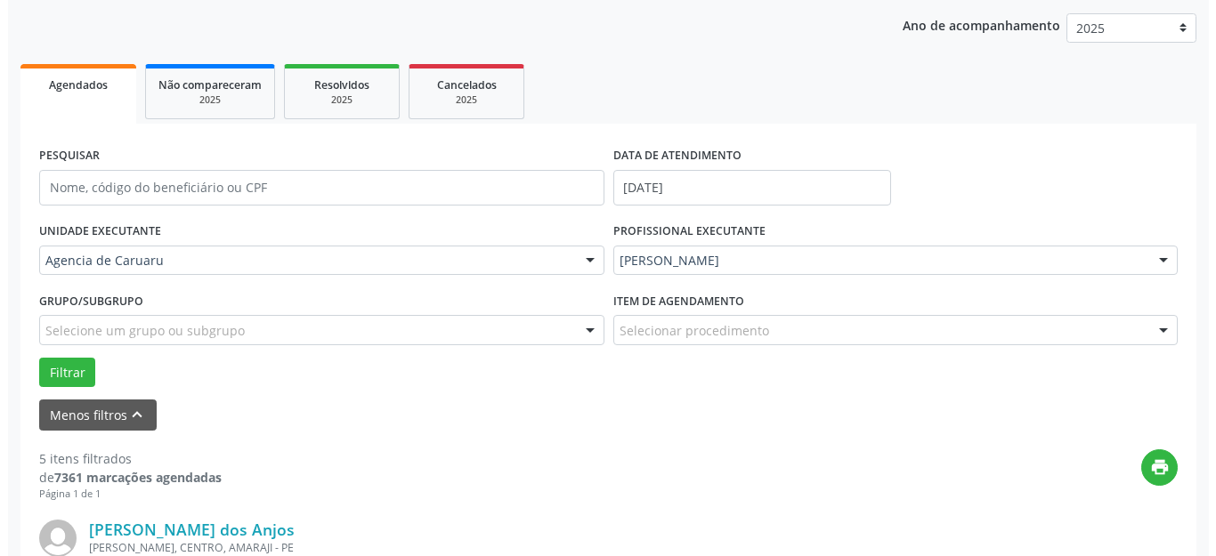
scroll to position [520, 0]
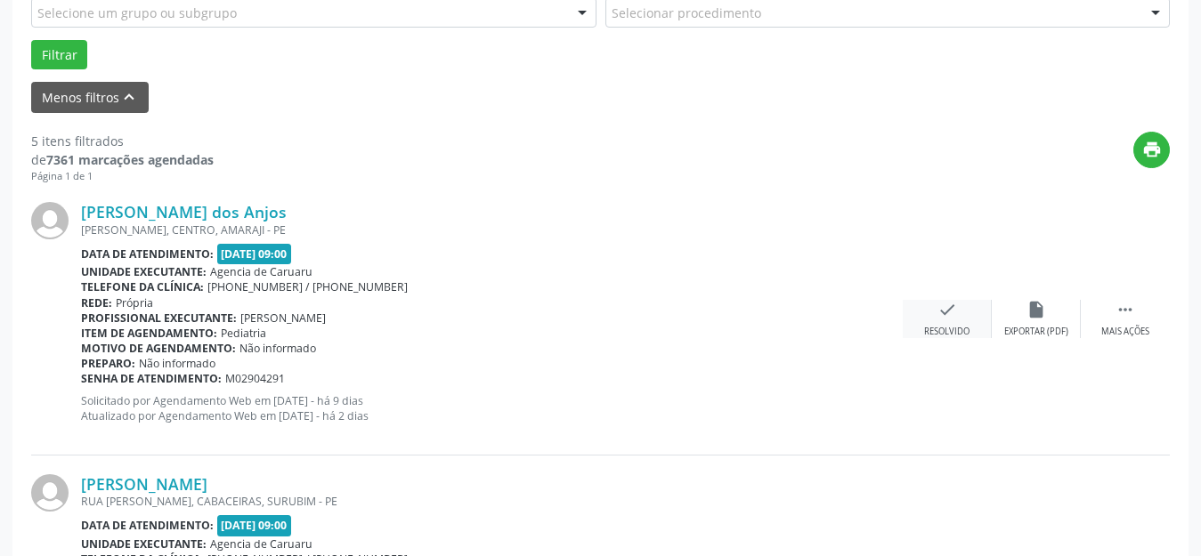
click at [937, 330] on div "Resolvido" at bounding box center [946, 332] width 45 height 12
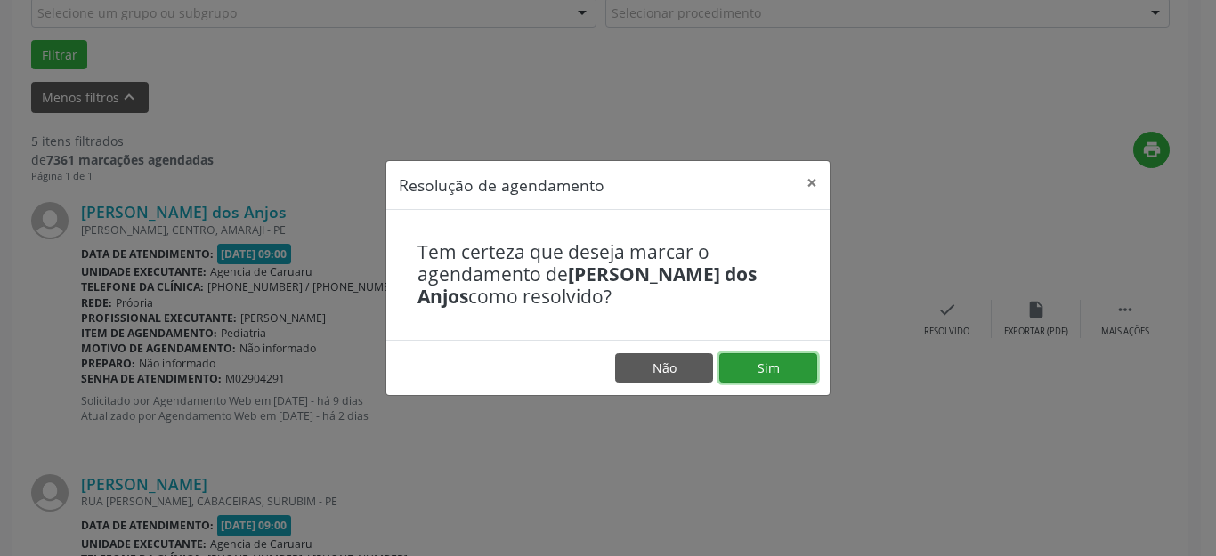
click at [752, 366] on button "Sim" at bounding box center [768, 368] width 98 height 30
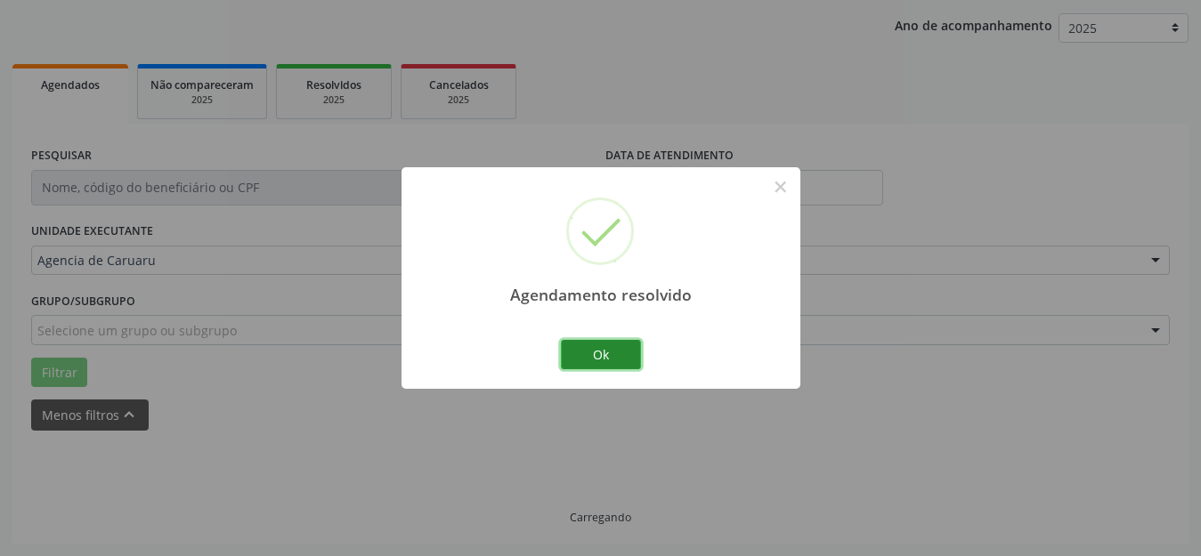
click at [619, 349] on button "Ok" at bounding box center [601, 355] width 80 height 30
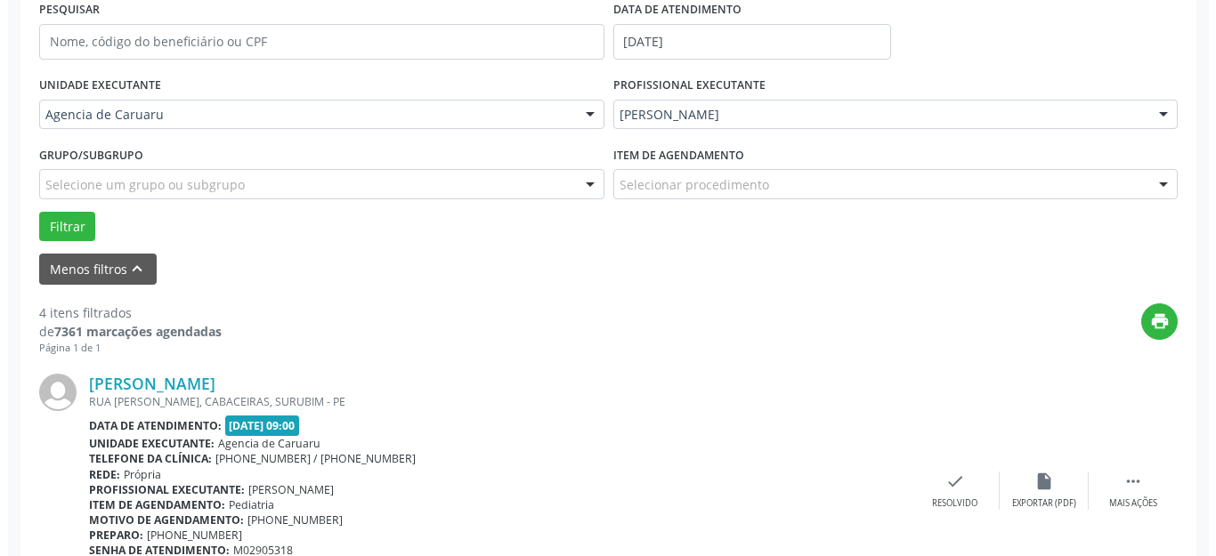
scroll to position [488, 0]
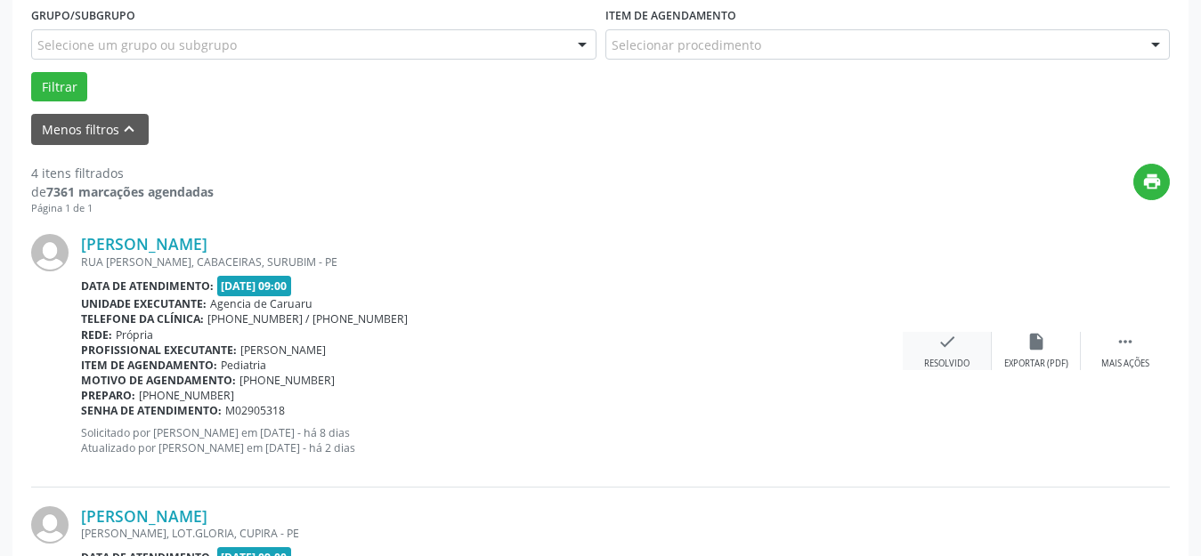
click at [940, 365] on div "Resolvido" at bounding box center [946, 364] width 45 height 12
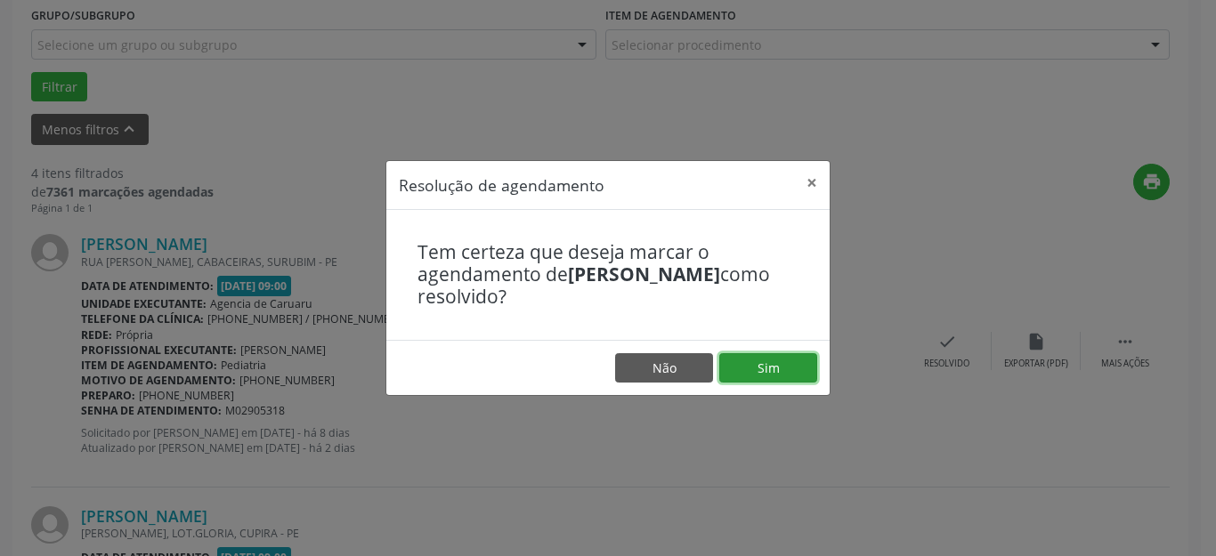
click at [769, 371] on button "Sim" at bounding box center [768, 368] width 98 height 30
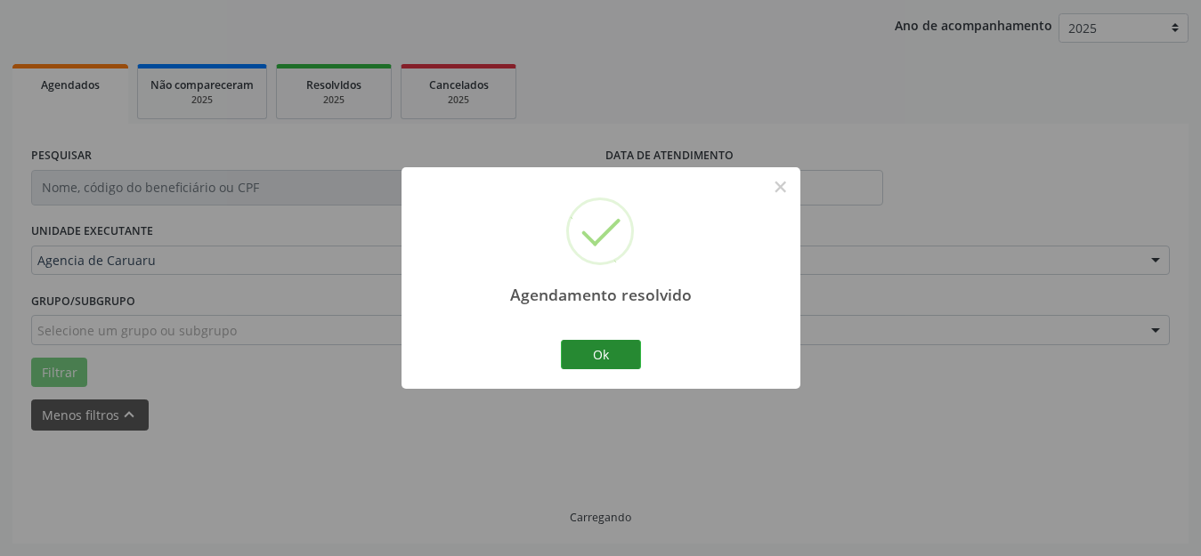
scroll to position [221, 0]
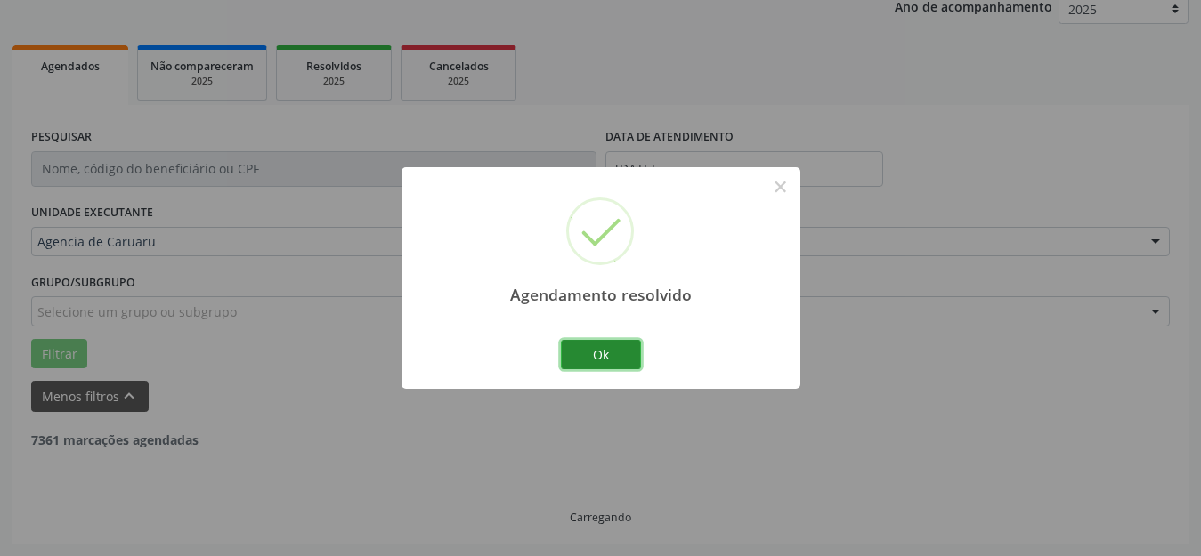
click at [611, 352] on button "Ok" at bounding box center [601, 355] width 80 height 30
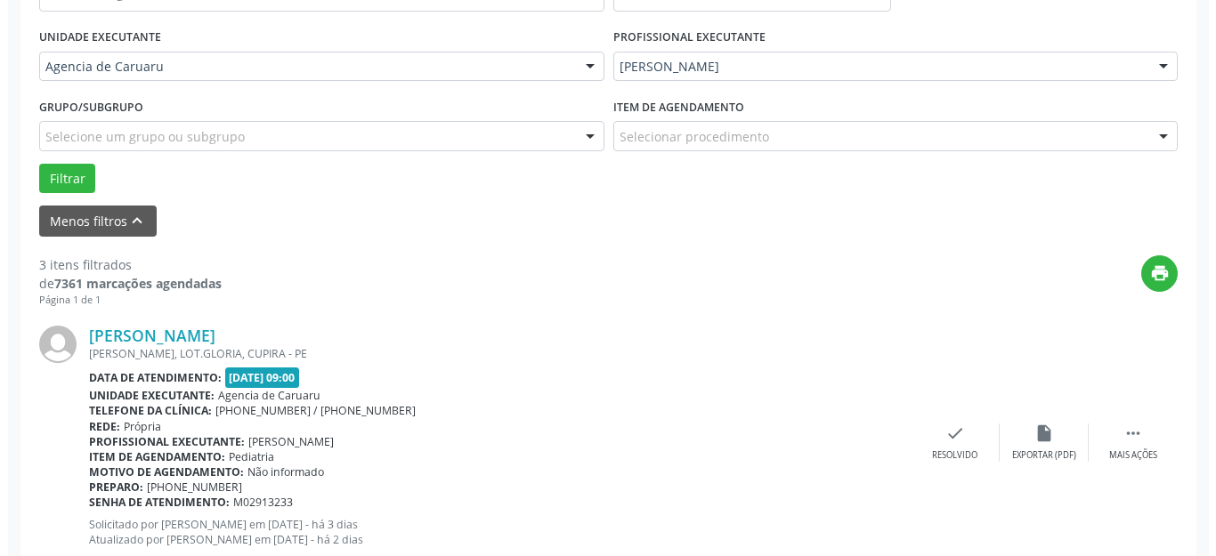
scroll to position [399, 0]
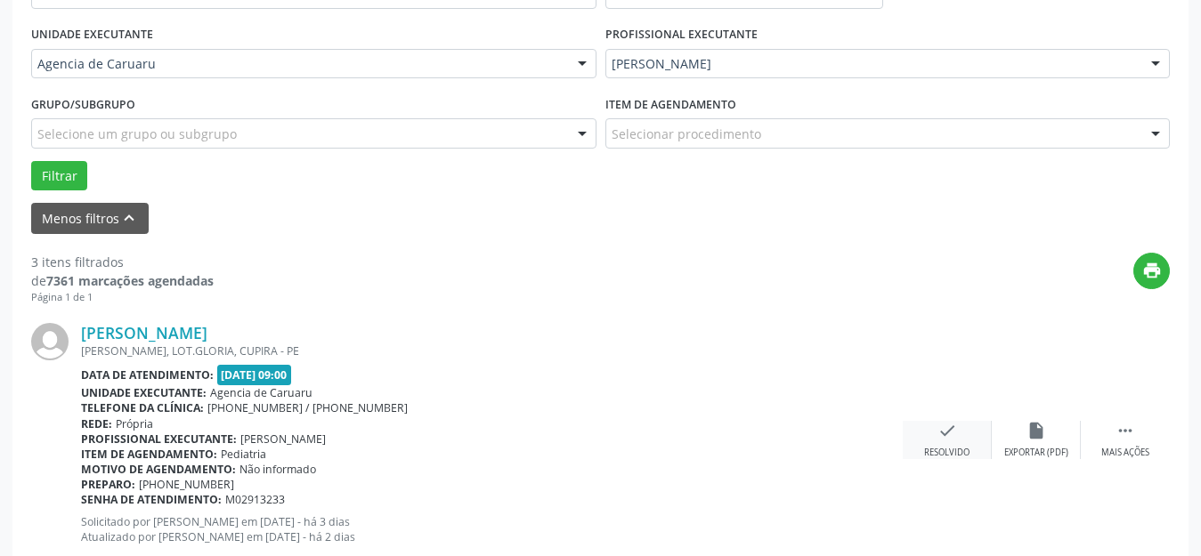
click at [954, 443] on div "check Resolvido" at bounding box center [947, 440] width 89 height 38
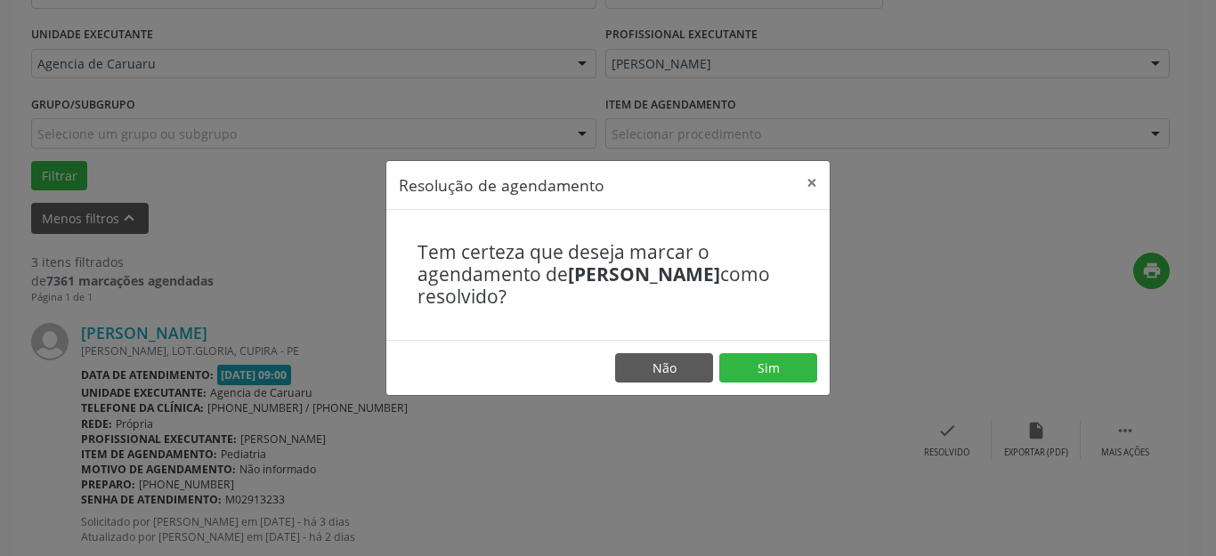
click at [778, 342] on footer "Não Sim" at bounding box center [607, 368] width 443 height 56
click at [781, 375] on button "Sim" at bounding box center [768, 368] width 98 height 30
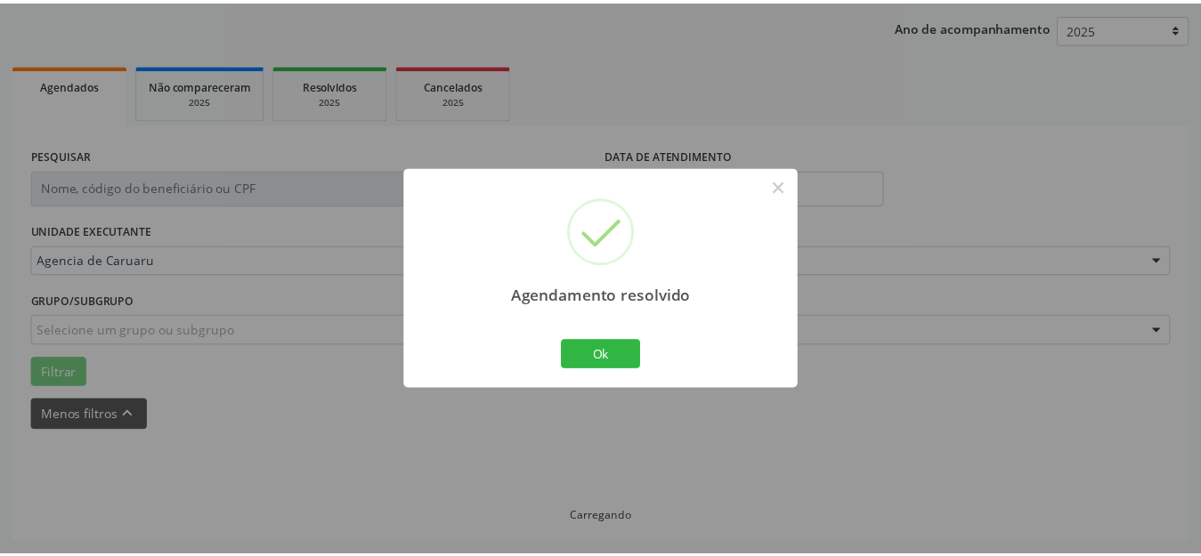
scroll to position [221, 0]
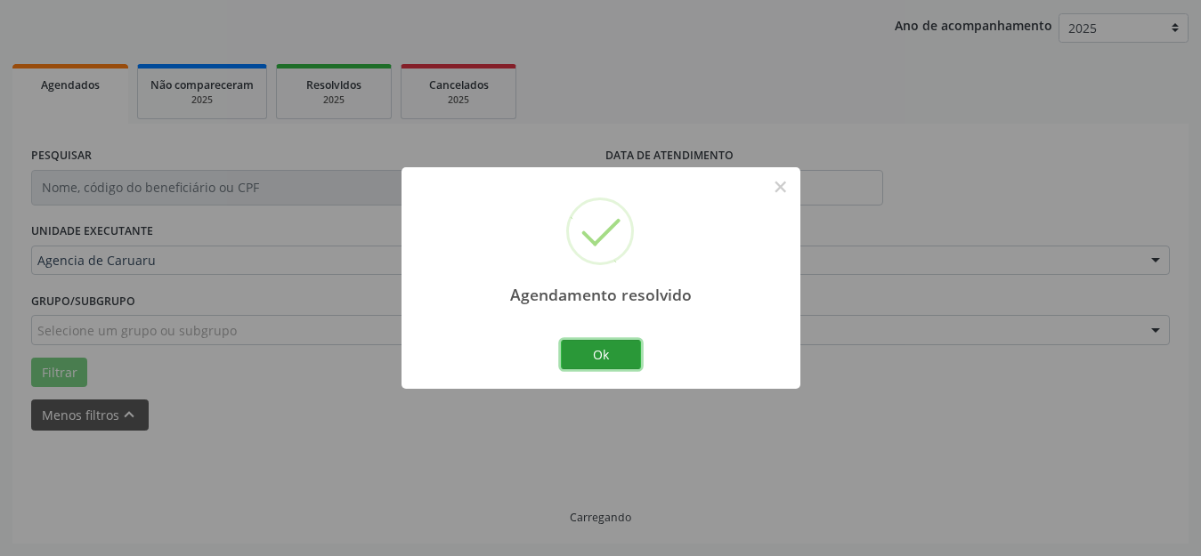
click at [594, 345] on button "Ok" at bounding box center [601, 355] width 80 height 30
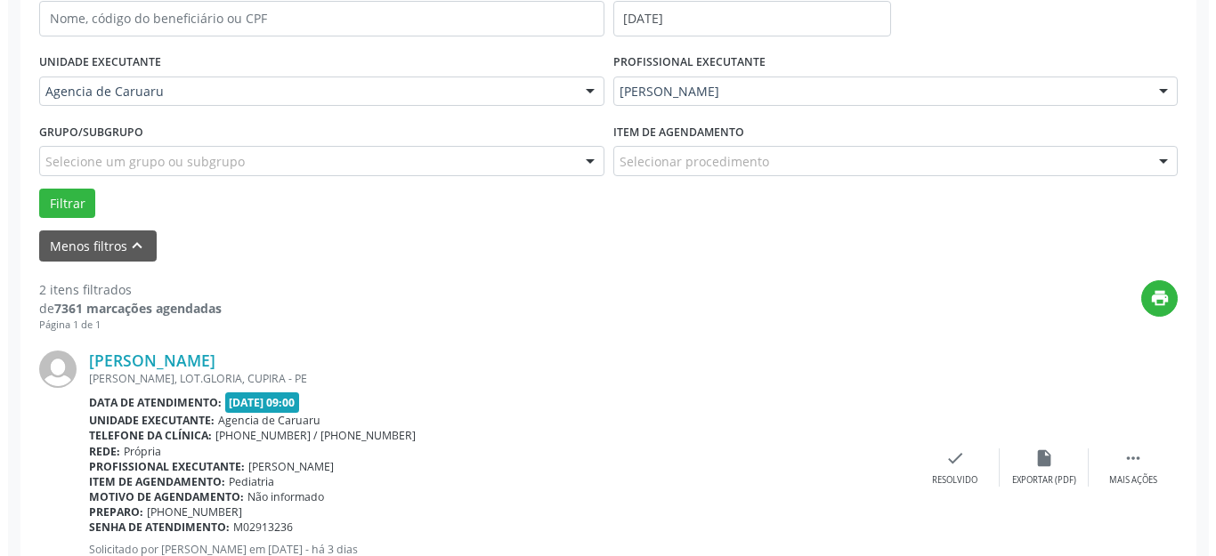
scroll to position [488, 0]
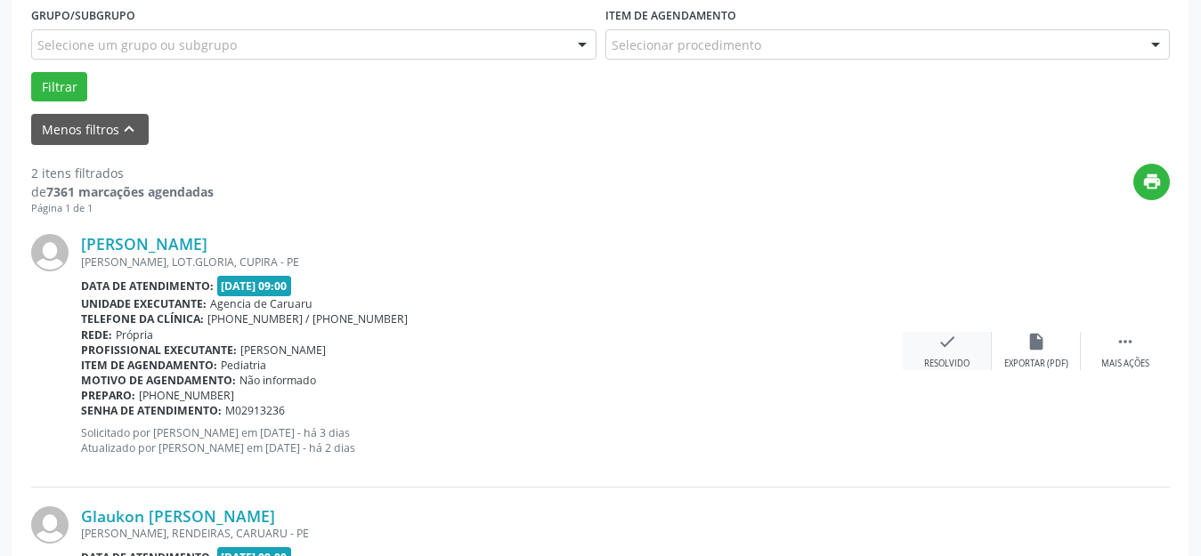
click at [942, 351] on icon "check" at bounding box center [947, 342] width 20 height 20
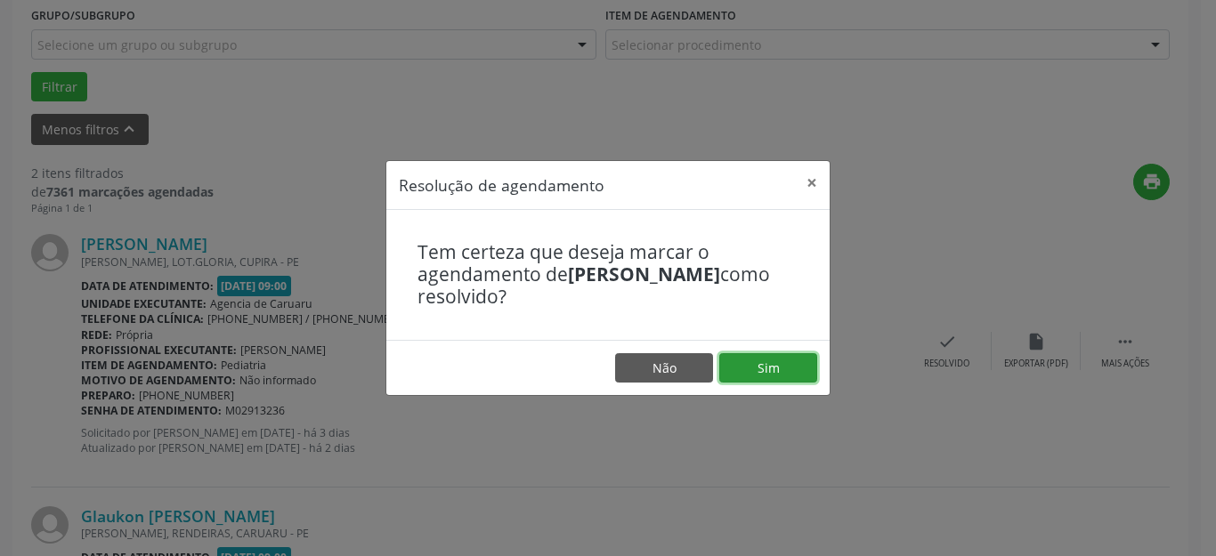
click at [767, 361] on button "Sim" at bounding box center [768, 368] width 98 height 30
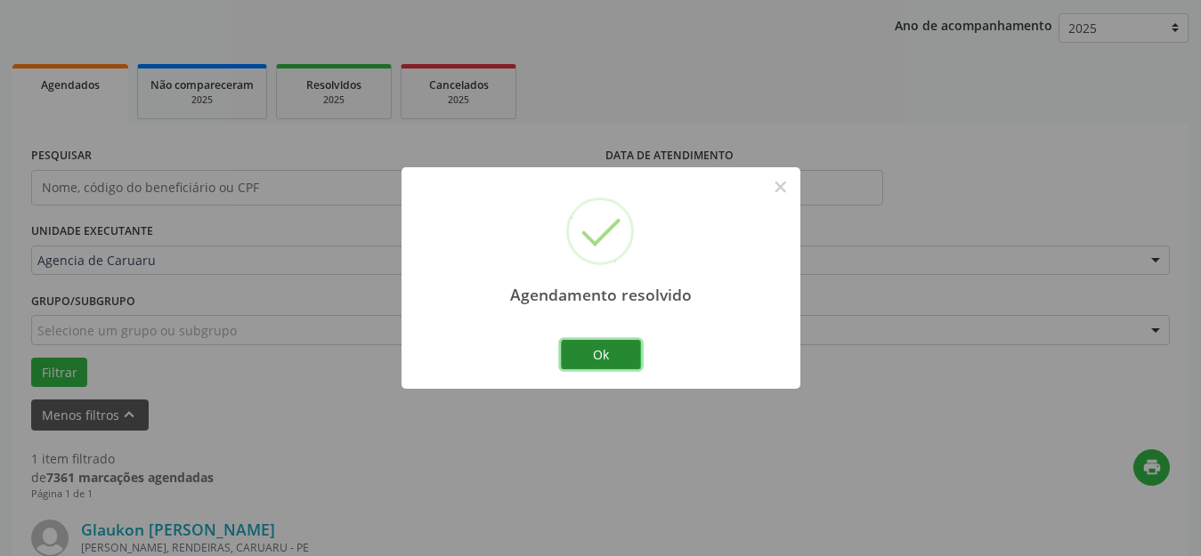
click at [606, 363] on button "Ok" at bounding box center [601, 355] width 80 height 30
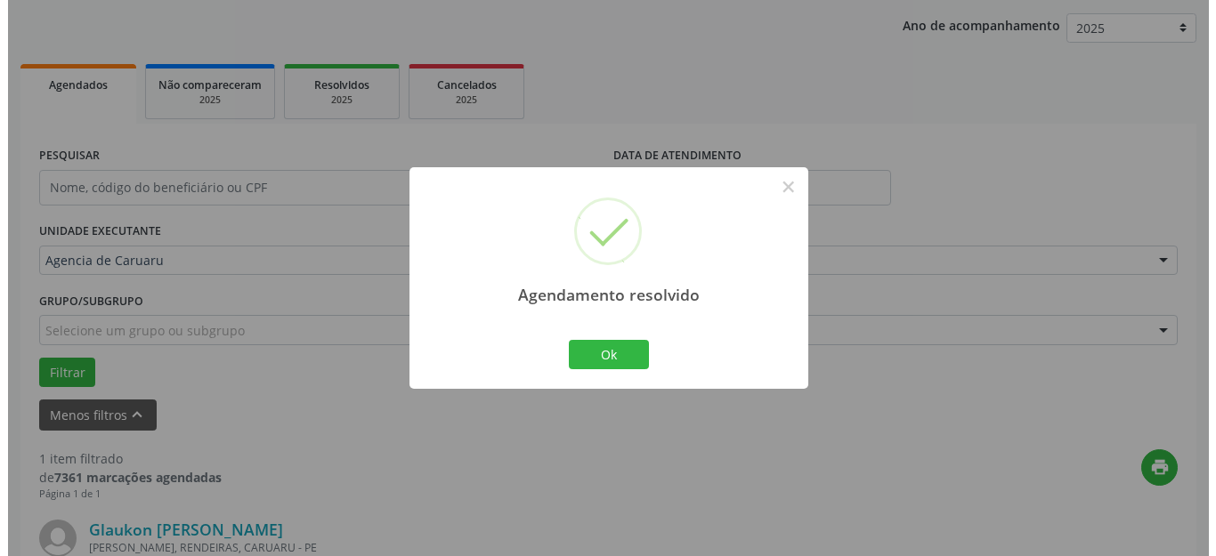
scroll to position [449, 0]
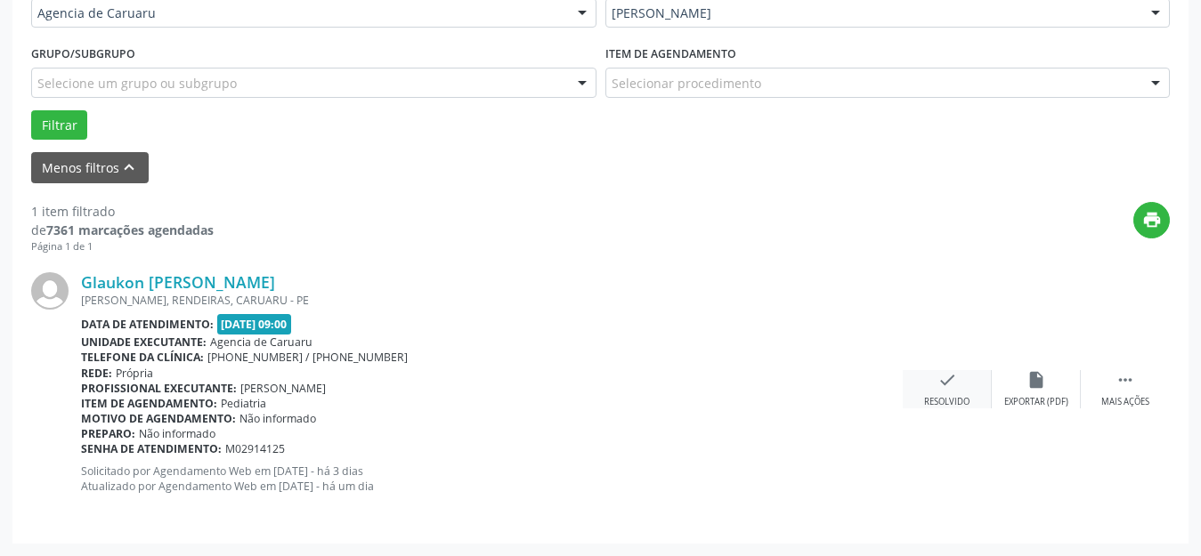
click at [950, 386] on icon "check" at bounding box center [947, 380] width 20 height 20
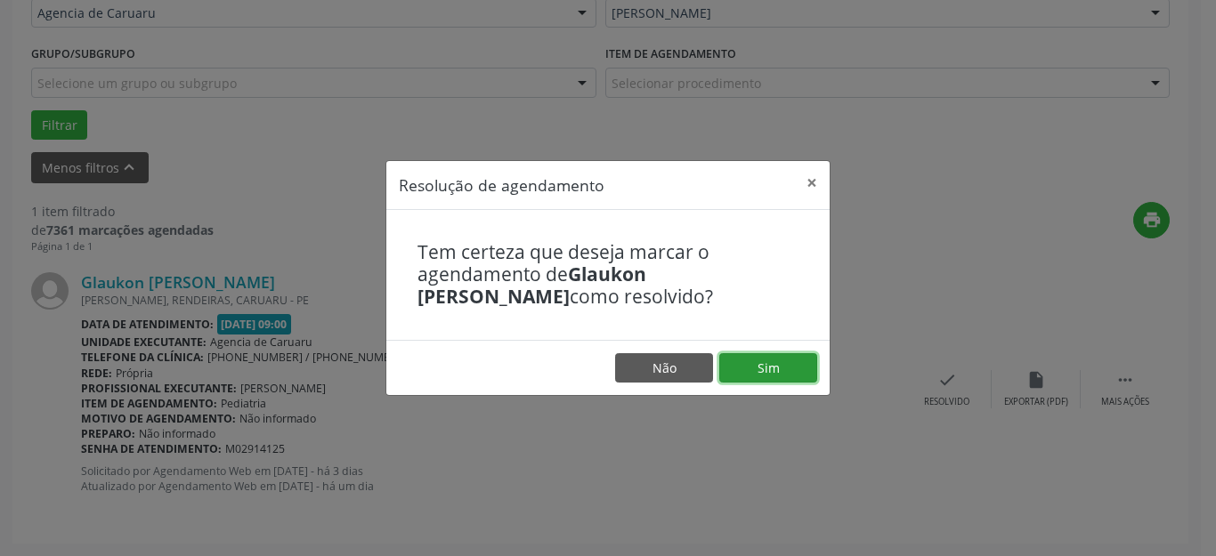
click at [766, 357] on button "Sim" at bounding box center [768, 368] width 98 height 30
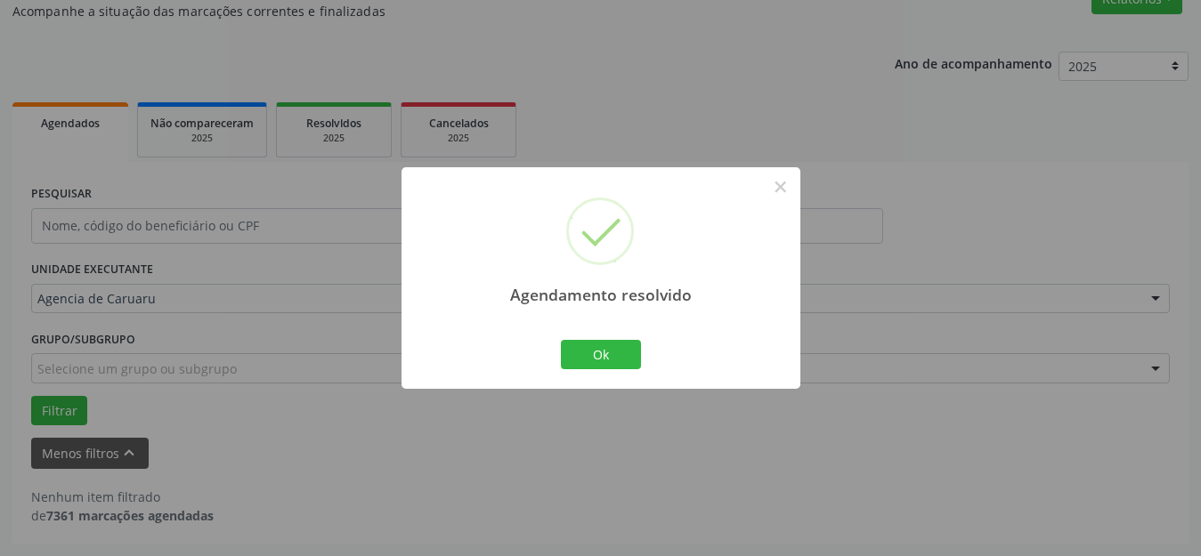
scroll to position [164, 0]
click at [588, 360] on button "Ok" at bounding box center [601, 355] width 80 height 30
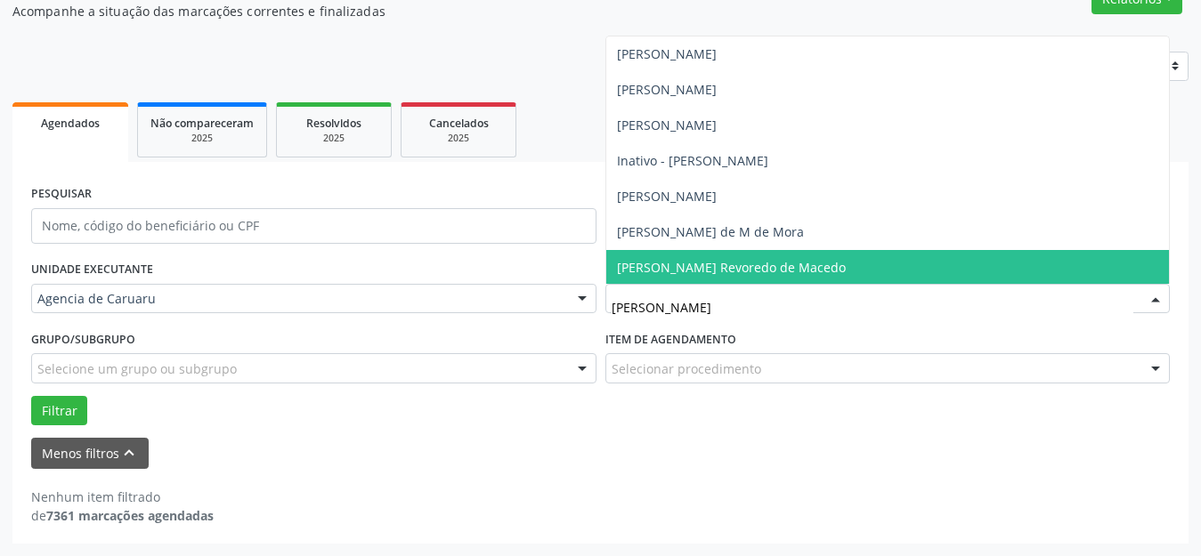
click at [725, 275] on span "[PERSON_NAME] Revoredo de Macedo" at bounding box center [731, 267] width 229 height 17
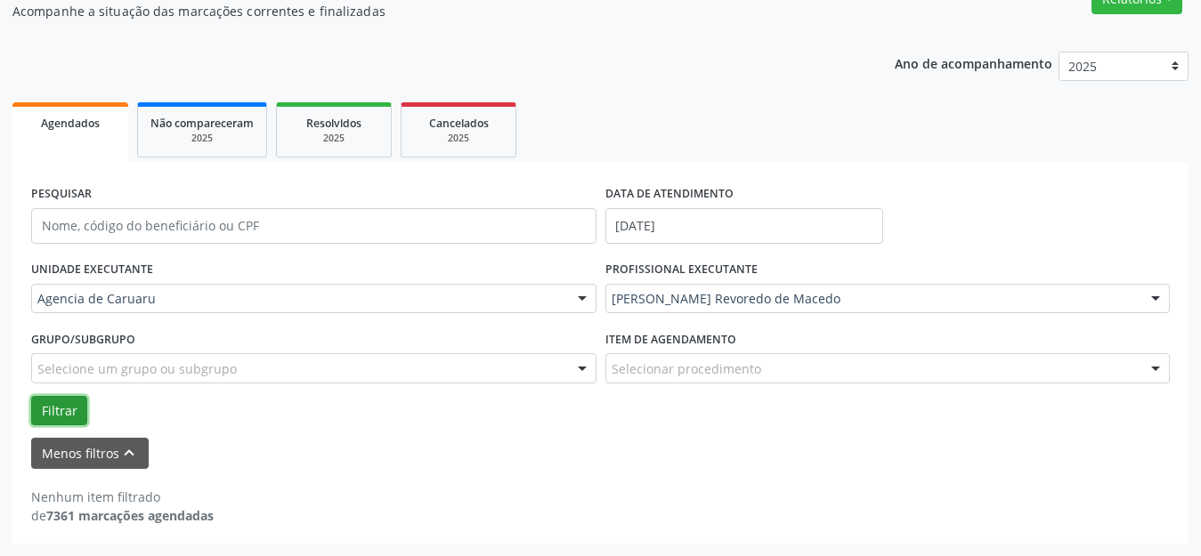
click at [70, 405] on button "Filtrar" at bounding box center [59, 411] width 56 height 30
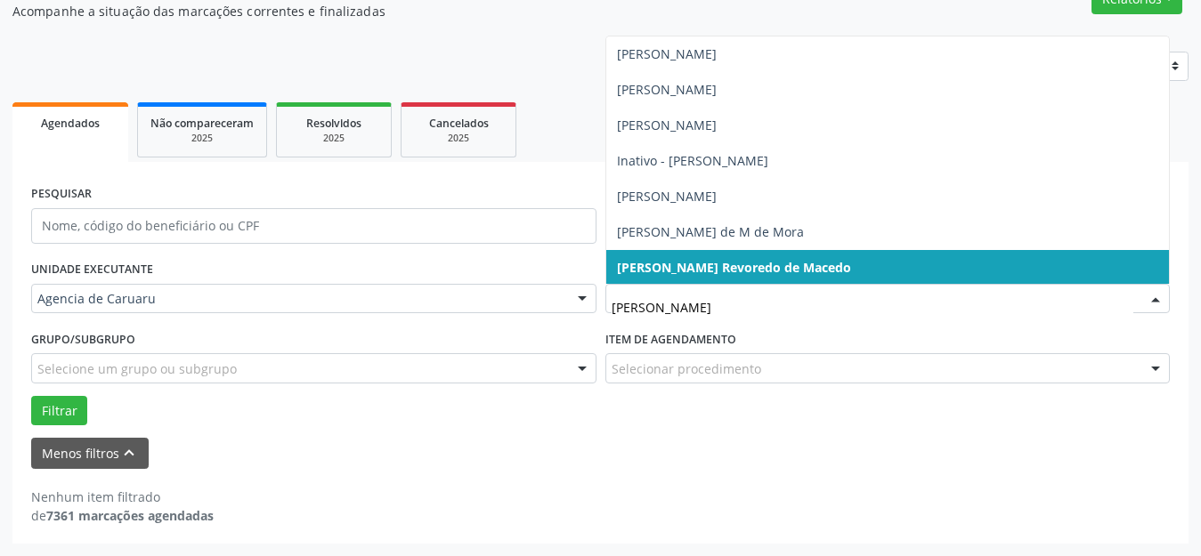
type input "MARIA D"
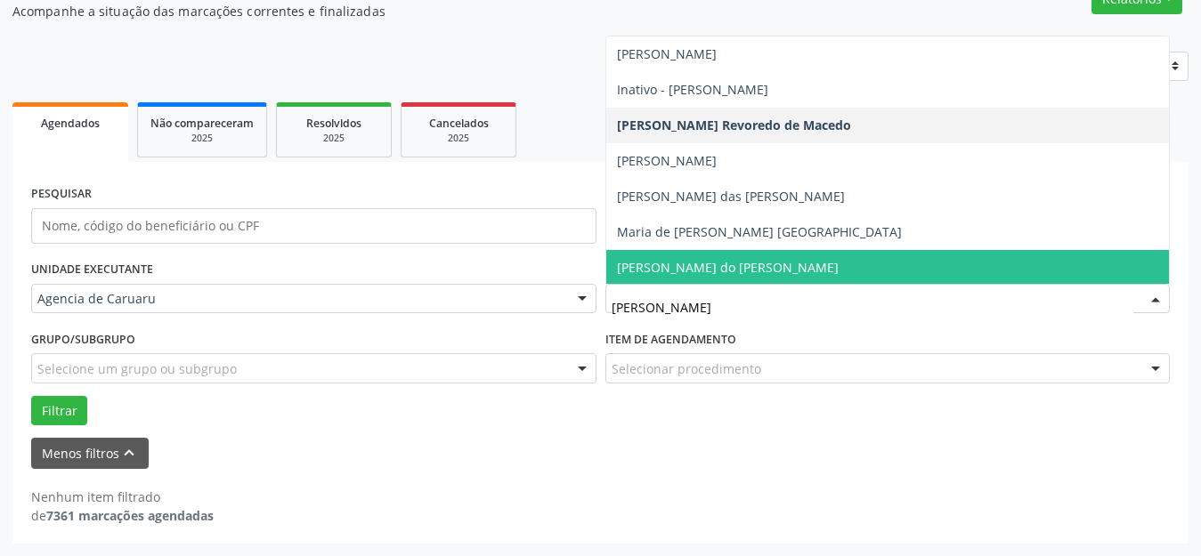
click at [771, 271] on span "[PERSON_NAME] do [PERSON_NAME]" at bounding box center [728, 267] width 222 height 17
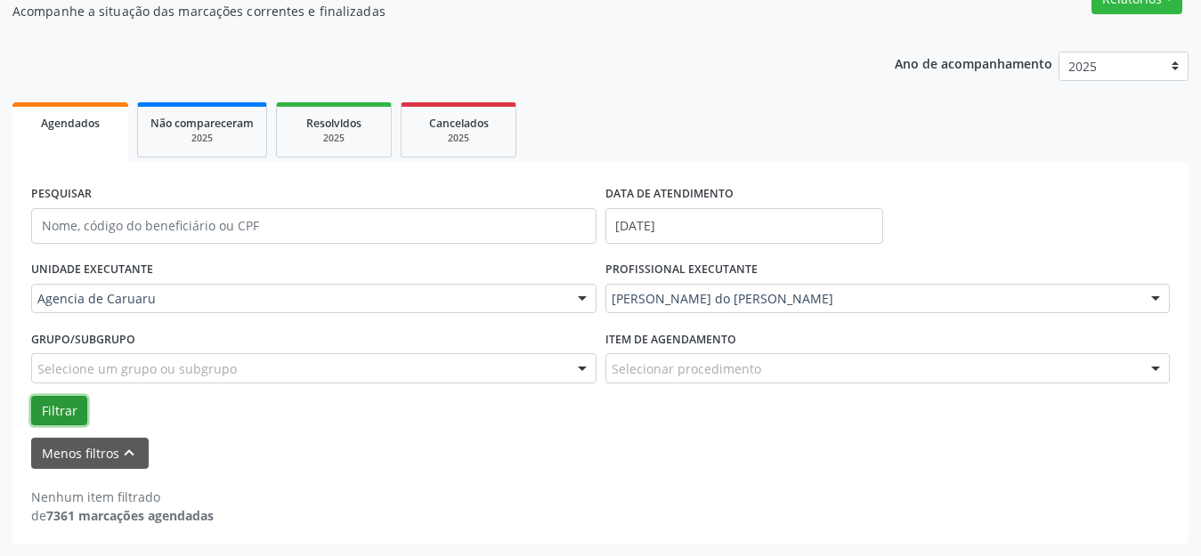
click at [70, 409] on button "Filtrar" at bounding box center [59, 411] width 56 height 30
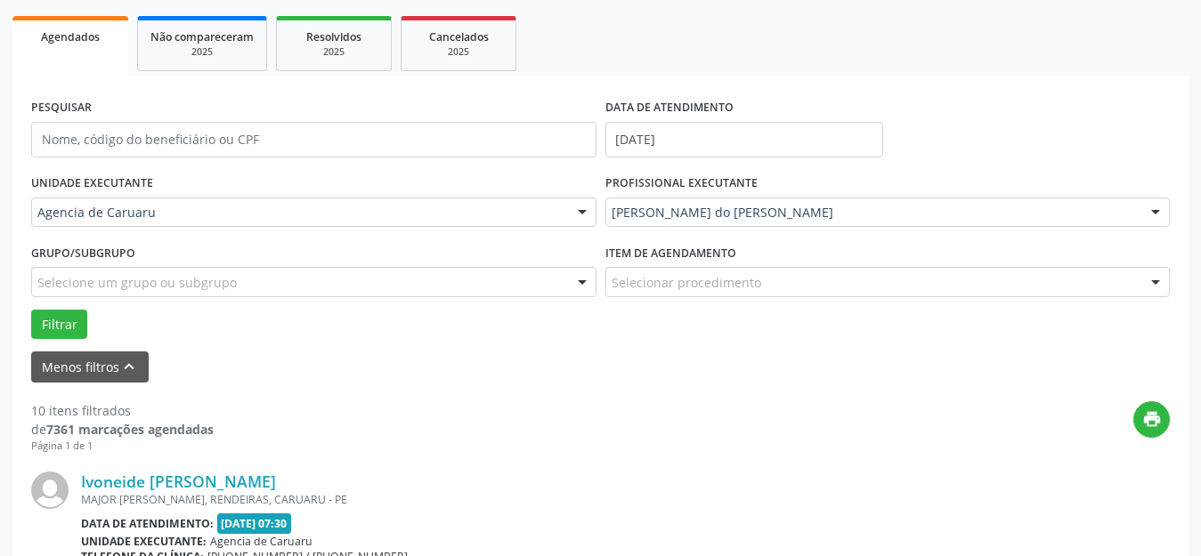
scroll to position [342, 0]
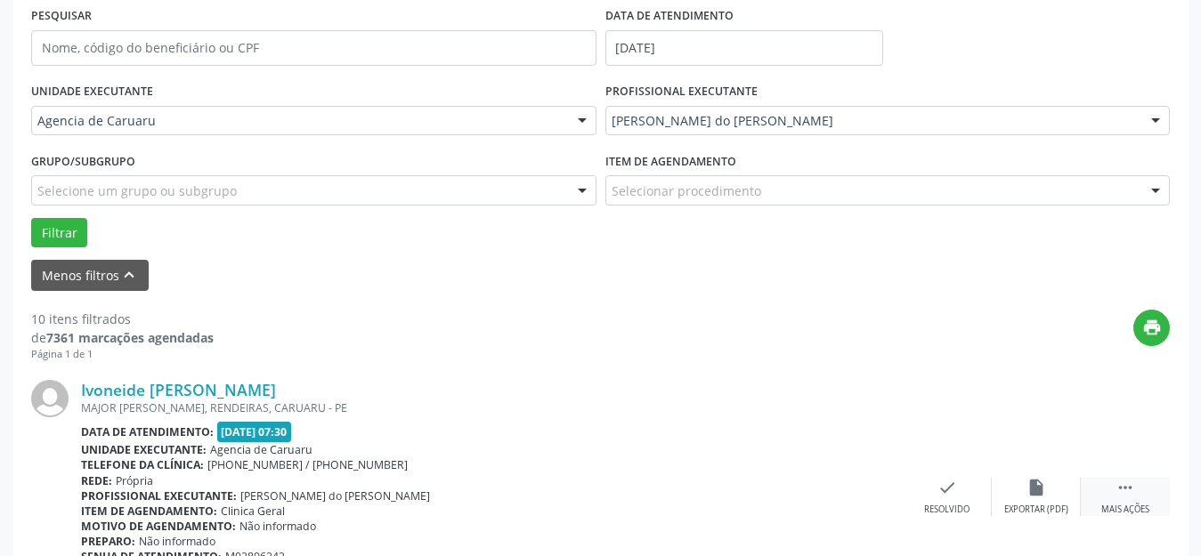
click at [1133, 485] on icon "" at bounding box center [1125, 488] width 20 height 20
click at [1044, 490] on icon "alarm_off" at bounding box center [1036, 488] width 20 height 20
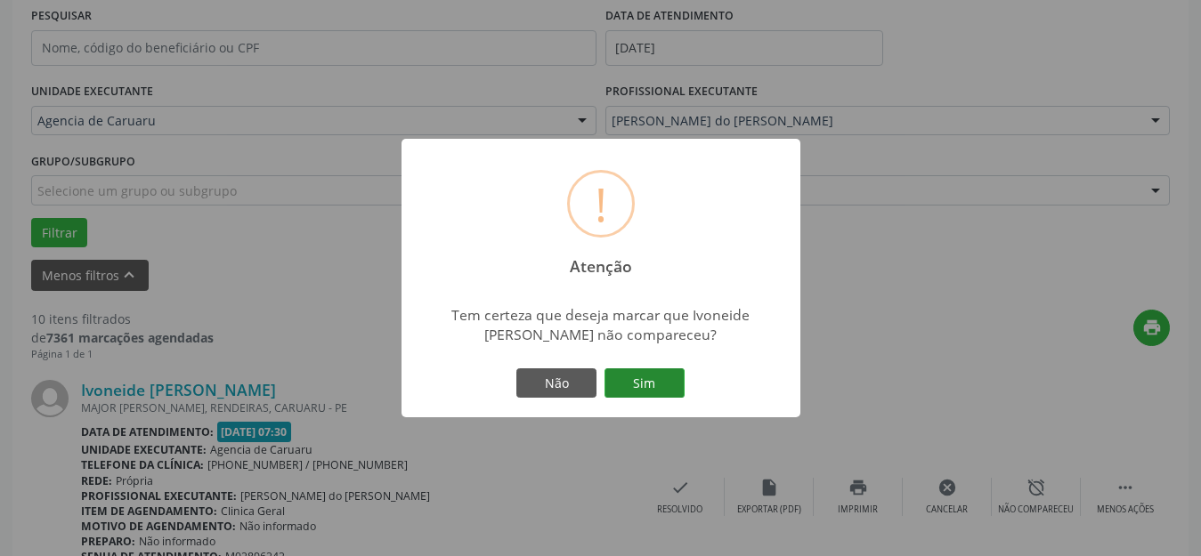
click at [650, 388] on button "Sim" at bounding box center [644, 383] width 80 height 30
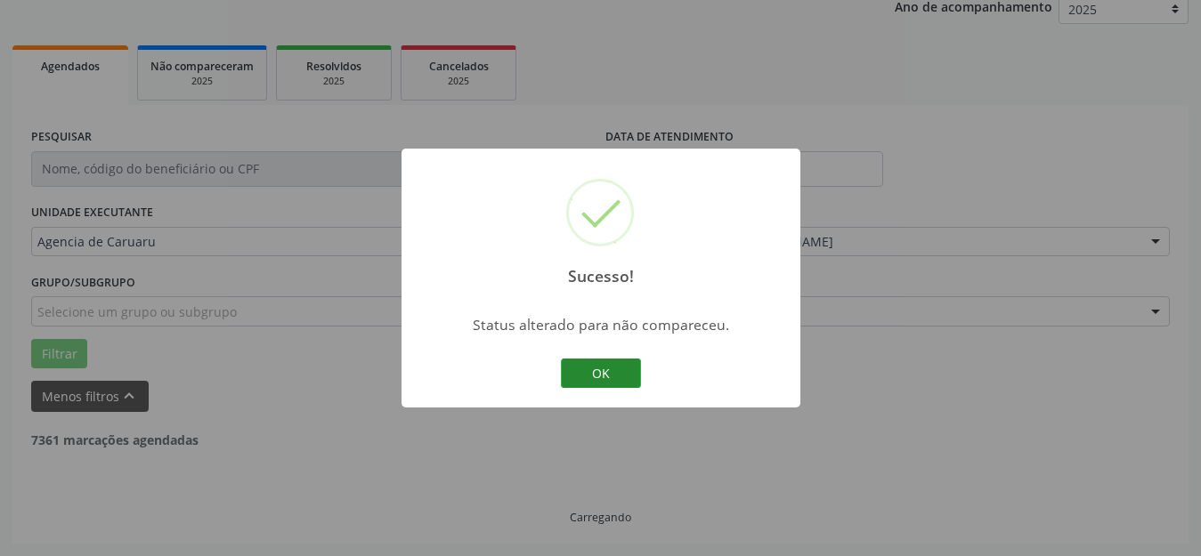
scroll to position [221, 0]
click at [628, 377] on button "OK" at bounding box center [601, 374] width 80 height 30
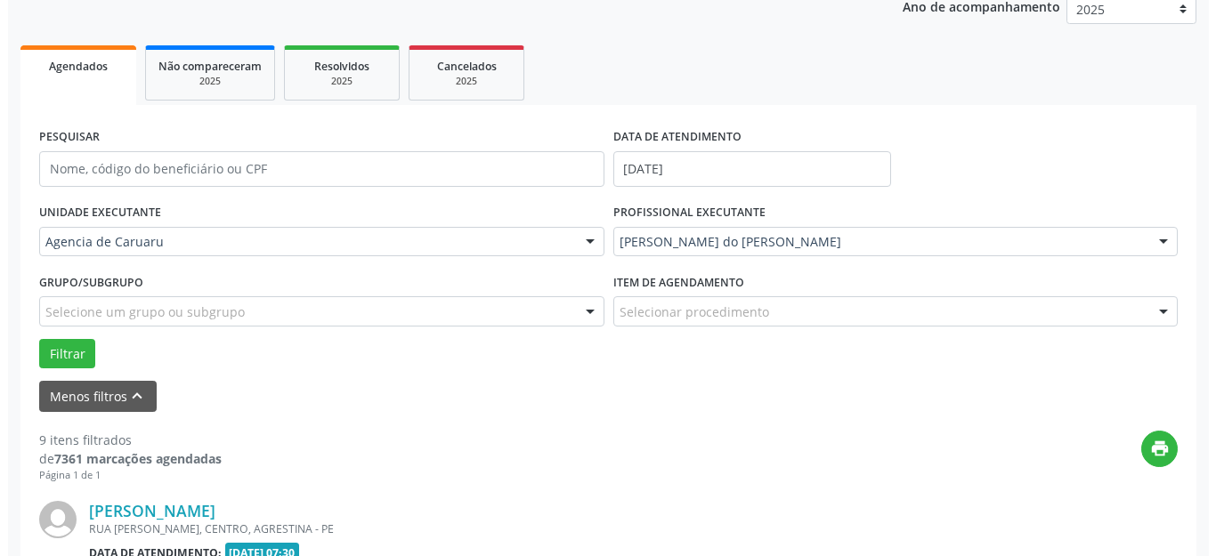
scroll to position [342, 0]
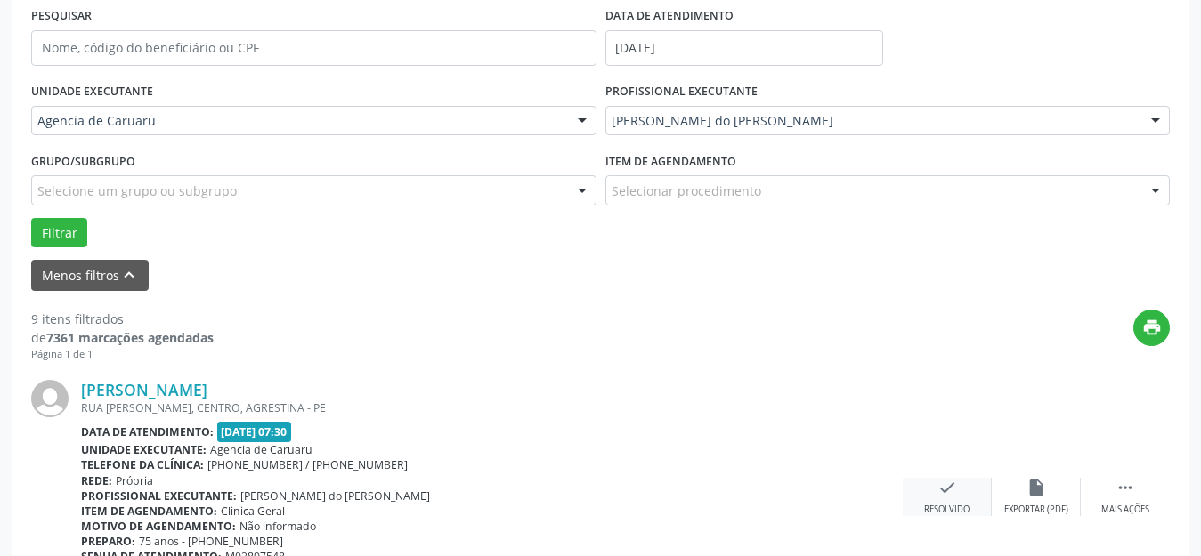
click at [965, 494] on div "check Resolvido" at bounding box center [947, 497] width 89 height 38
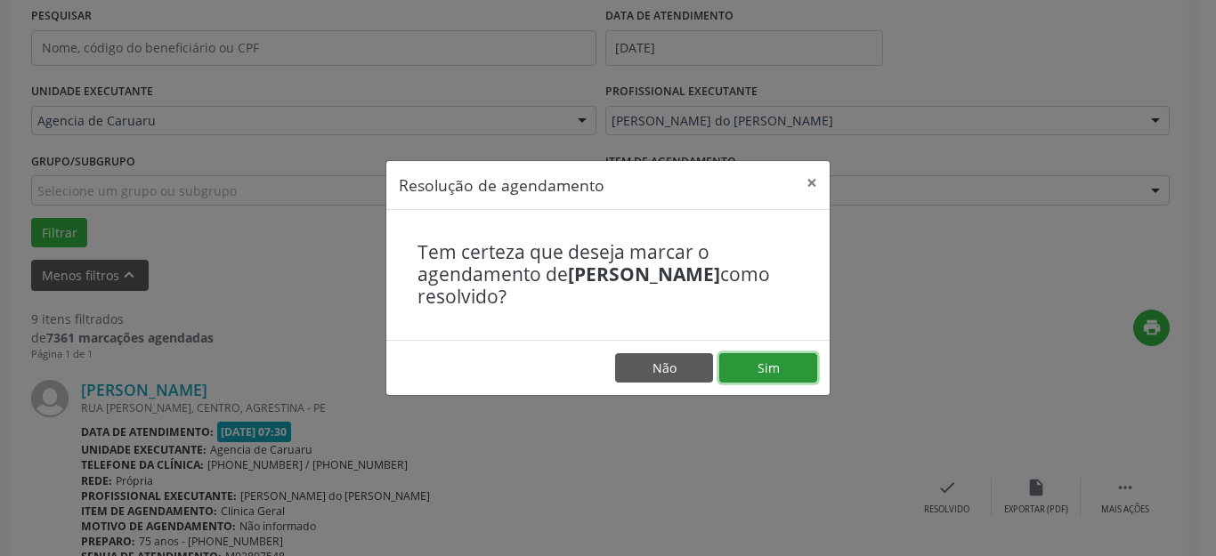
click at [757, 361] on button "Sim" at bounding box center [768, 368] width 98 height 30
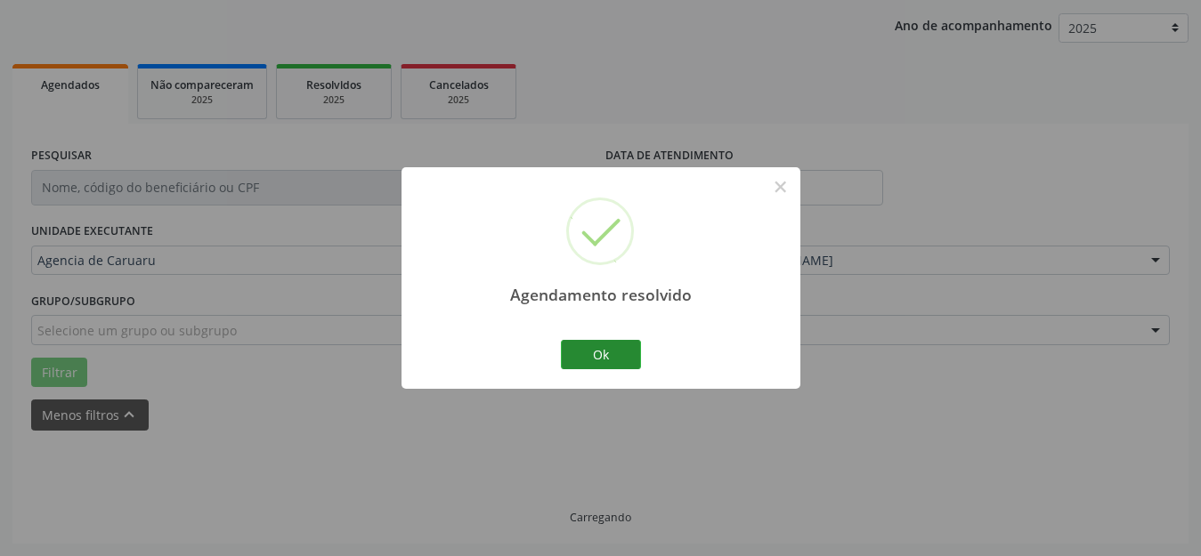
scroll to position [221, 0]
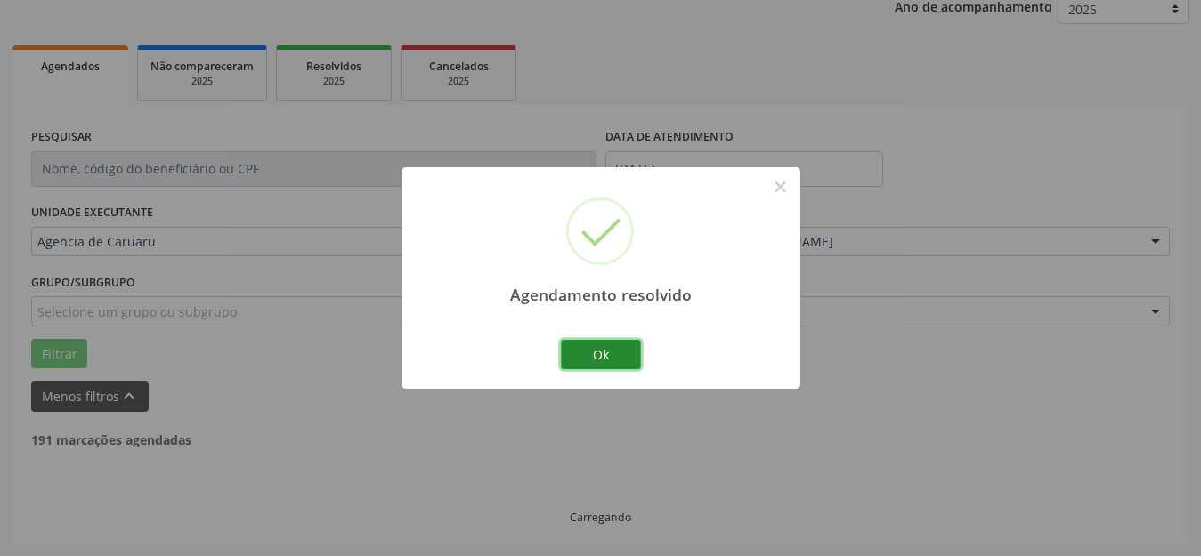
click at [600, 344] on button "Ok" at bounding box center [601, 355] width 80 height 30
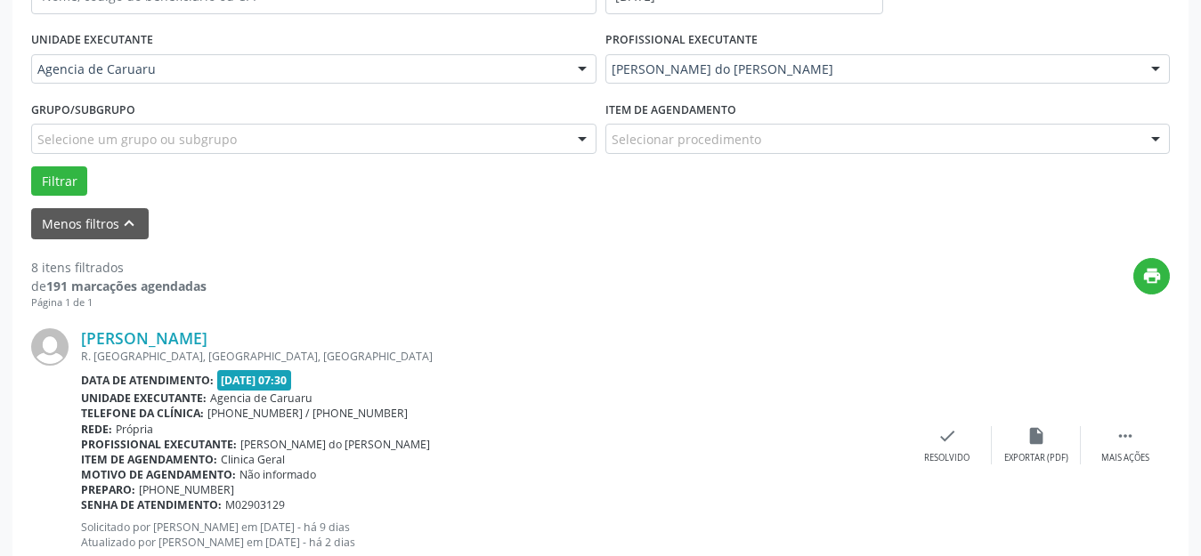
scroll to position [399, 0]
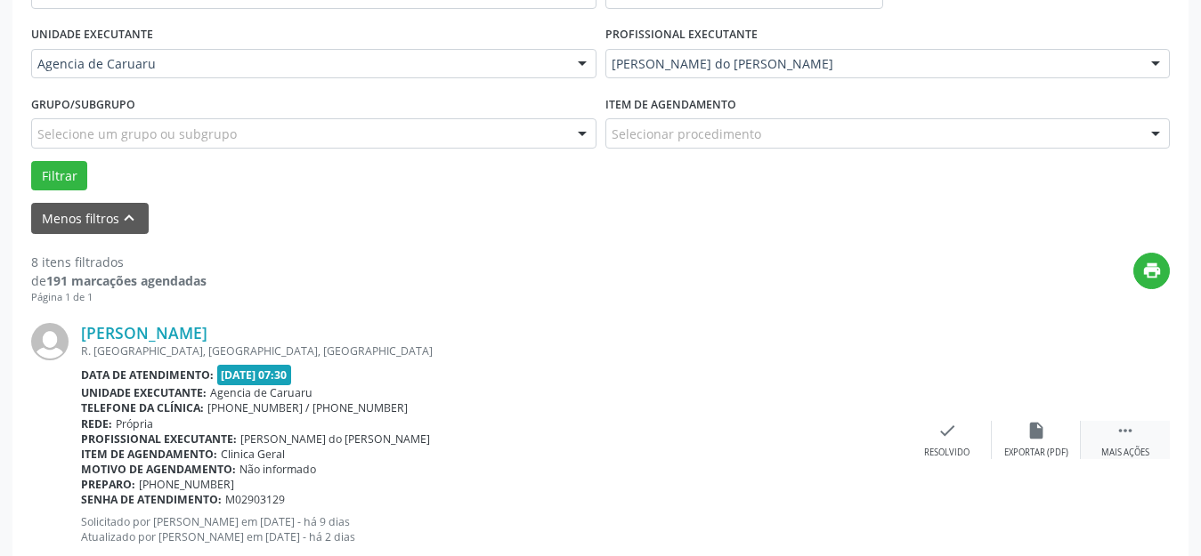
click at [1146, 427] on div " Mais ações" at bounding box center [1125, 440] width 89 height 38
click at [1056, 435] on div "alarm_off Não compareceu" at bounding box center [1036, 440] width 89 height 38
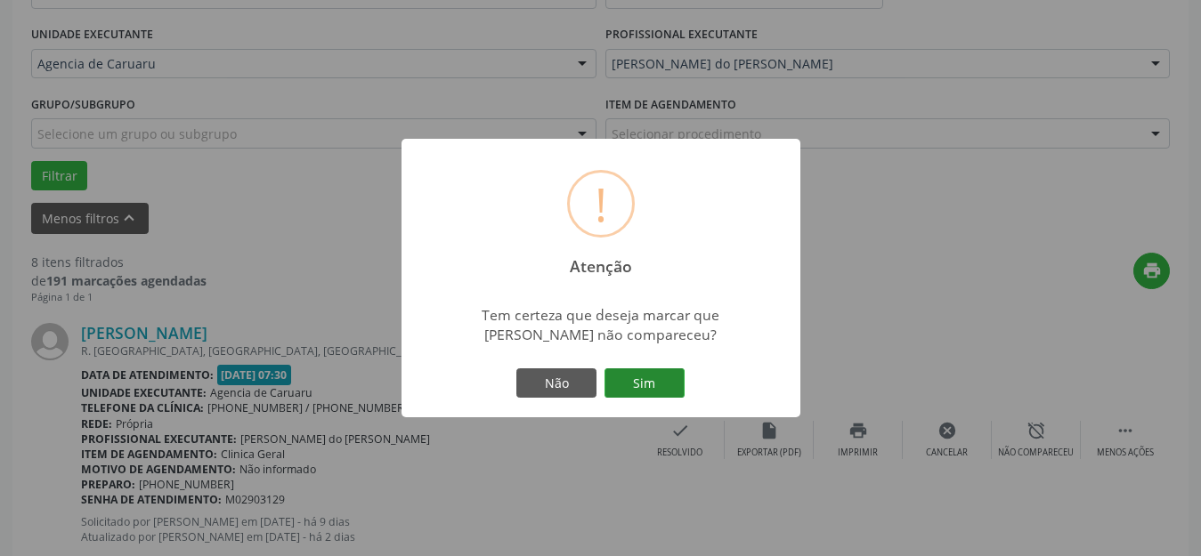
click at [652, 386] on button "Sim" at bounding box center [644, 383] width 80 height 30
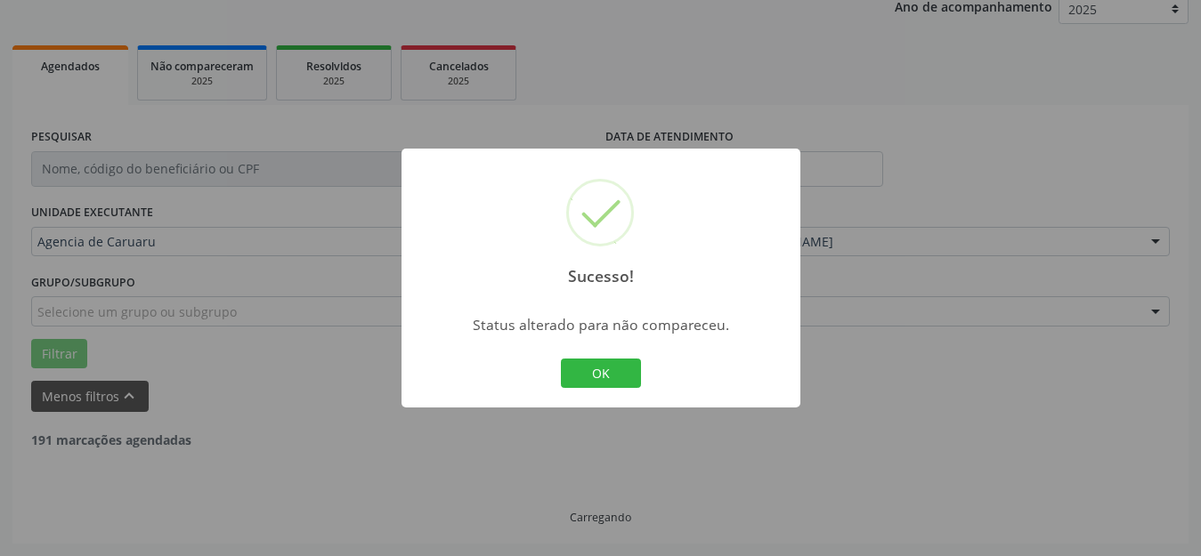
scroll to position [221, 0]
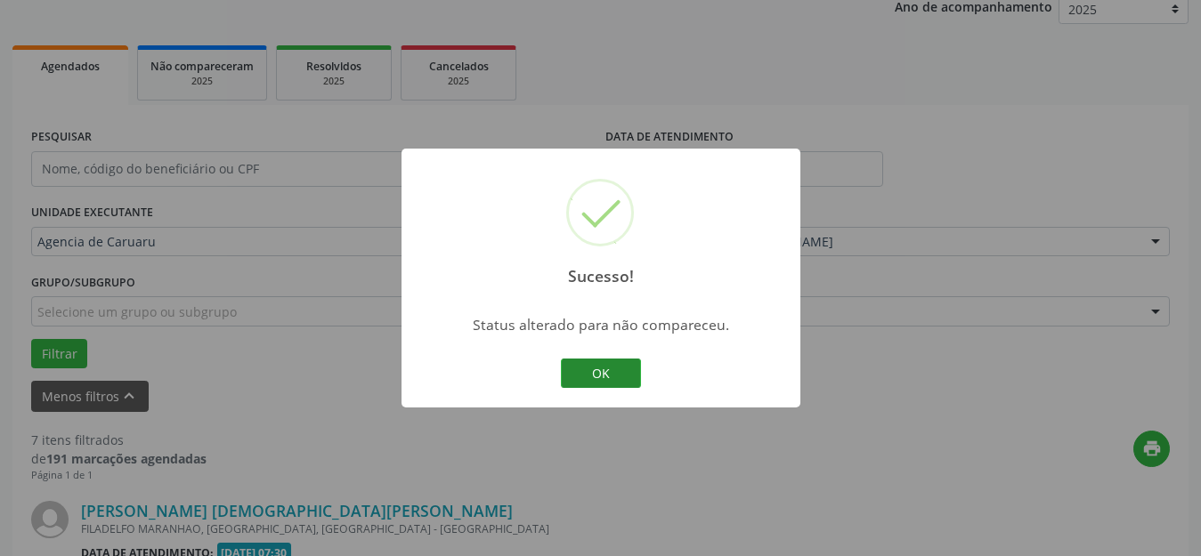
click at [616, 376] on button "OK" at bounding box center [601, 374] width 80 height 30
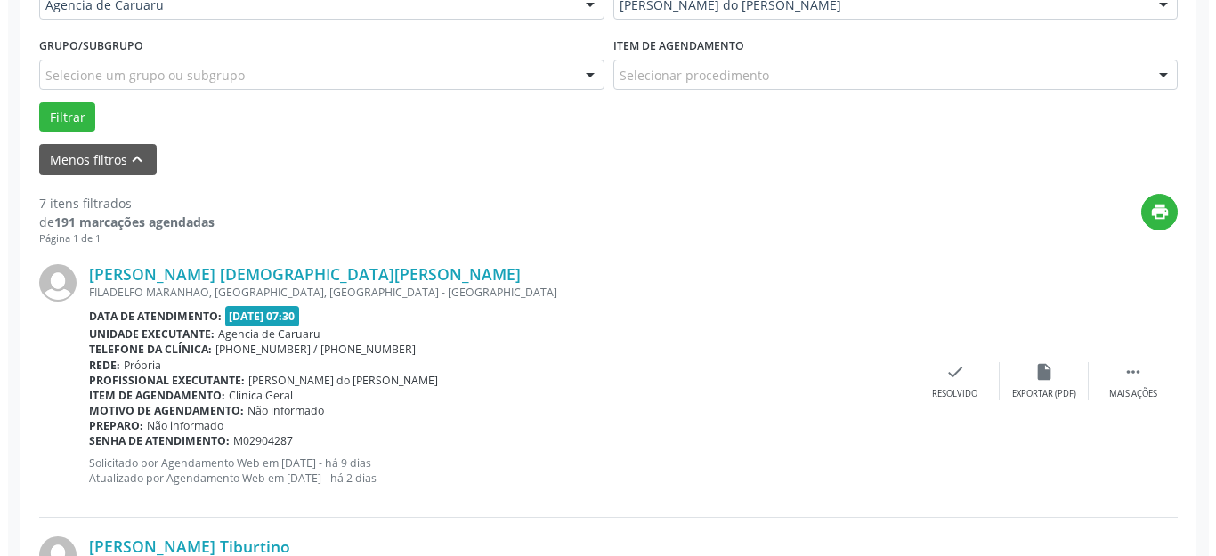
scroll to position [488, 0]
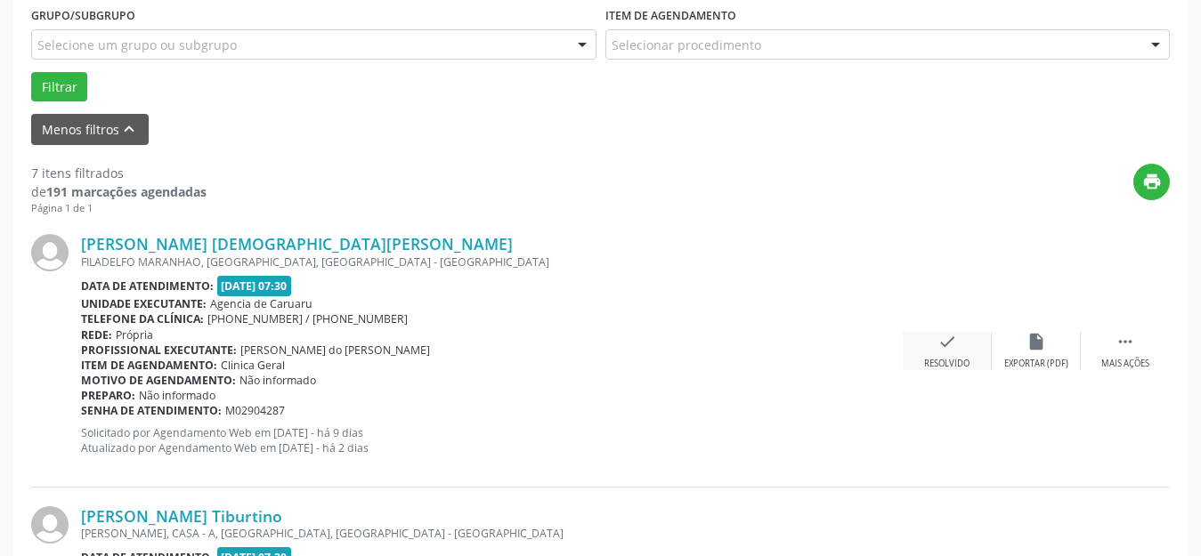
click at [949, 339] on icon "check" at bounding box center [947, 342] width 20 height 20
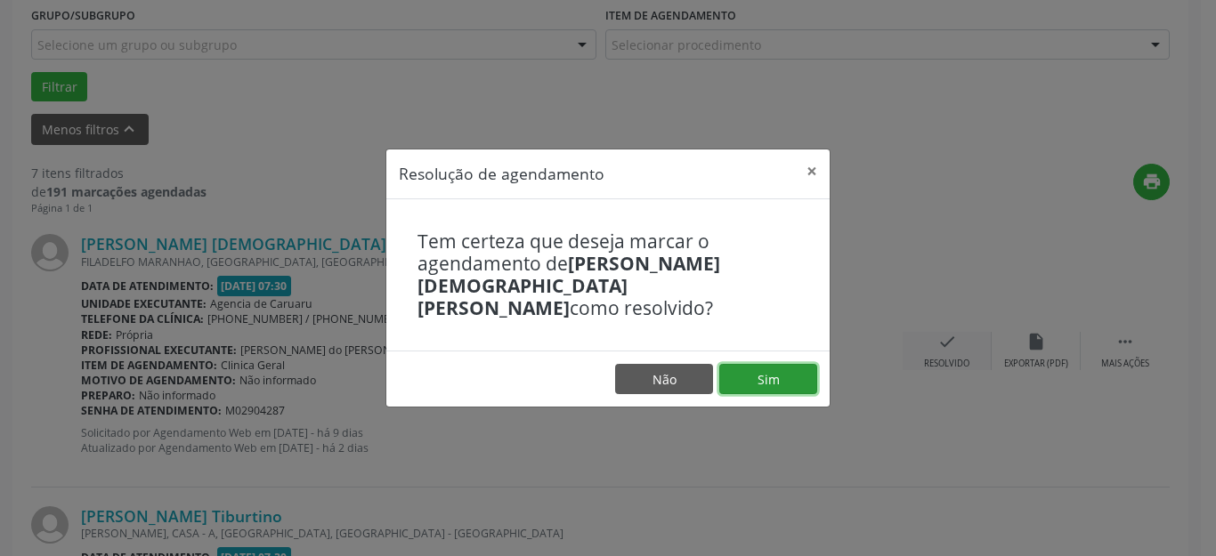
click at [758, 364] on button "Sim" at bounding box center [768, 379] width 98 height 30
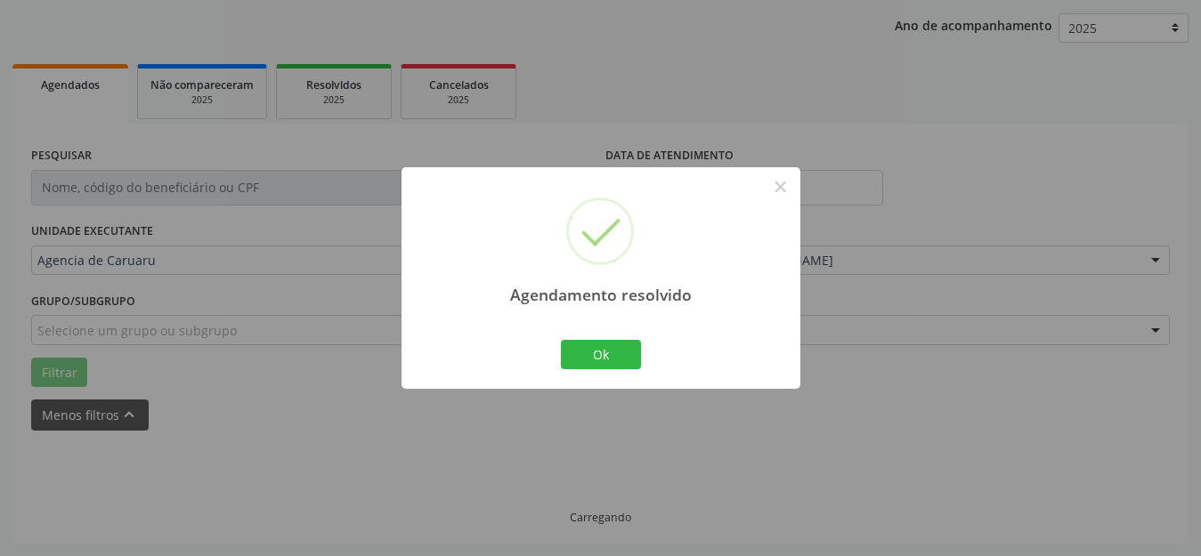
scroll to position [221, 0]
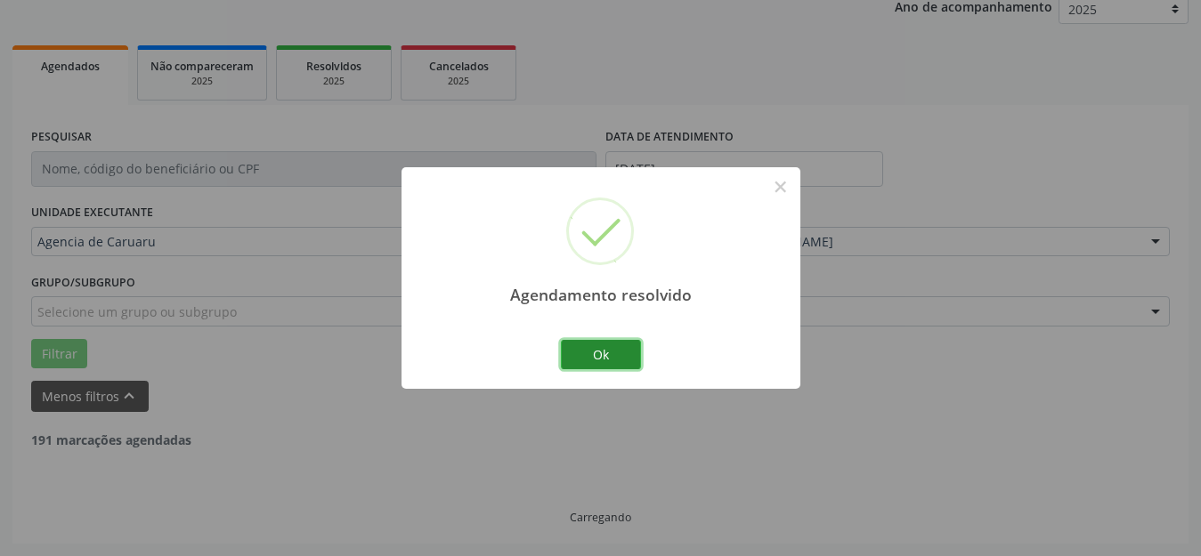
click at [591, 346] on button "Ok" at bounding box center [601, 355] width 80 height 30
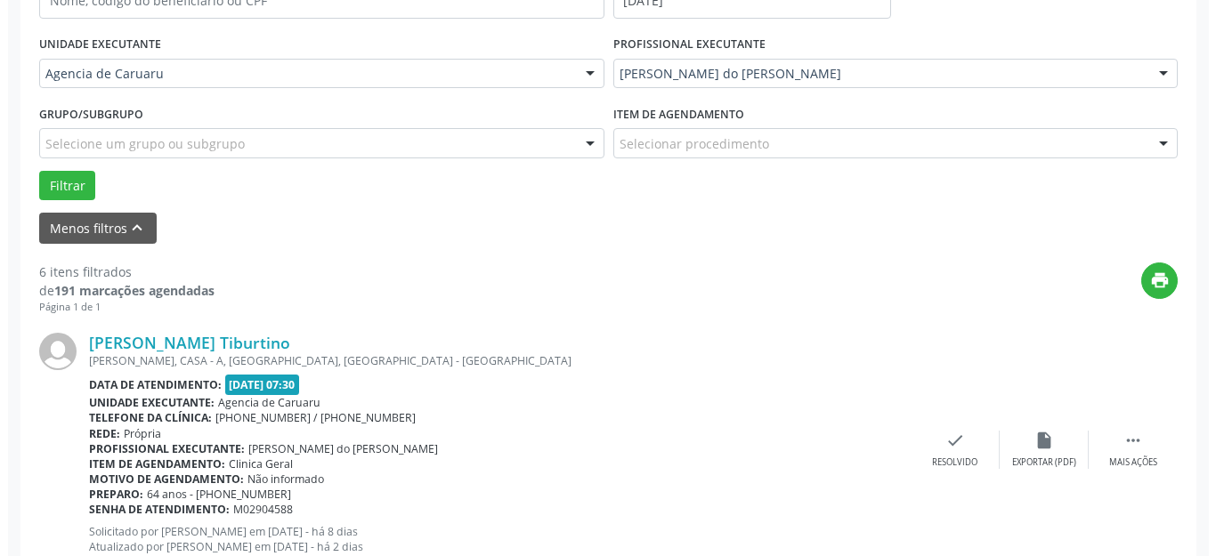
scroll to position [399, 0]
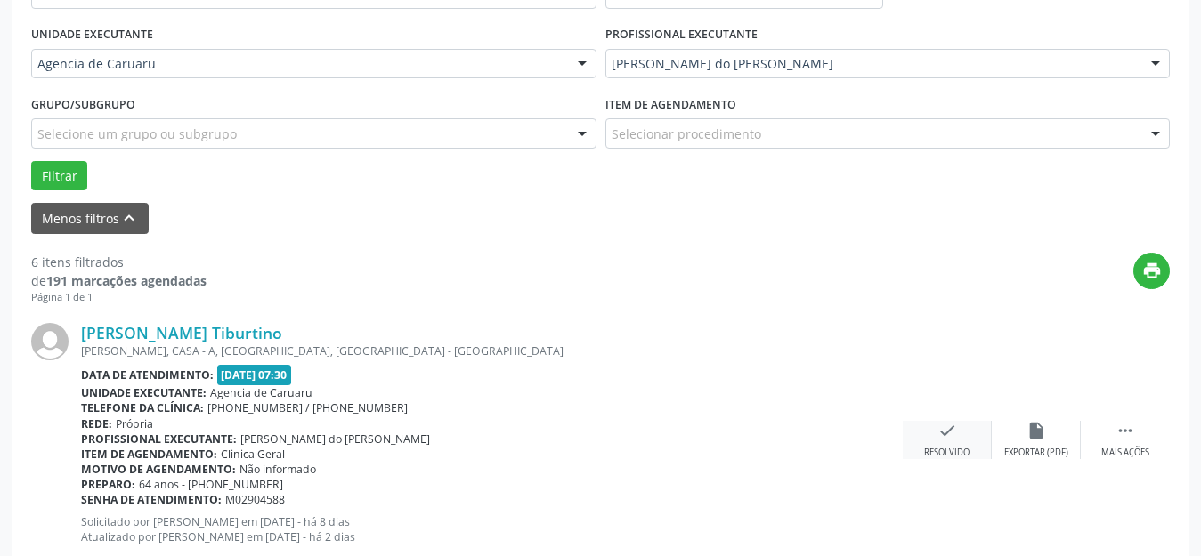
click at [949, 434] on icon "check" at bounding box center [947, 431] width 20 height 20
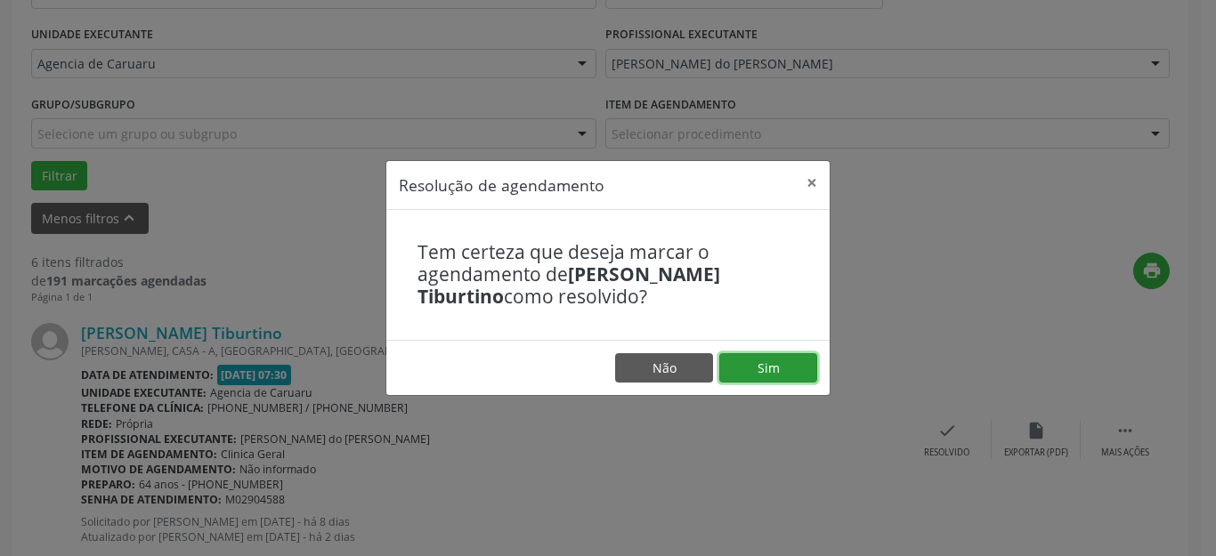
click at [807, 362] on button "Sim" at bounding box center [768, 368] width 98 height 30
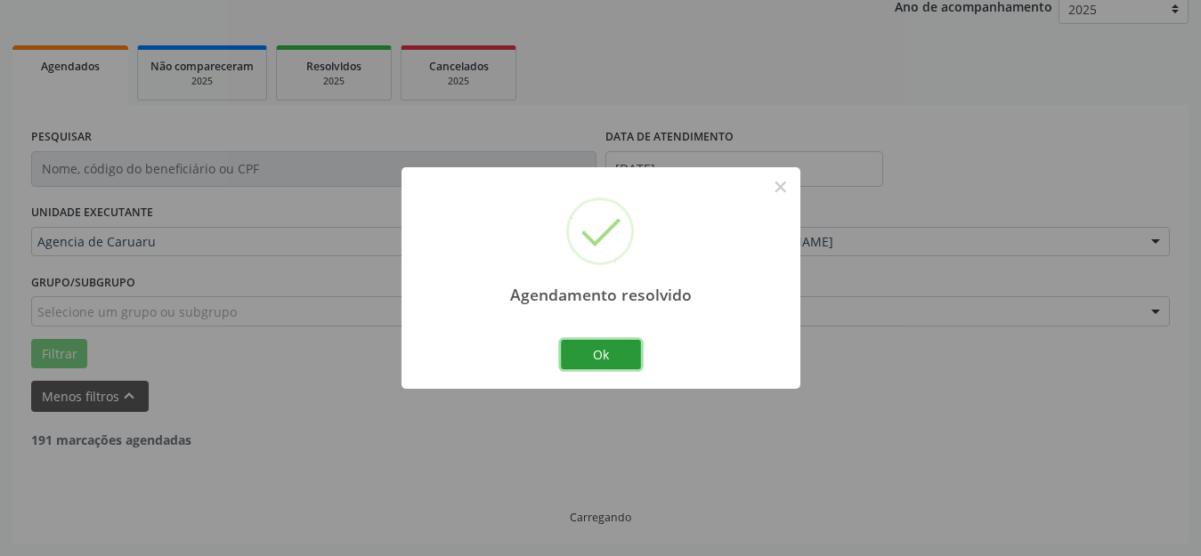
click at [603, 347] on button "Ok" at bounding box center [601, 355] width 80 height 30
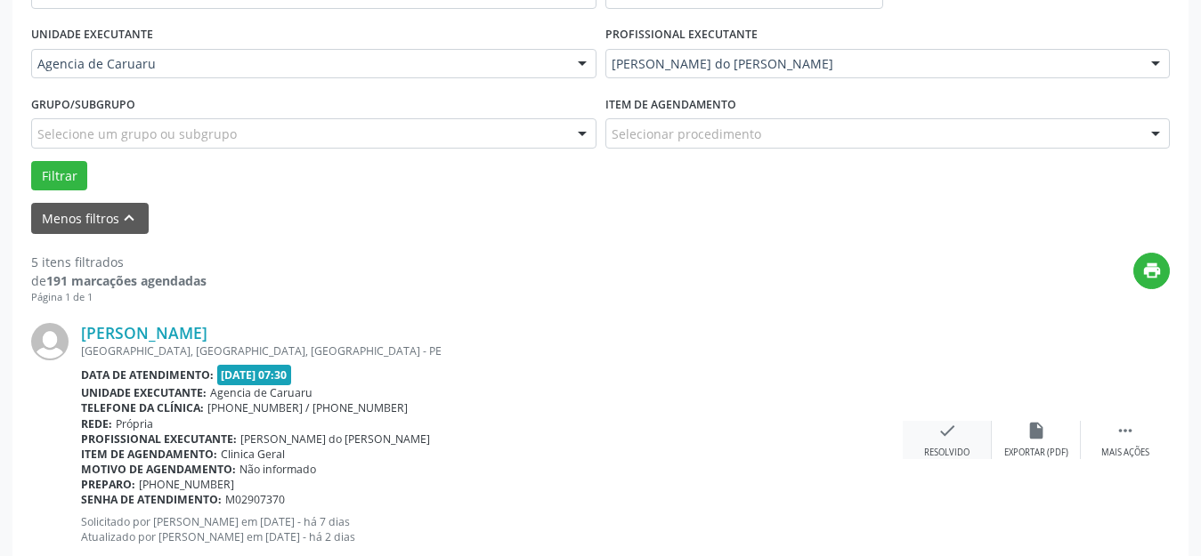
click at [949, 441] on div "check Resolvido" at bounding box center [947, 440] width 89 height 38
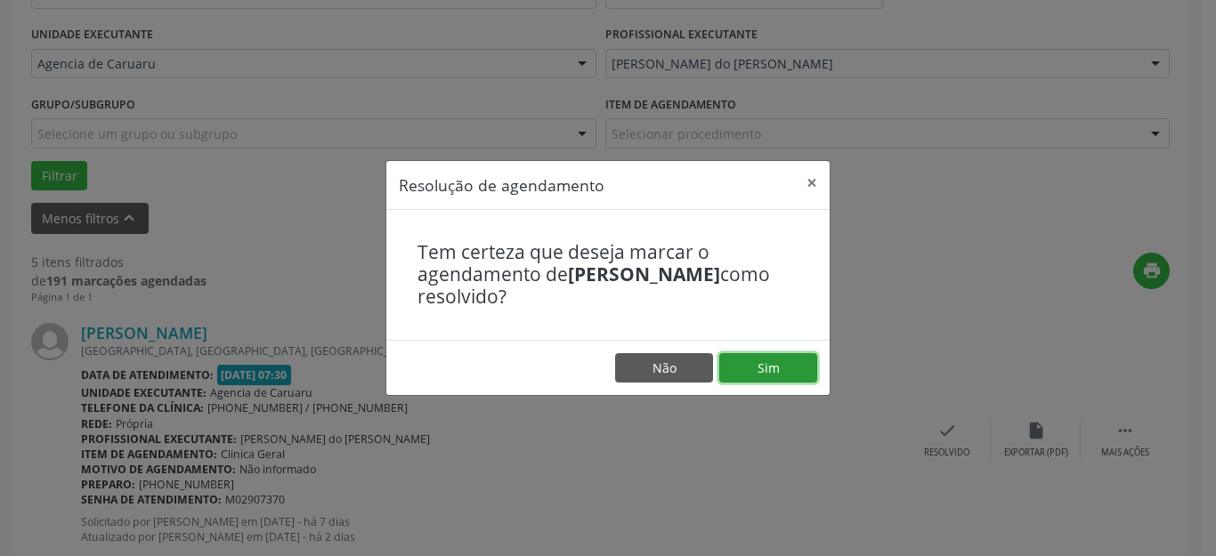
click at [785, 369] on button "Sim" at bounding box center [768, 368] width 98 height 30
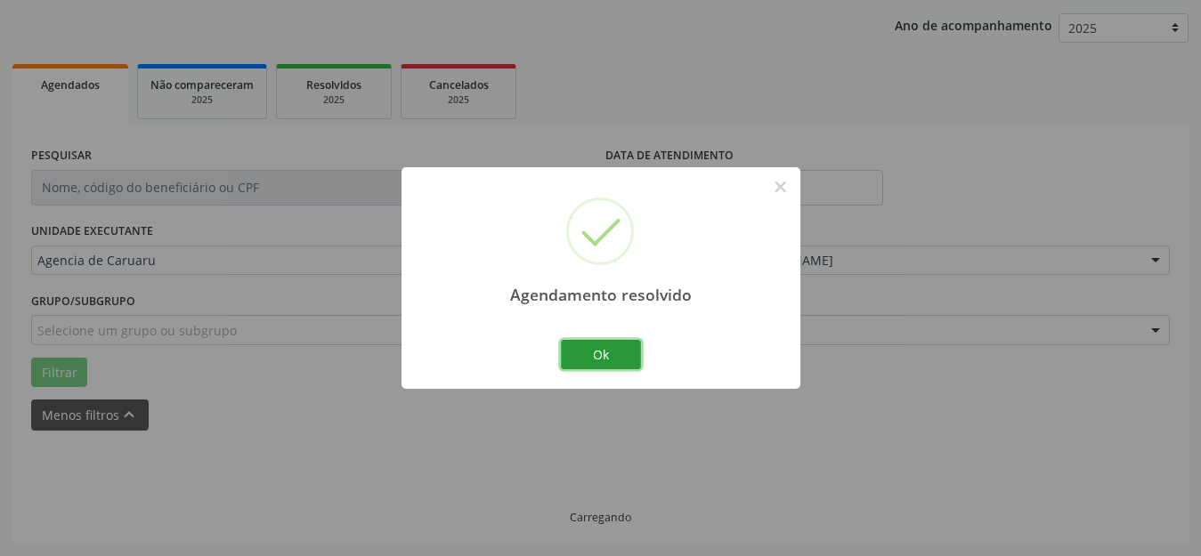
click at [612, 351] on button "Ok" at bounding box center [601, 355] width 80 height 30
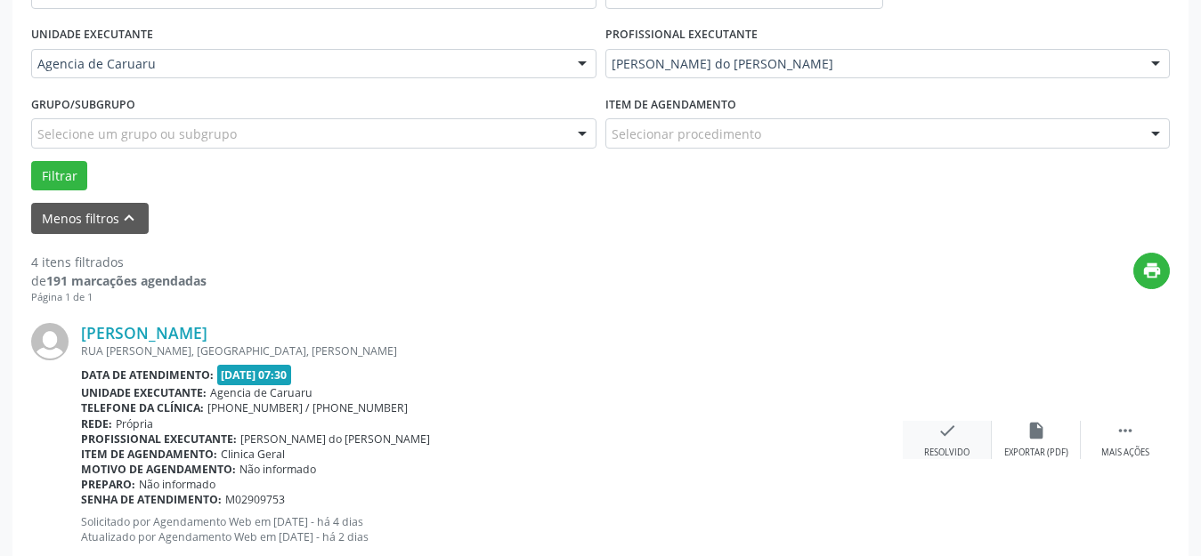
click at [962, 450] on div "Resolvido" at bounding box center [946, 453] width 45 height 12
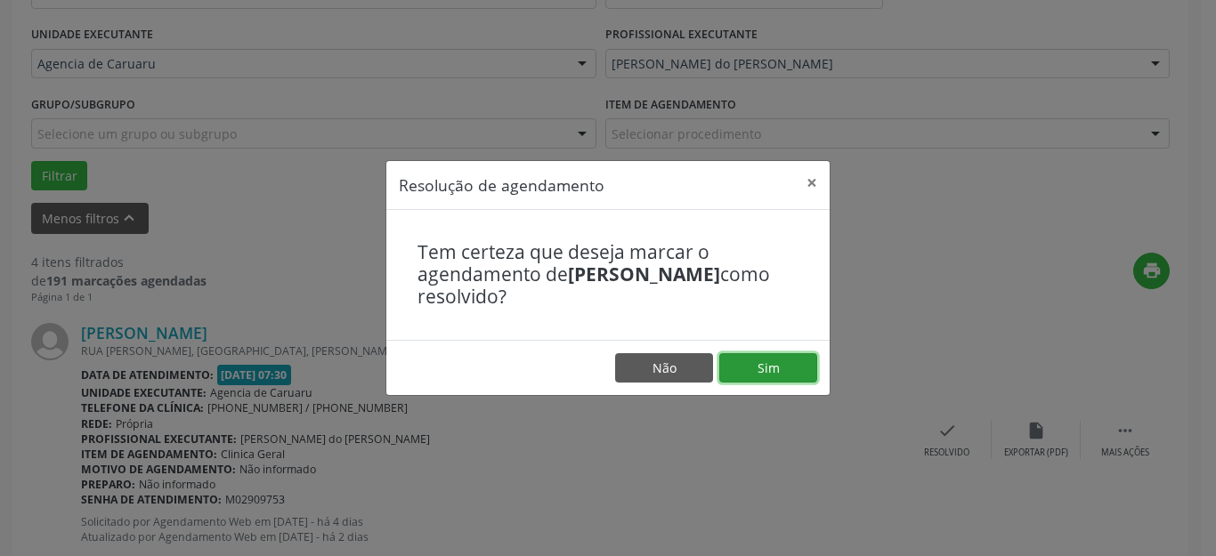
click at [774, 368] on button "Sim" at bounding box center [768, 368] width 98 height 30
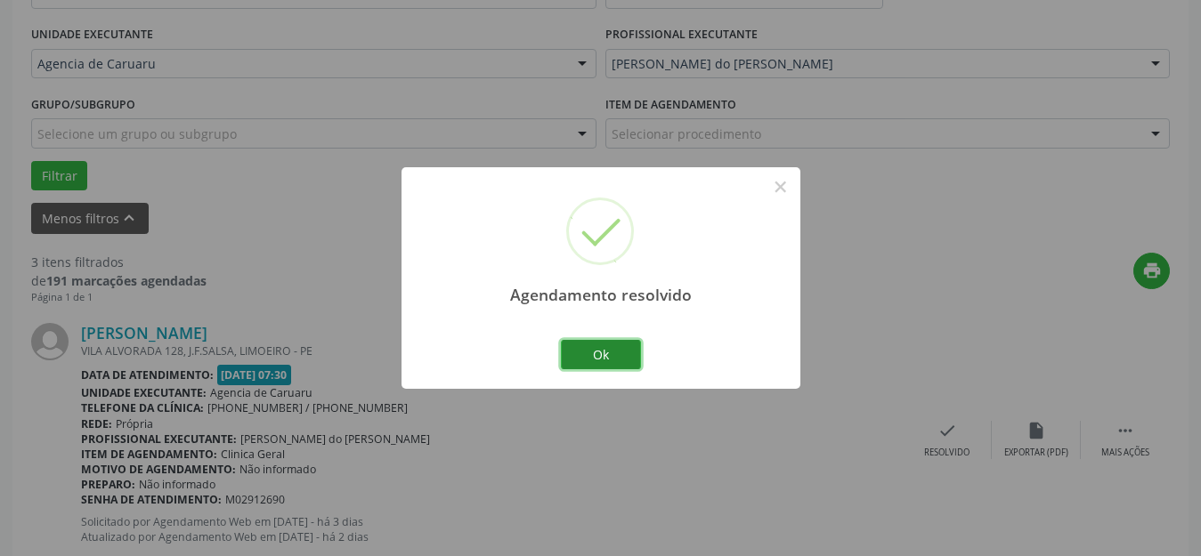
click at [632, 358] on button "Ok" at bounding box center [601, 355] width 80 height 30
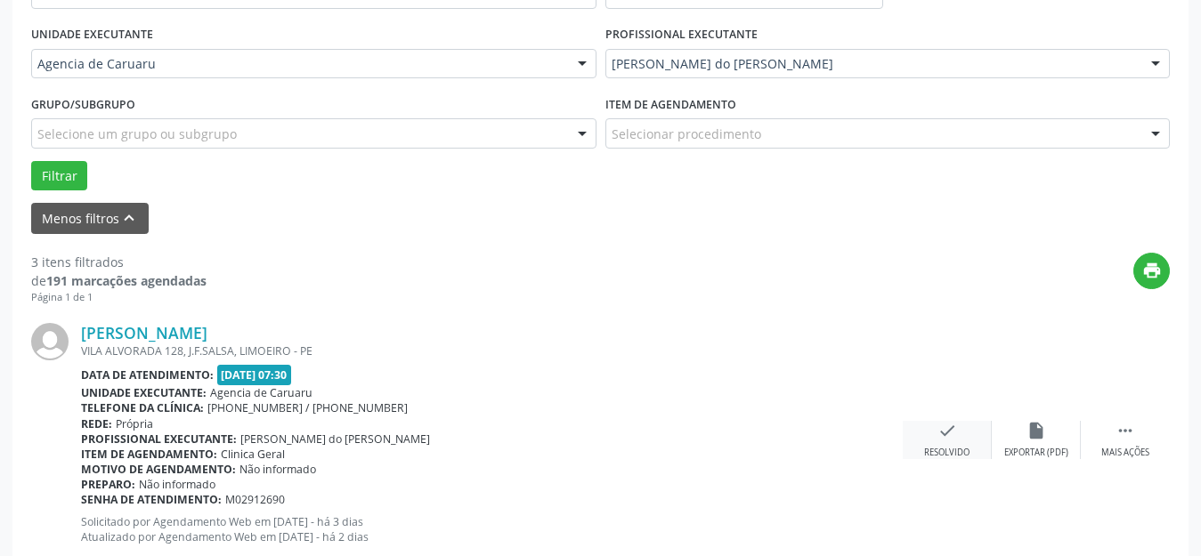
click at [947, 443] on div "check Resolvido" at bounding box center [947, 440] width 89 height 38
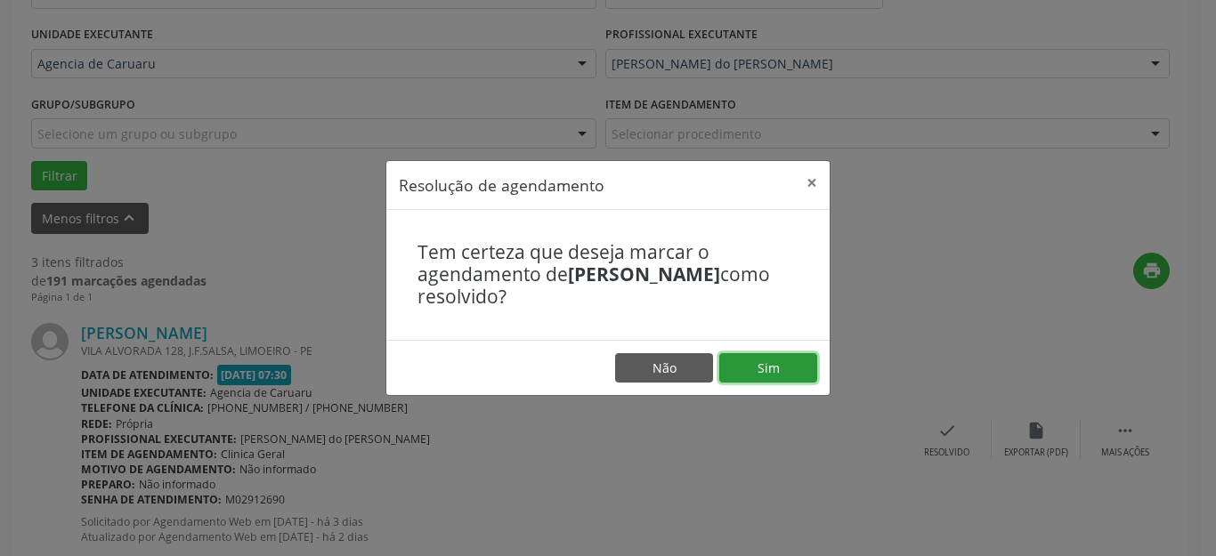
click at [777, 375] on button "Sim" at bounding box center [768, 368] width 98 height 30
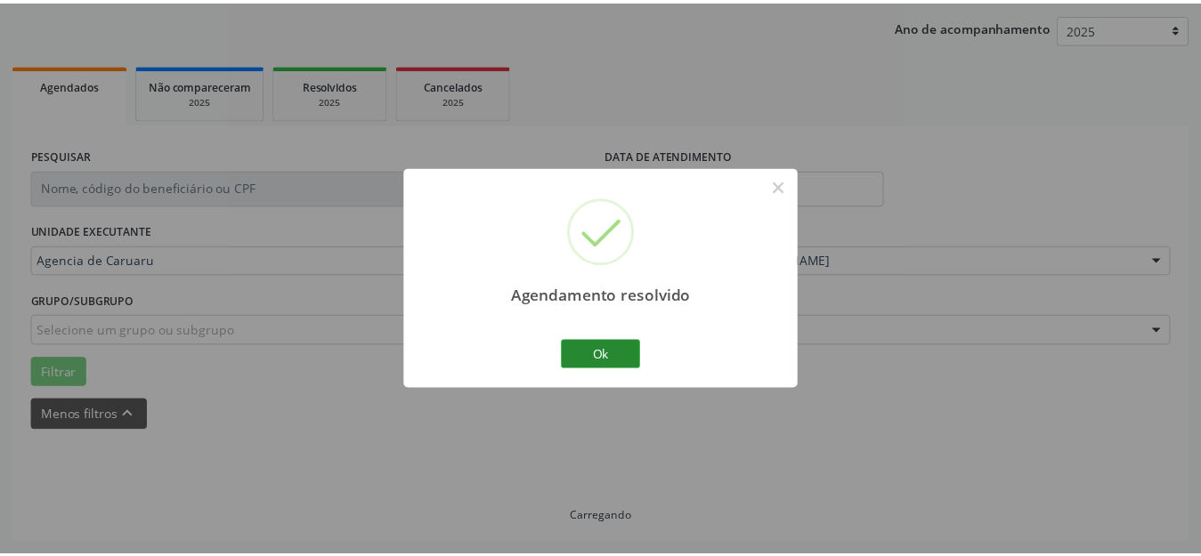
scroll to position [202, 0]
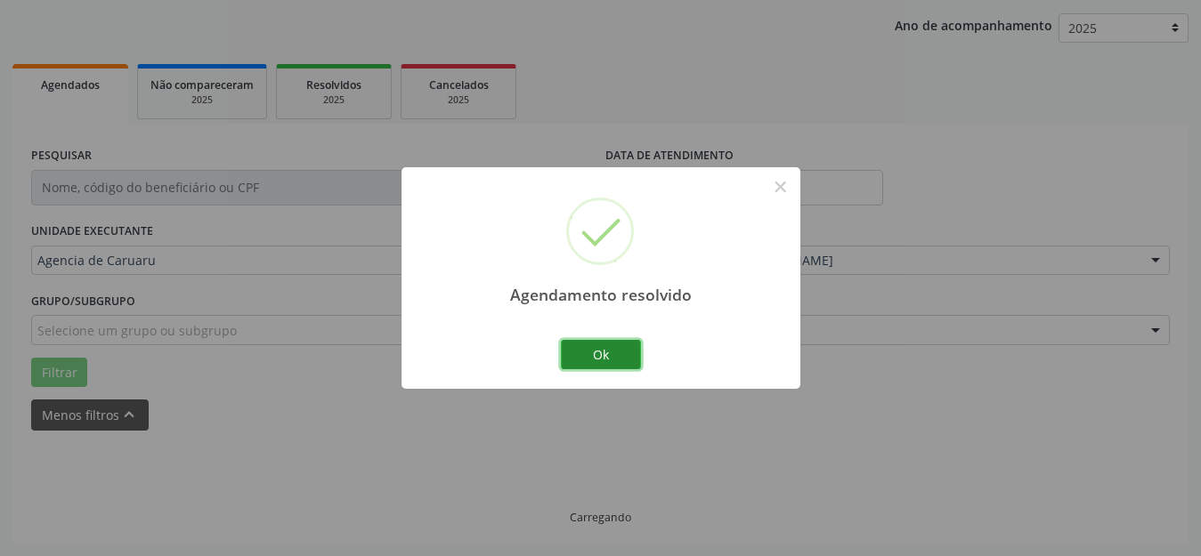
click at [597, 344] on button "Ok" at bounding box center [601, 355] width 80 height 30
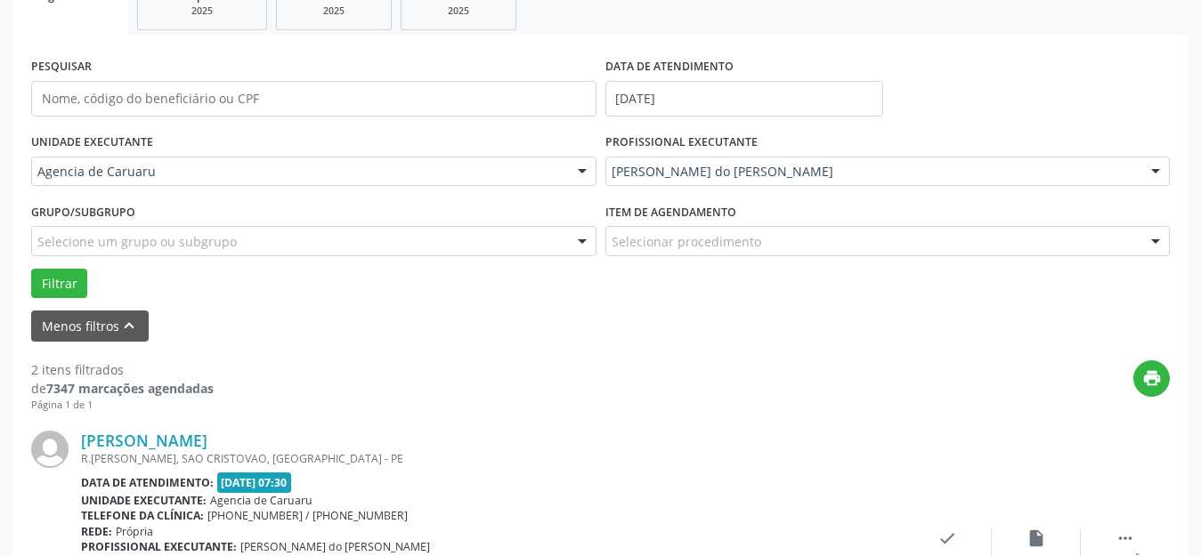
scroll to position [380, 0]
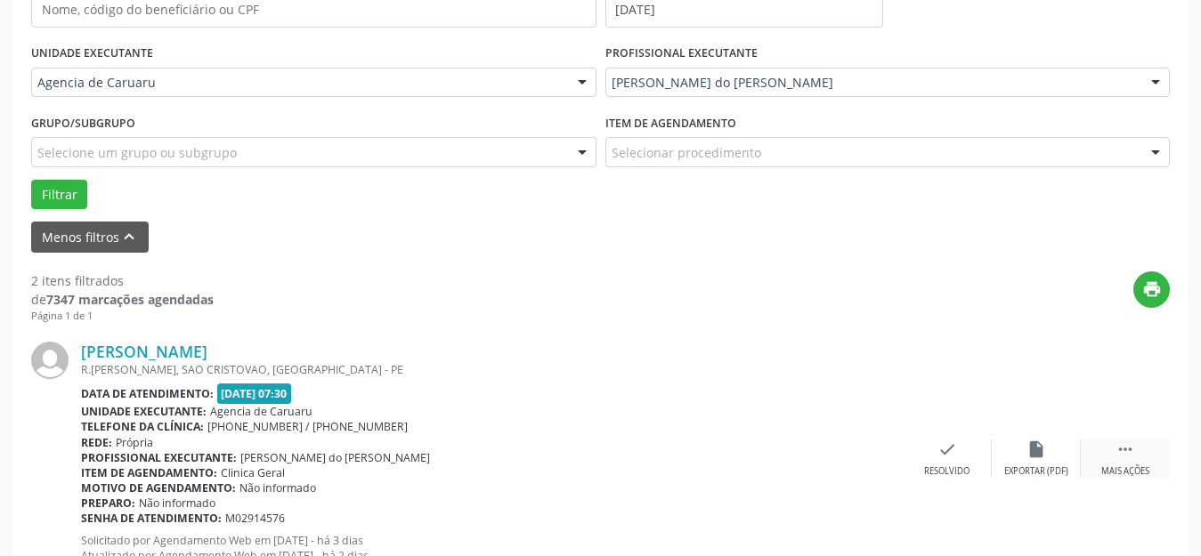
click at [1123, 452] on icon "" at bounding box center [1125, 450] width 20 height 20
click at [1028, 458] on icon "alarm_off" at bounding box center [1036, 450] width 20 height 20
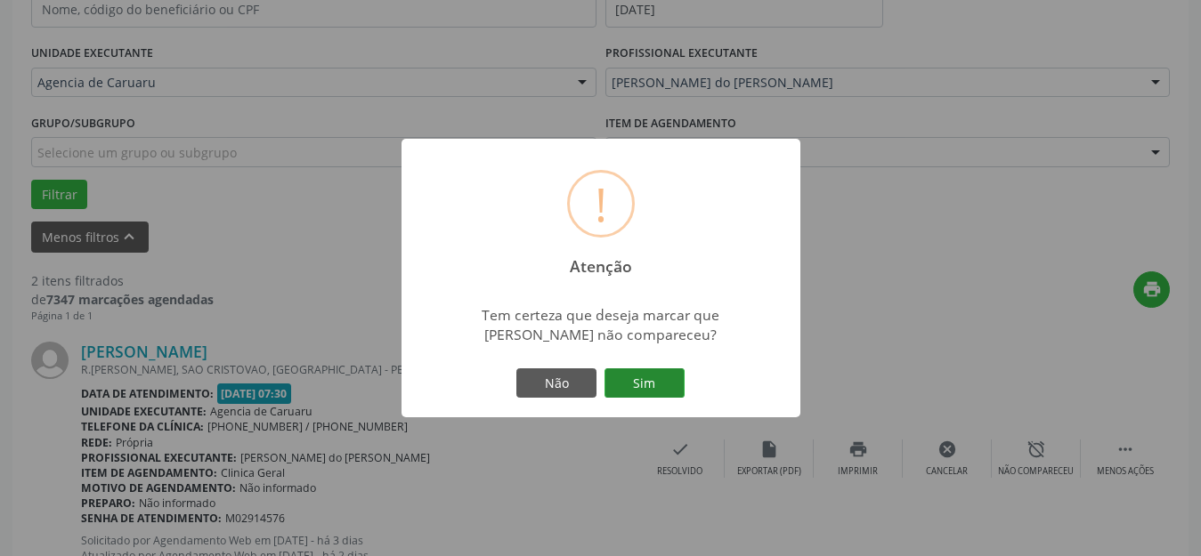
click at [634, 388] on button "Sim" at bounding box center [644, 383] width 80 height 30
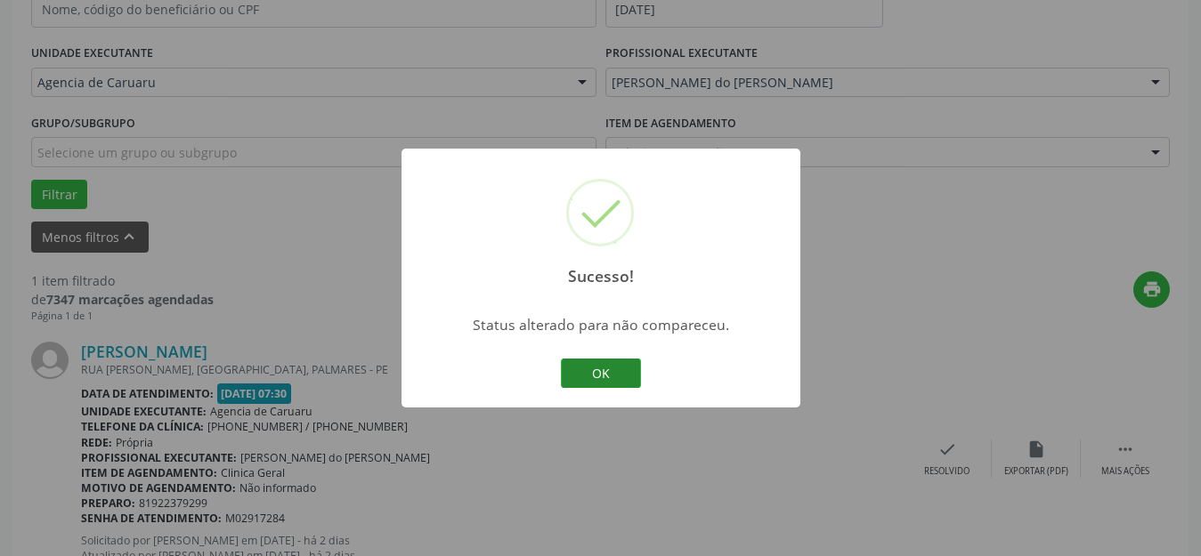
click at [605, 370] on button "OK" at bounding box center [601, 374] width 80 height 30
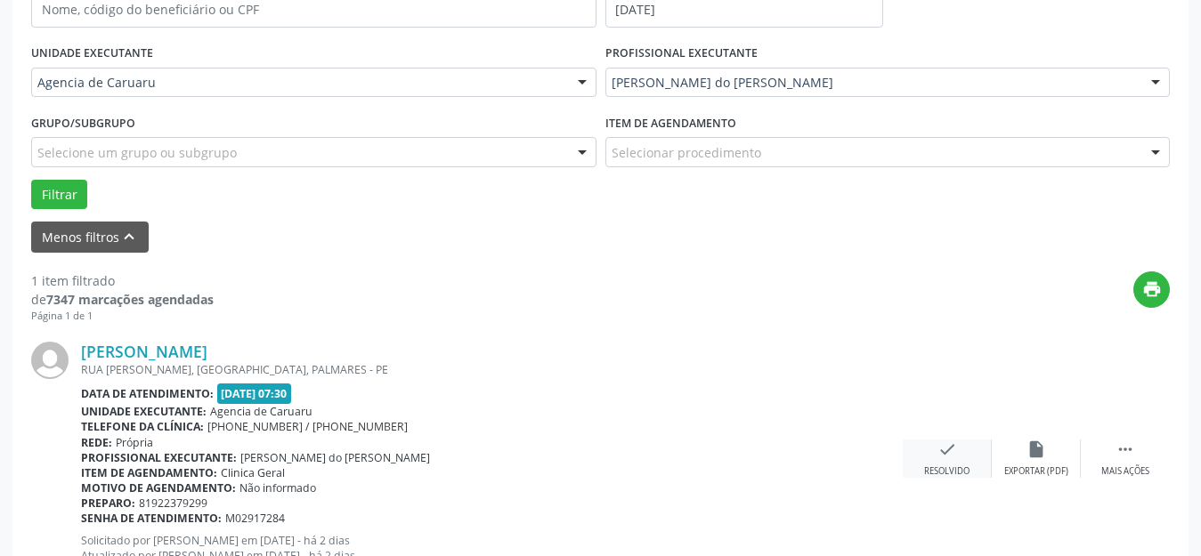
click at [948, 451] on icon "check" at bounding box center [947, 450] width 20 height 20
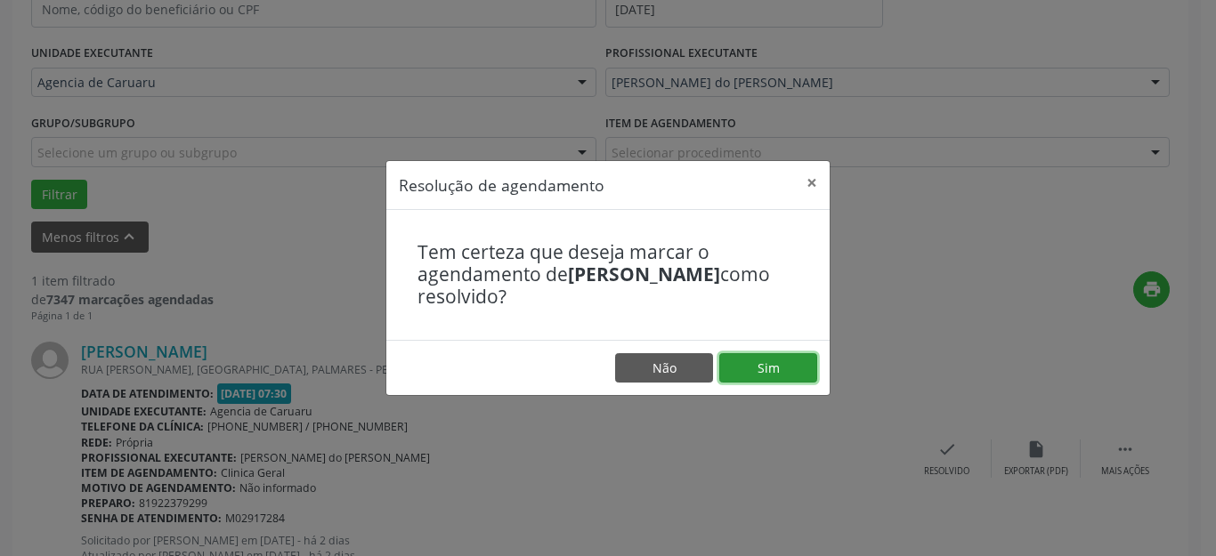
click at [773, 368] on button "Sim" at bounding box center [768, 368] width 98 height 30
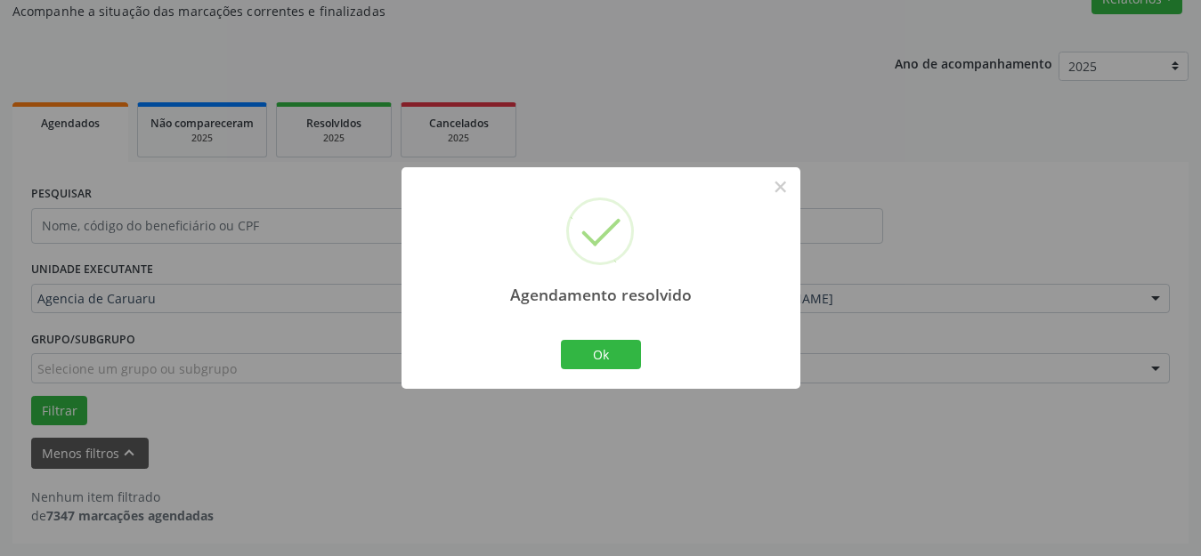
scroll to position [164, 0]
click at [588, 348] on button "Ok" at bounding box center [601, 355] width 80 height 30
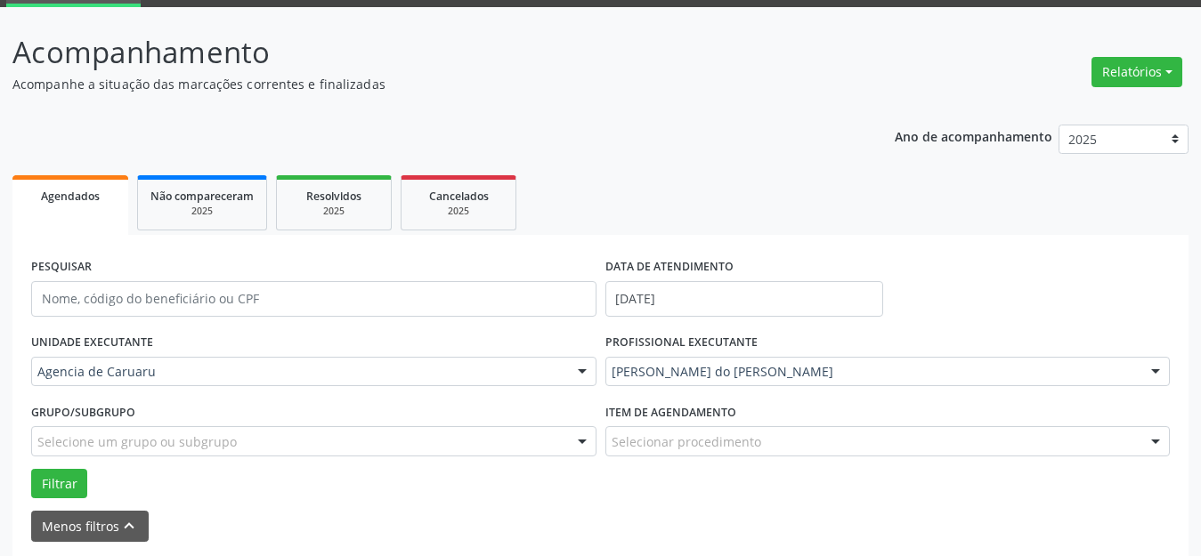
scroll to position [0, 0]
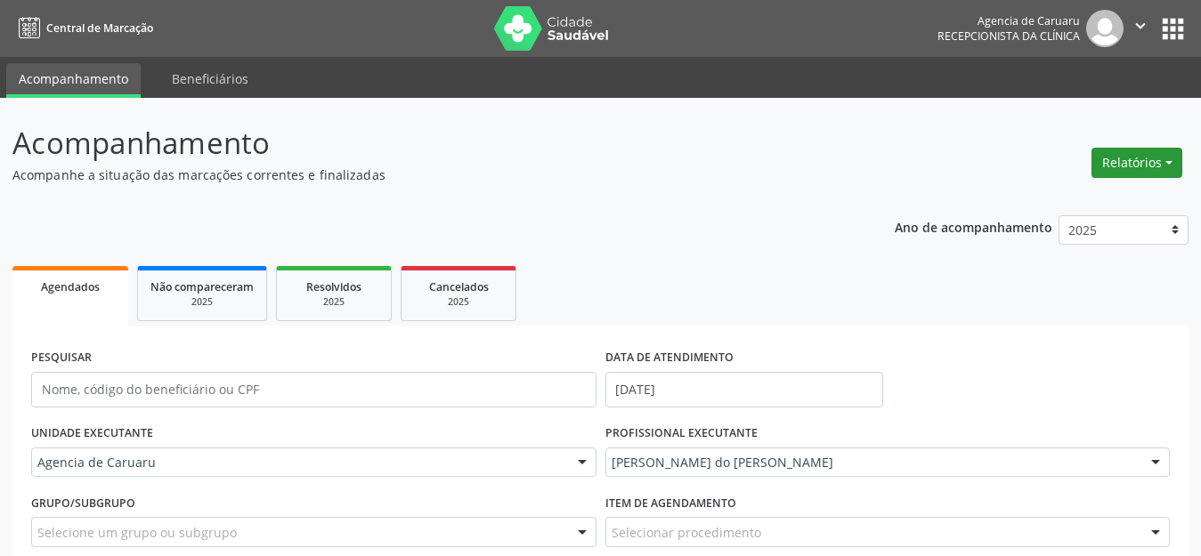
click at [1136, 167] on button "Relatórios" at bounding box center [1136, 163] width 91 height 30
click at [1038, 196] on link "Agendamentos" at bounding box center [1087, 201] width 191 height 25
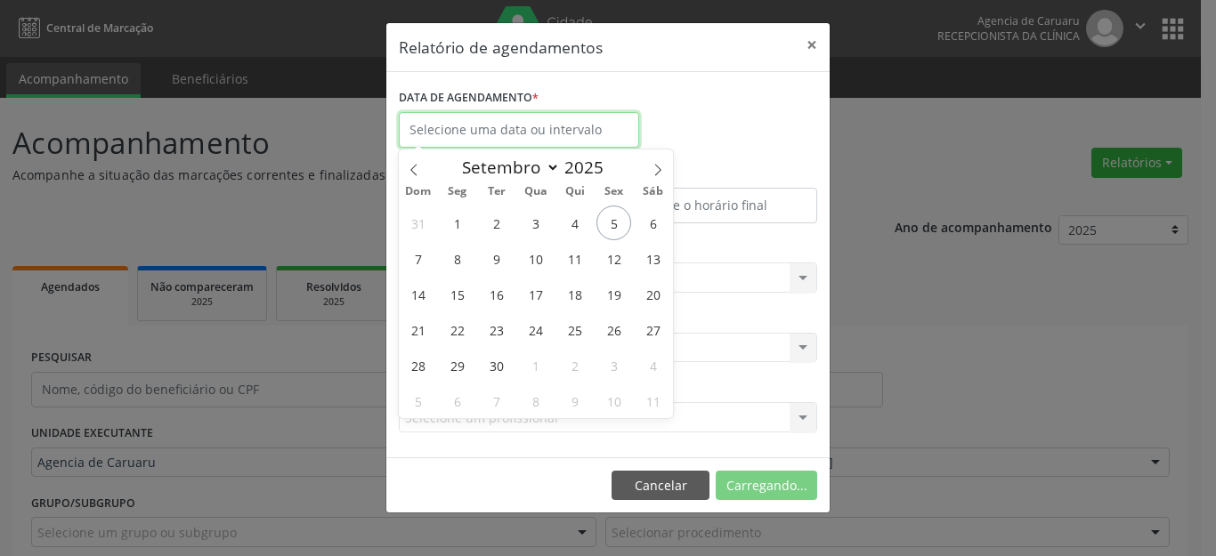
click at [482, 124] on input "text" at bounding box center [519, 130] width 240 height 36
click at [461, 264] on span "8" at bounding box center [457, 258] width 35 height 35
type input "08/09/2025"
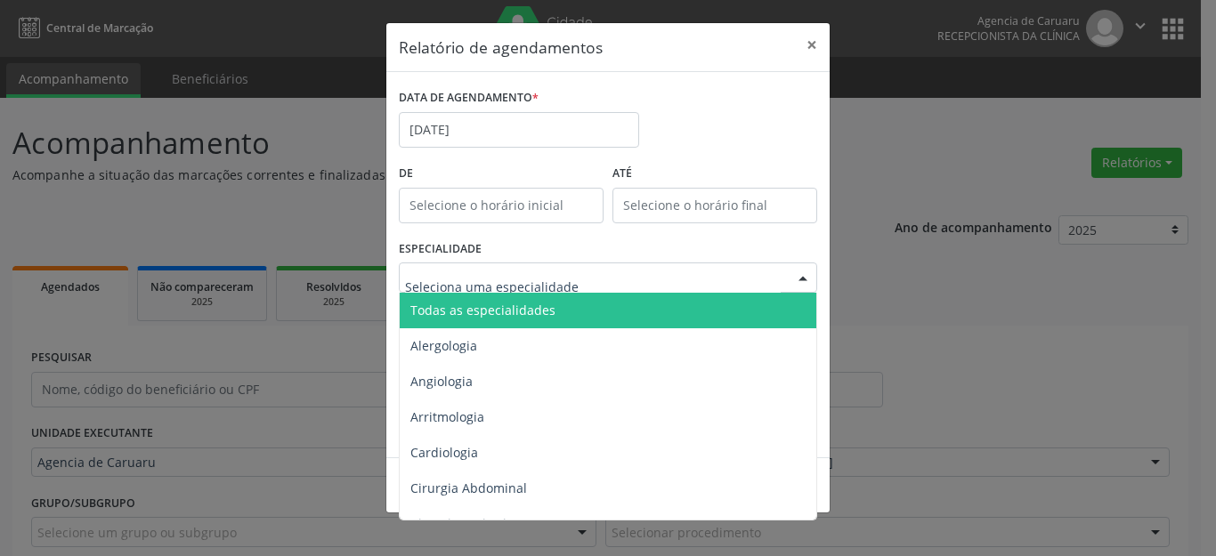
click at [473, 305] on span "Todas as especialidades" at bounding box center [482, 310] width 145 height 17
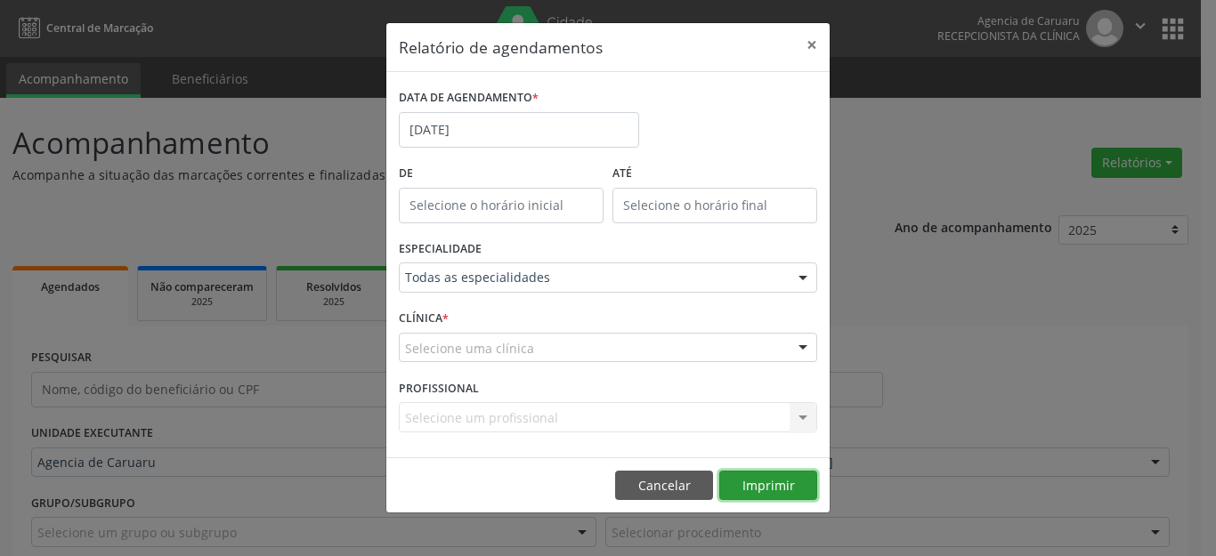
click at [749, 484] on button "Imprimir" at bounding box center [768, 486] width 98 height 30
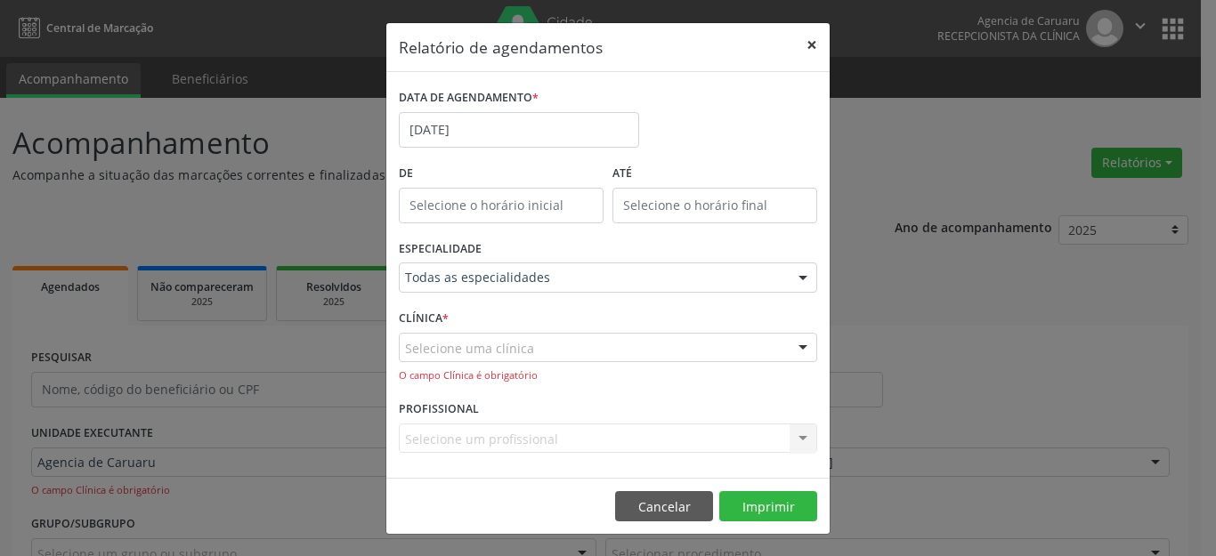
click at [811, 44] on button "×" at bounding box center [812, 45] width 36 height 44
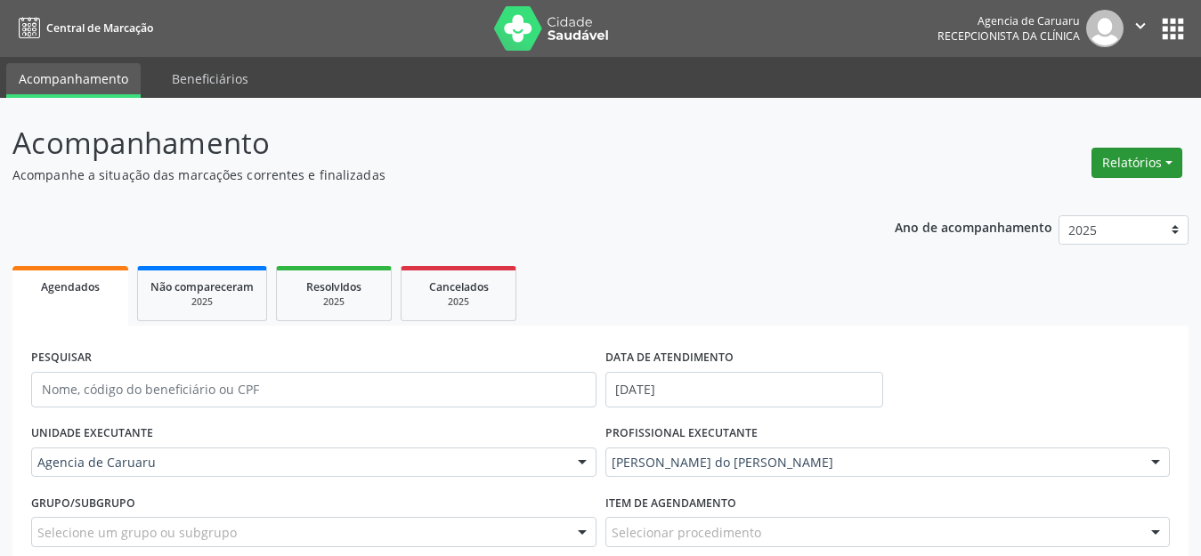
click at [1153, 154] on button "Relatórios" at bounding box center [1136, 163] width 91 height 30
click at [1055, 195] on link "Agendamentos" at bounding box center [1087, 201] width 191 height 25
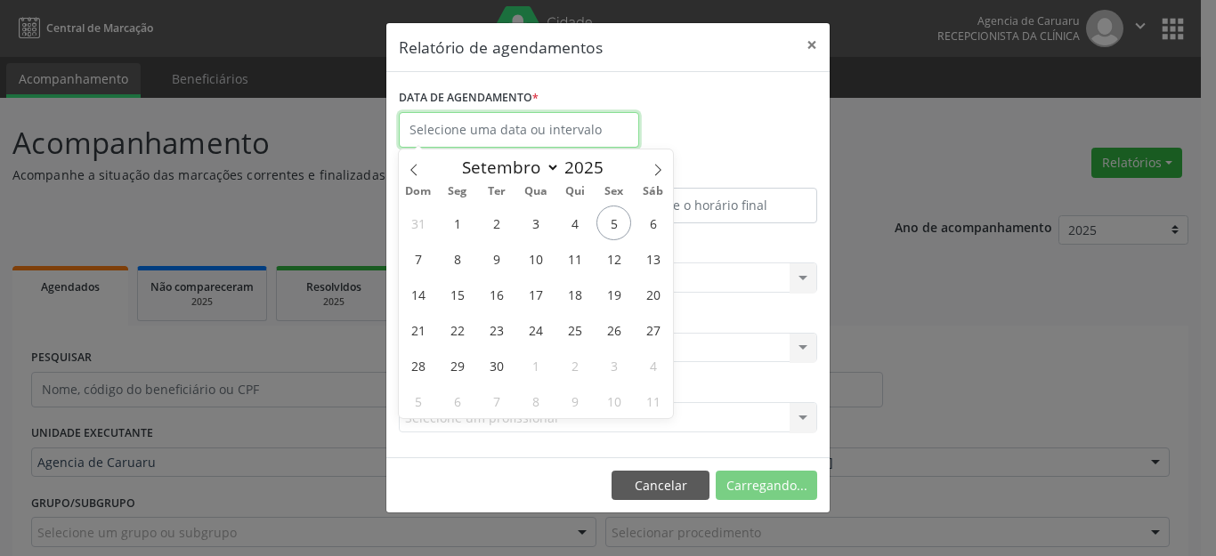
click at [479, 127] on input "text" at bounding box center [519, 130] width 240 height 36
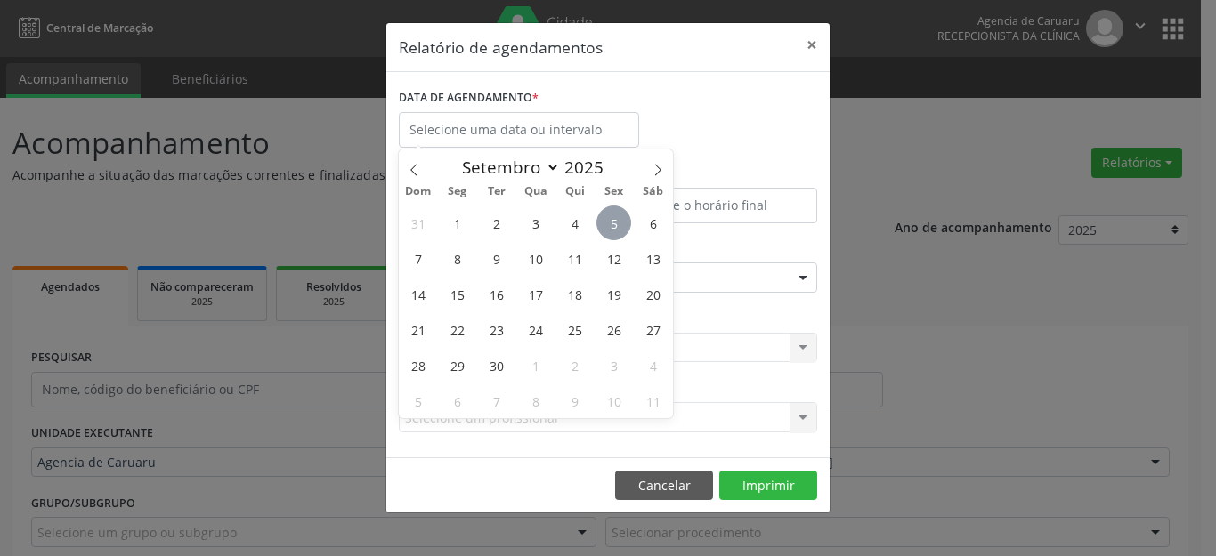
click at [615, 226] on span "5" at bounding box center [613, 223] width 35 height 35
type input "[DATE]"
click at [455, 260] on span "8" at bounding box center [457, 258] width 35 height 35
click at [455, 260] on label "ESPECIALIDADE" at bounding box center [440, 250] width 83 height 28
select select "8"
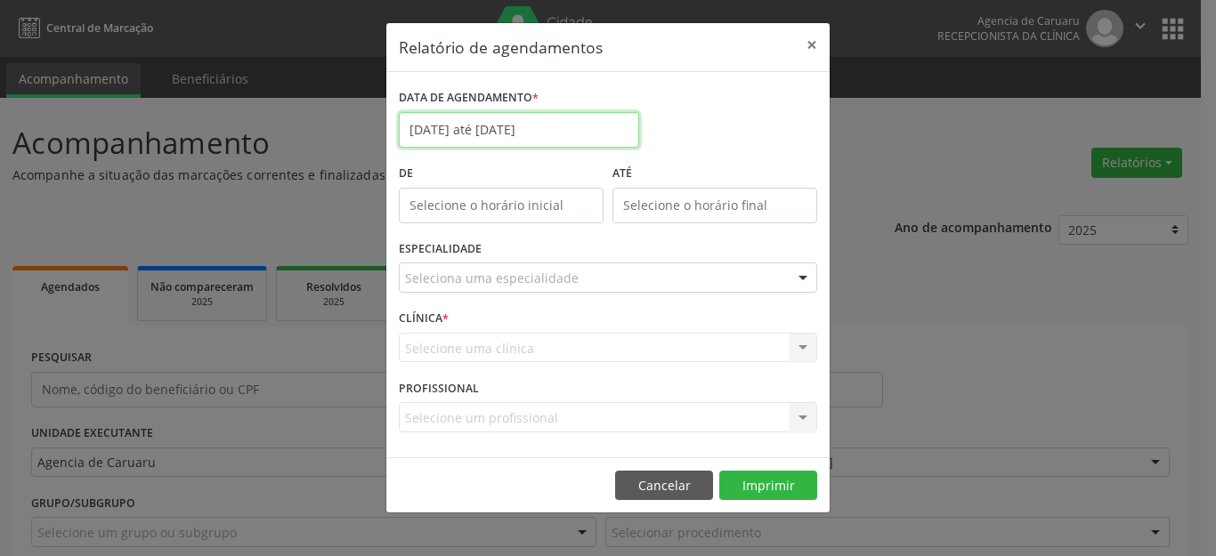
click at [476, 135] on input "05/09/2025 até 08/09/2025" at bounding box center [519, 130] width 240 height 36
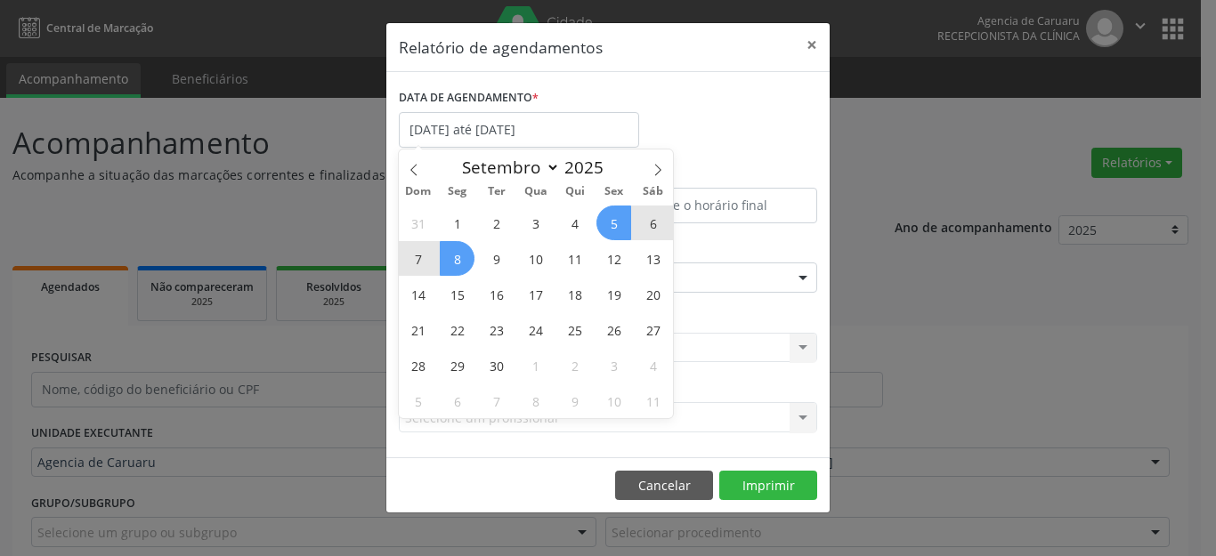
click at [446, 251] on span "8" at bounding box center [457, 258] width 35 height 35
type input "08/09/2025"
click at [446, 251] on span "8" at bounding box center [457, 258] width 35 height 35
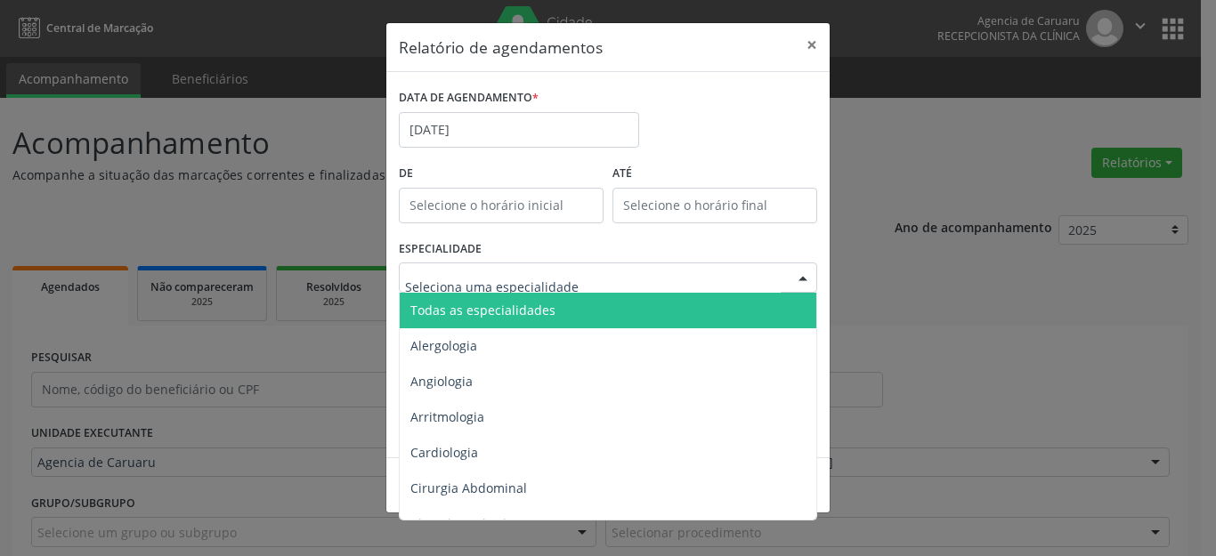
click at [491, 314] on span "Todas as especialidades" at bounding box center [482, 310] width 145 height 17
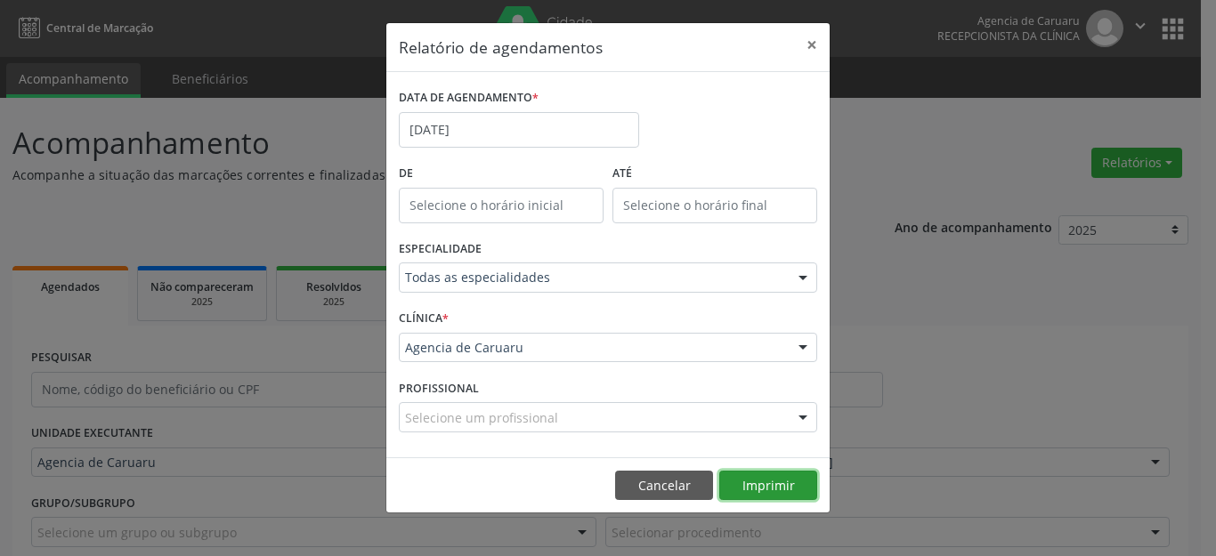
click at [757, 485] on button "Imprimir" at bounding box center [768, 486] width 98 height 30
click at [820, 45] on button "×" at bounding box center [812, 45] width 36 height 44
